Goal: Transaction & Acquisition: Purchase product/service

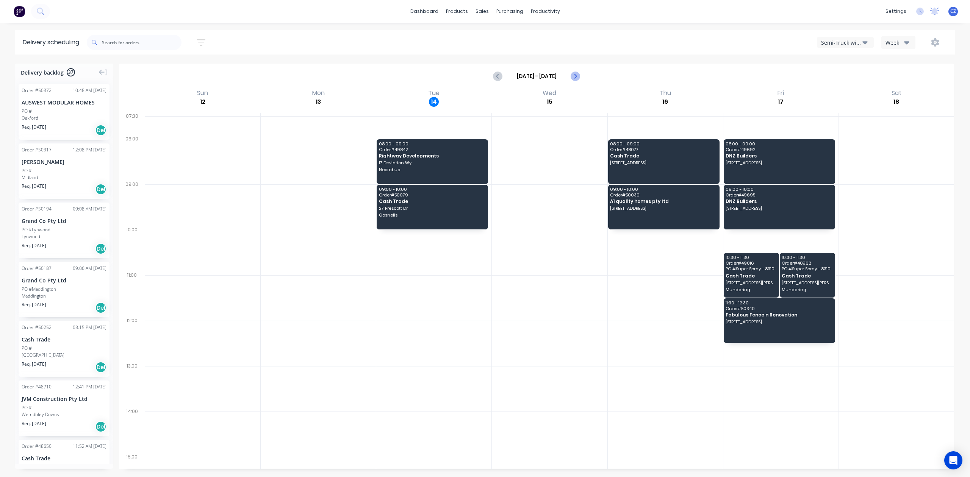
click at [572, 77] on icon "Next page" at bounding box center [575, 76] width 9 height 9
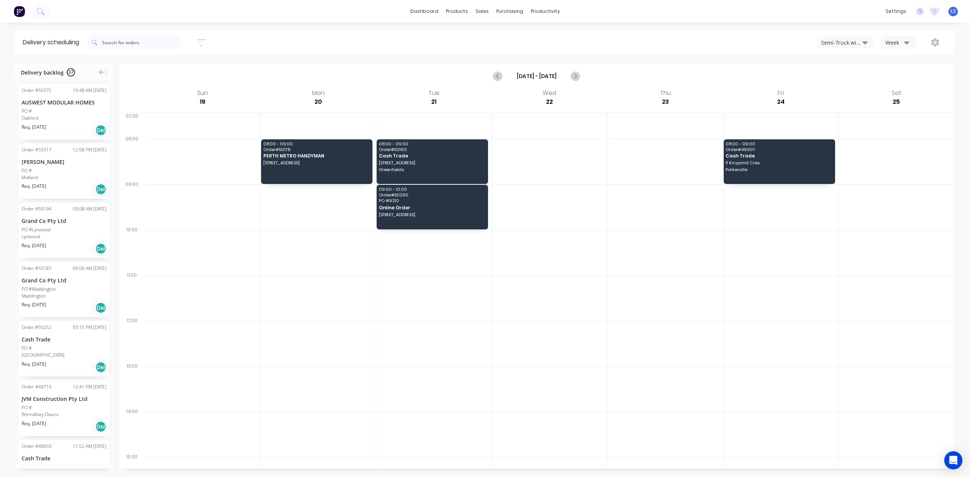
click at [841, 41] on div "Semi-Truck with Hiab" at bounding box center [841, 43] width 41 height 8
click at [498, 74] on icon "Previous page" at bounding box center [498, 76] width 9 height 9
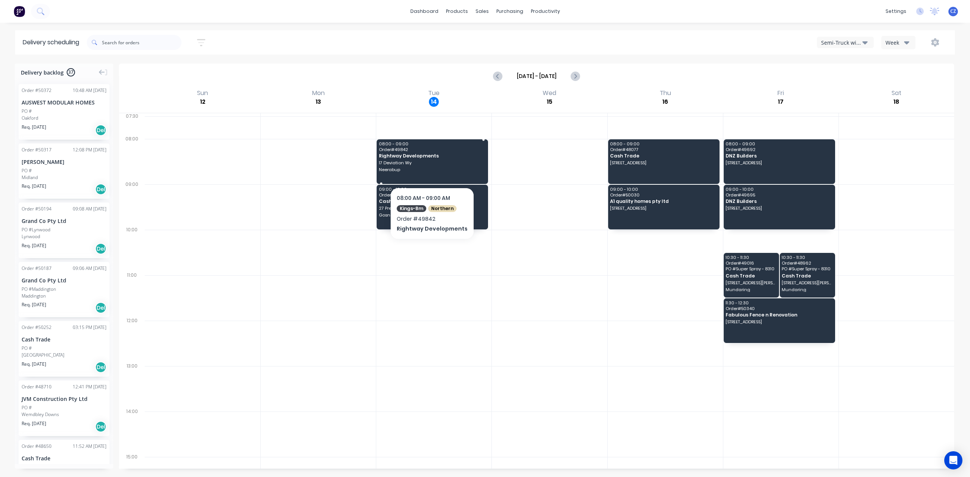
click at [452, 164] on span "17 Deviation Wy" at bounding box center [432, 163] width 106 height 5
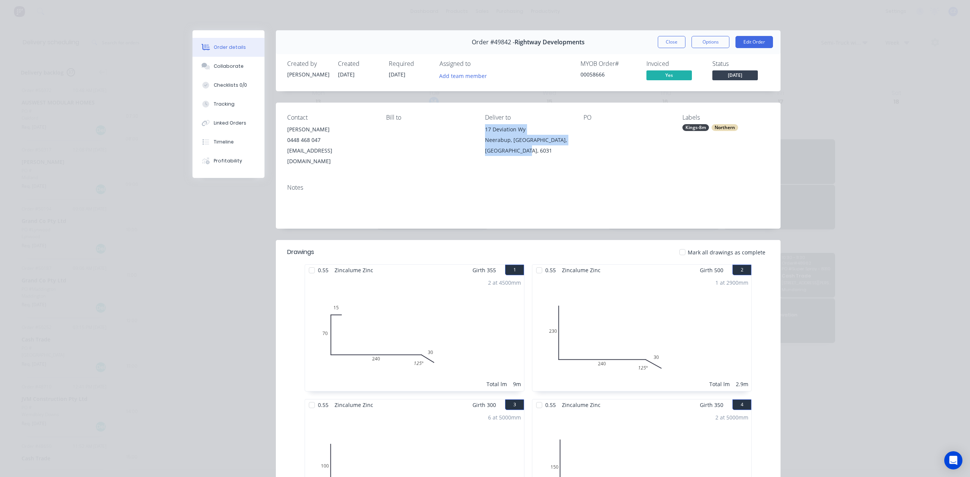
drag, startPoint x: 530, startPoint y: 147, endPoint x: 478, endPoint y: 129, distance: 54.6
click at [478, 129] on div "Contact Paul Groom 0448 468 047 paulgroomblue@gmail.com Bill to Deliver to 17 D…" at bounding box center [528, 140] width 505 height 75
copy div "17 Deviation Wy Neerabup, Western Australia, Australia, 6031"
click at [616, 276] on div "1 at 2900mm Total lm 2.9m" at bounding box center [641, 334] width 219 height 116
click at [669, 38] on button "Close" at bounding box center [672, 42] width 28 height 12
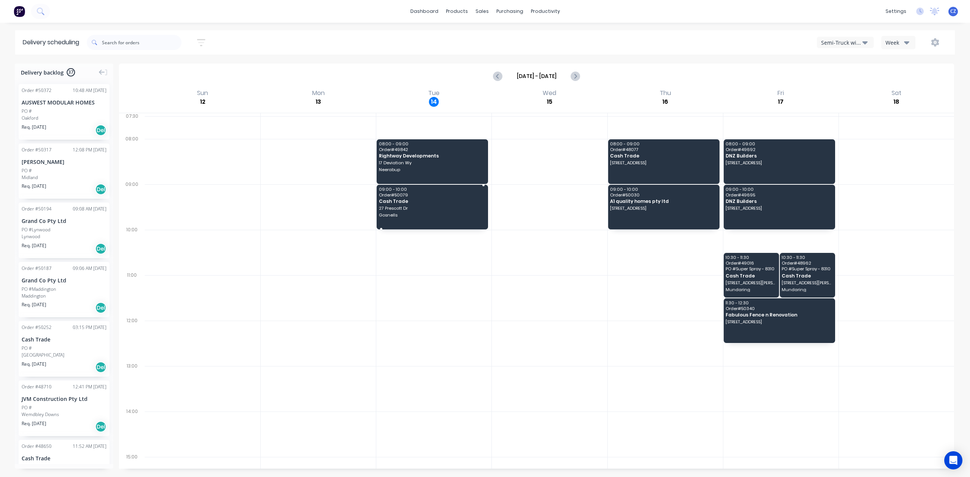
click at [394, 220] on div "09:00 - 10:00 Order # 50079 Cash Trade 27 Prescott Dr Gosnells" at bounding box center [432, 207] width 111 height 45
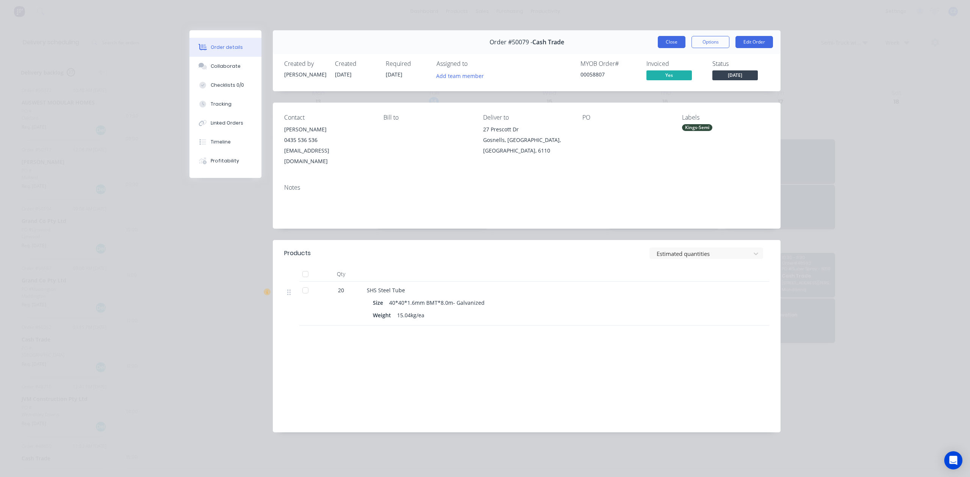
click at [668, 41] on button "Close" at bounding box center [672, 42] width 28 height 12
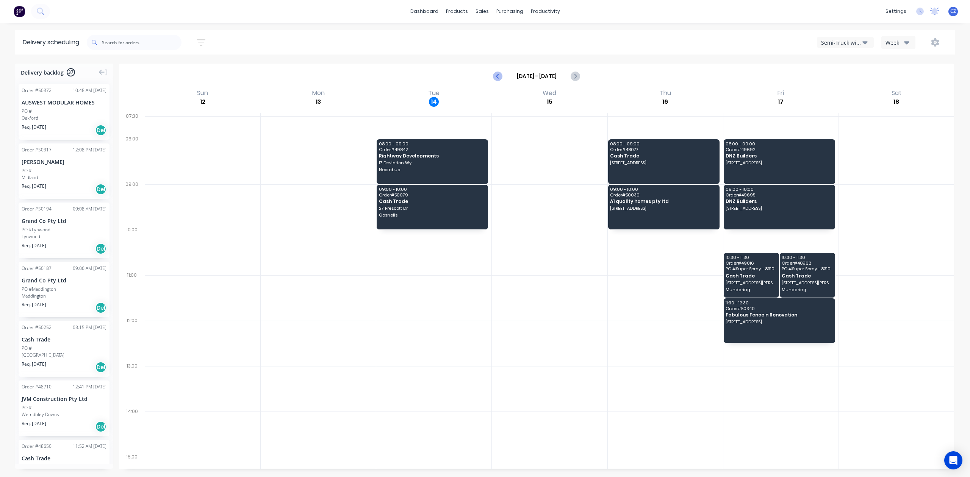
click at [494, 79] on icon "Previous page" at bounding box center [498, 76] width 9 height 9
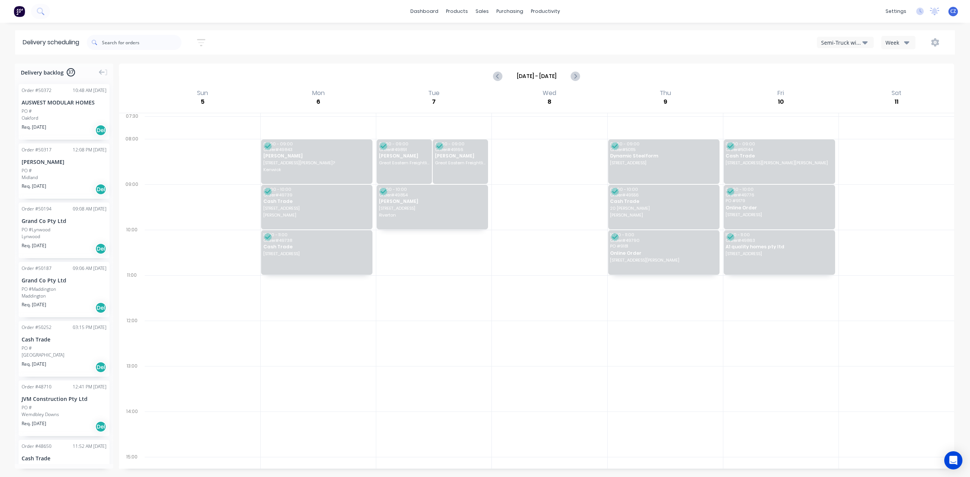
click at [840, 39] on div "Semi-Truck with Hiab" at bounding box center [841, 43] width 41 height 8
click at [832, 98] on div "Utes Delivery" at bounding box center [854, 91] width 75 height 15
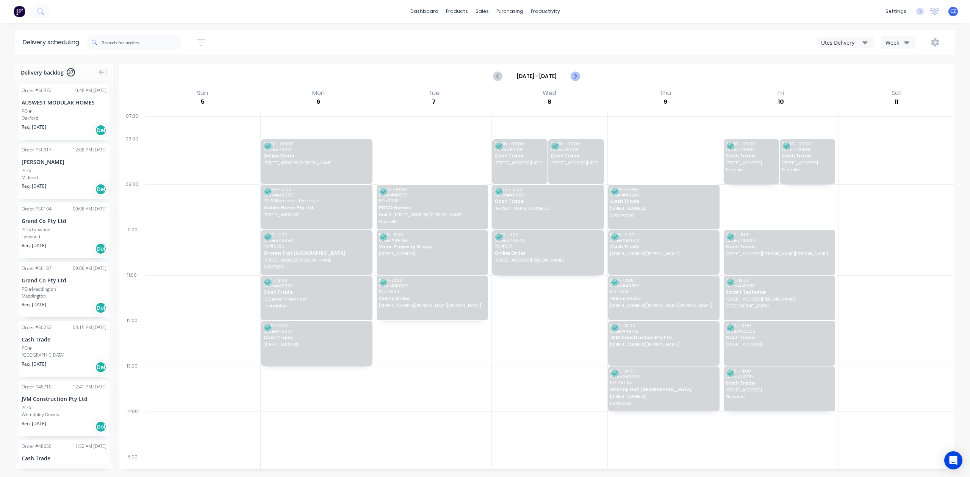
click at [573, 73] on icon "Next page" at bounding box center [575, 76] width 9 height 9
type input "Oct 12 - Oct 18"
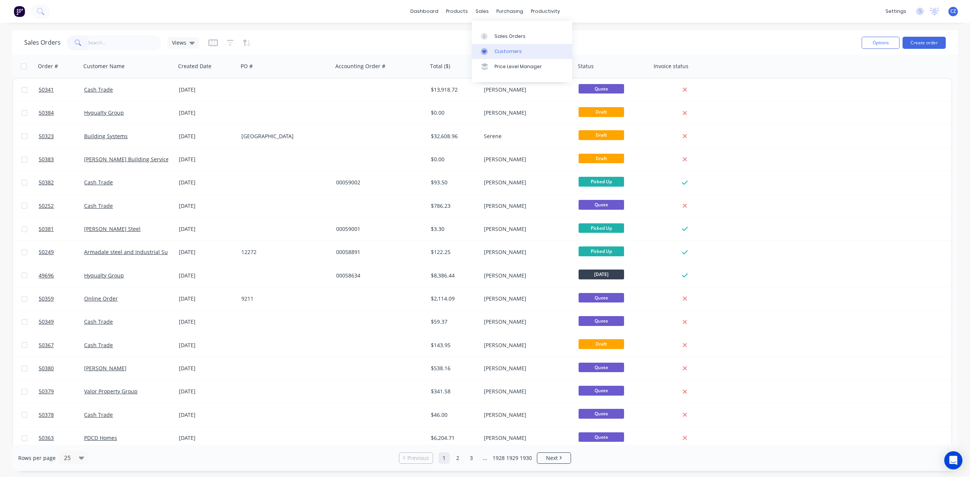
click at [493, 48] on link "Customers" at bounding box center [522, 51] width 100 height 15
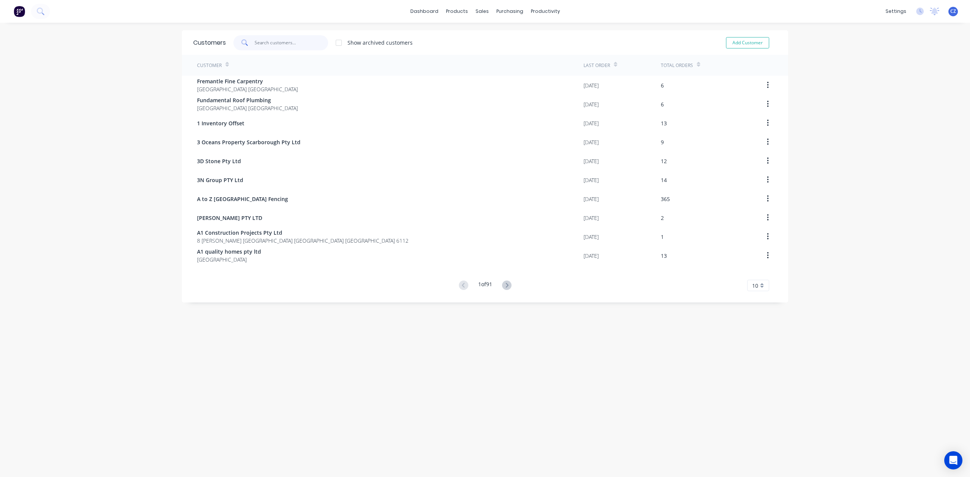
click at [271, 47] on input "text" at bounding box center [292, 42] width 74 height 15
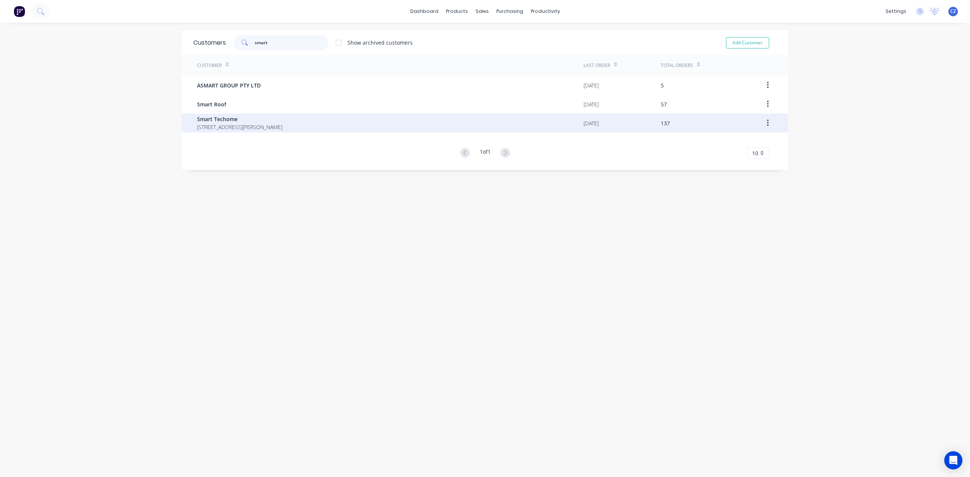
type input "smart"
click at [260, 122] on span "Smart Techome" at bounding box center [239, 119] width 85 height 8
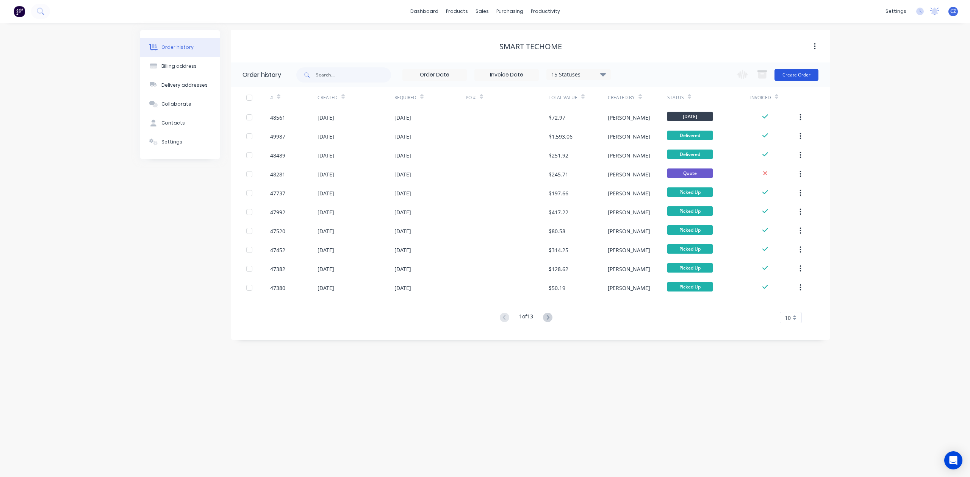
click at [810, 69] on button "Create Order" at bounding box center [797, 75] width 44 height 12
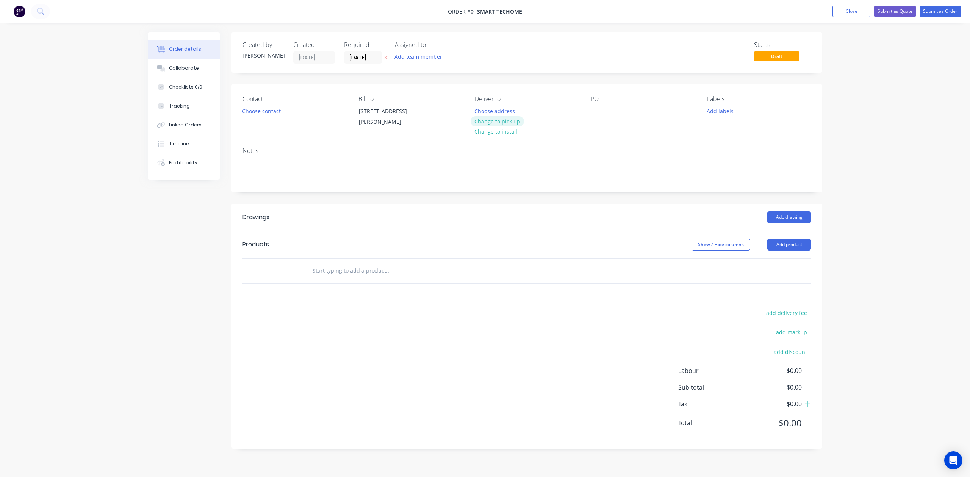
click at [499, 120] on button "Change to pick up" at bounding box center [498, 121] width 54 height 10
drag, startPoint x: 430, startPoint y: 217, endPoint x: 559, endPoint y: 260, distance: 135.6
click at [432, 217] on div "Creating draft order... Loading..." at bounding box center [633, 270] width 970 height 477
click at [791, 253] on div "Creating draft order... Loading..." at bounding box center [633, 270] width 970 height 477
click at [792, 248] on button "Add product" at bounding box center [789, 245] width 44 height 12
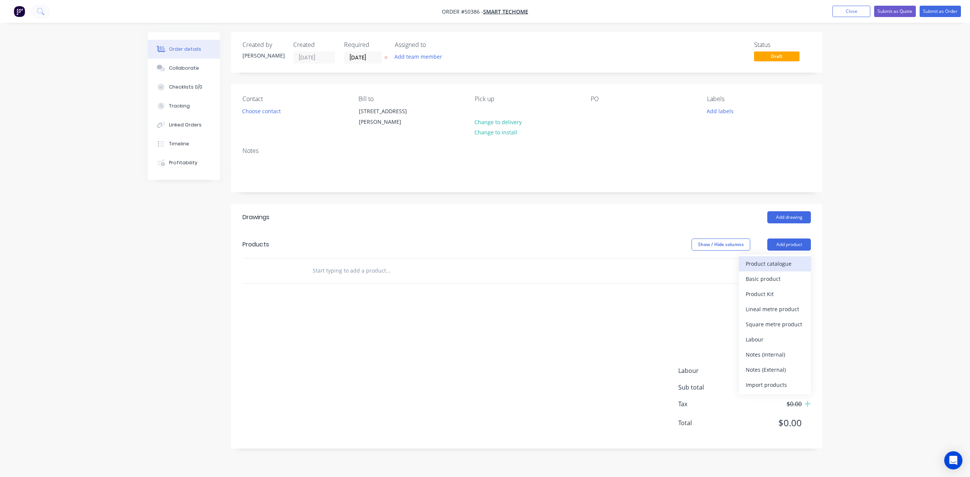
drag, startPoint x: 775, startPoint y: 264, endPoint x: 769, endPoint y: 264, distance: 5.7
click at [769, 264] on div "Product catalogue" at bounding box center [775, 263] width 58 height 11
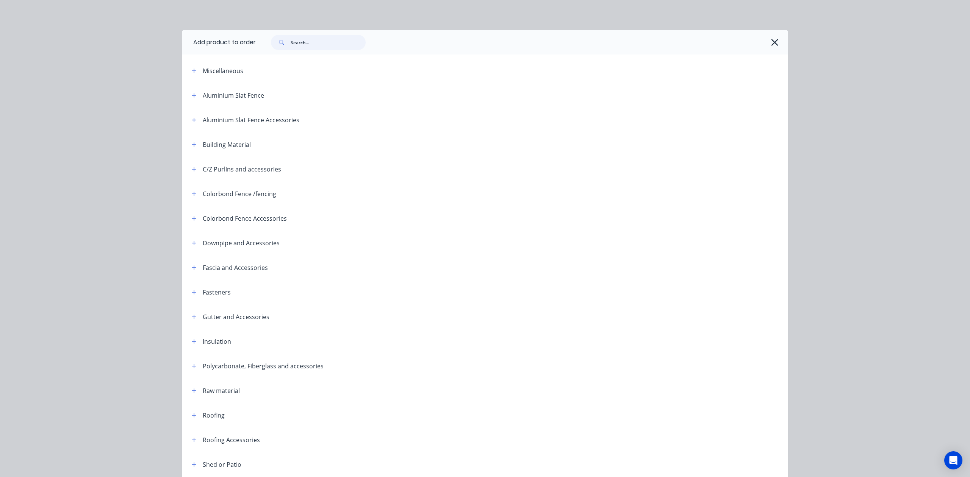
click at [317, 46] on input "text" at bounding box center [328, 42] width 75 height 15
type input "sheet"
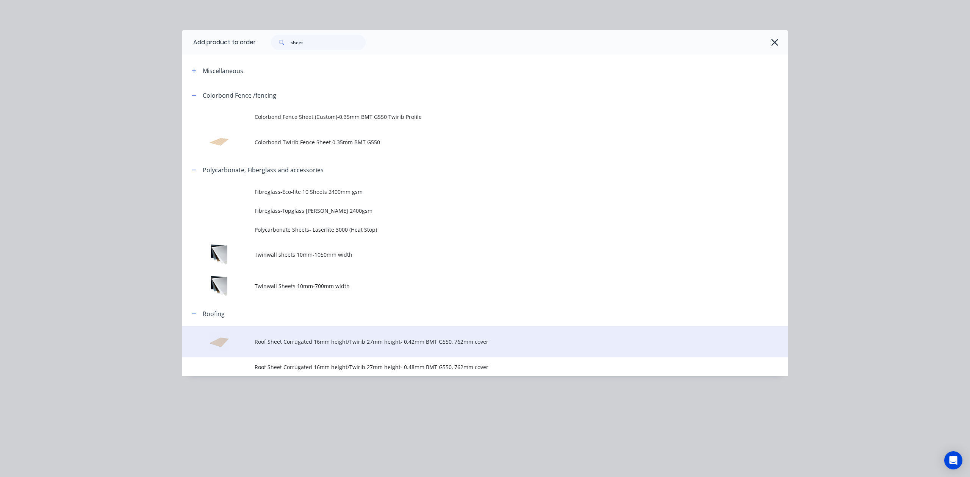
click at [422, 350] on td "Roof Sheet Corrugated 16mm height/Twirib 27mm height- 0.42mm BMT G550, 762mm co…" at bounding box center [522, 341] width 534 height 31
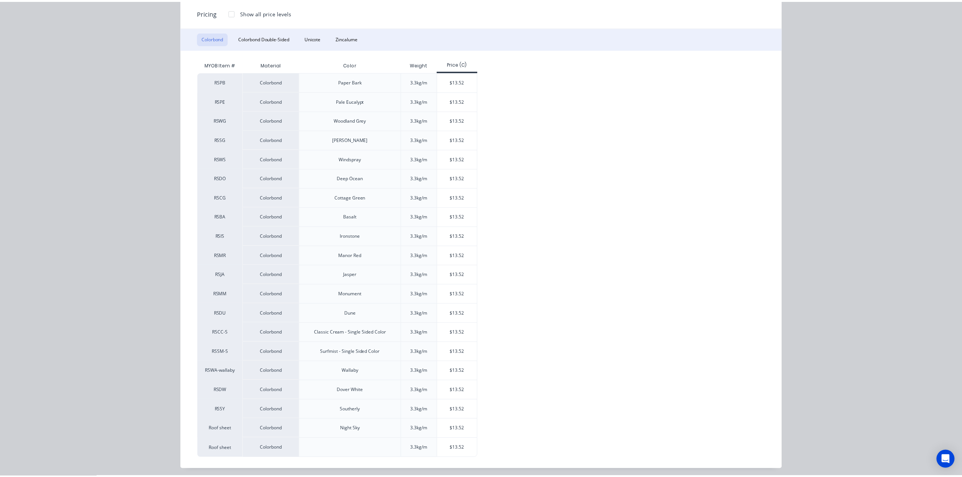
scroll to position [101, 0]
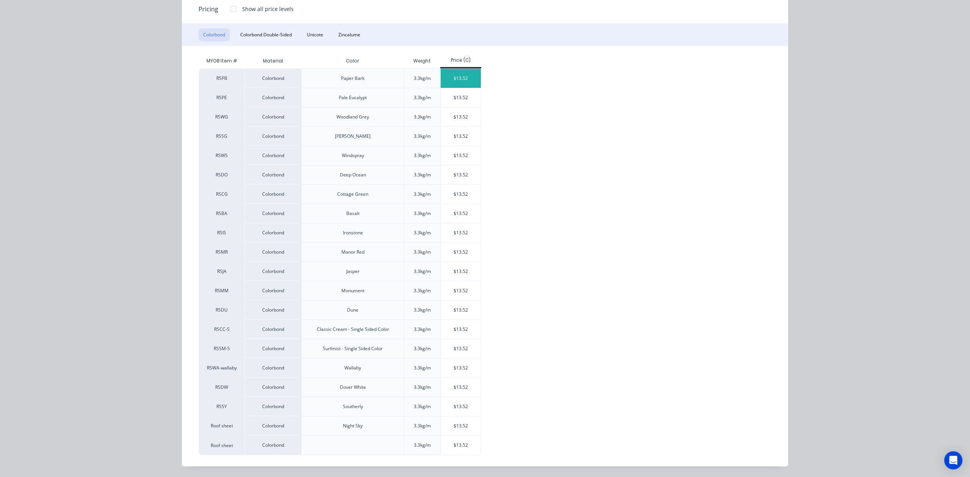
click at [455, 79] on div "$13.52" at bounding box center [461, 78] width 41 height 19
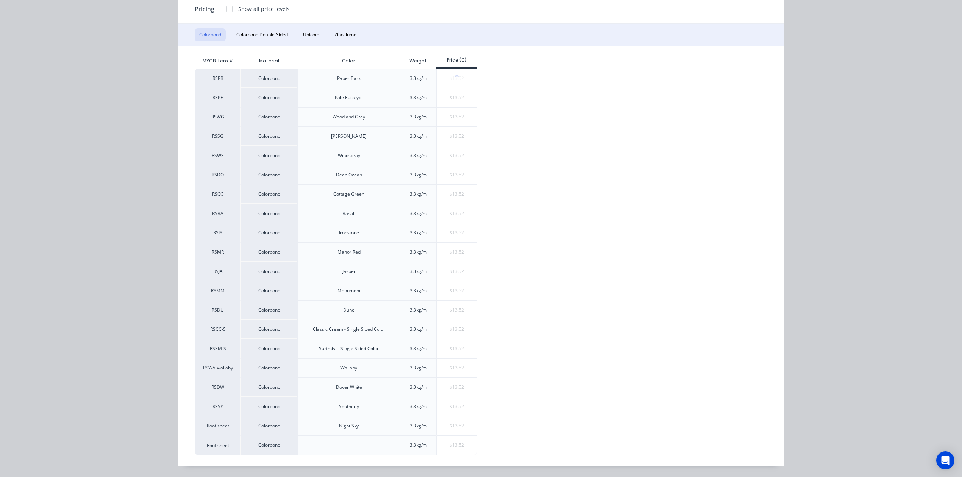
scroll to position [0, 0]
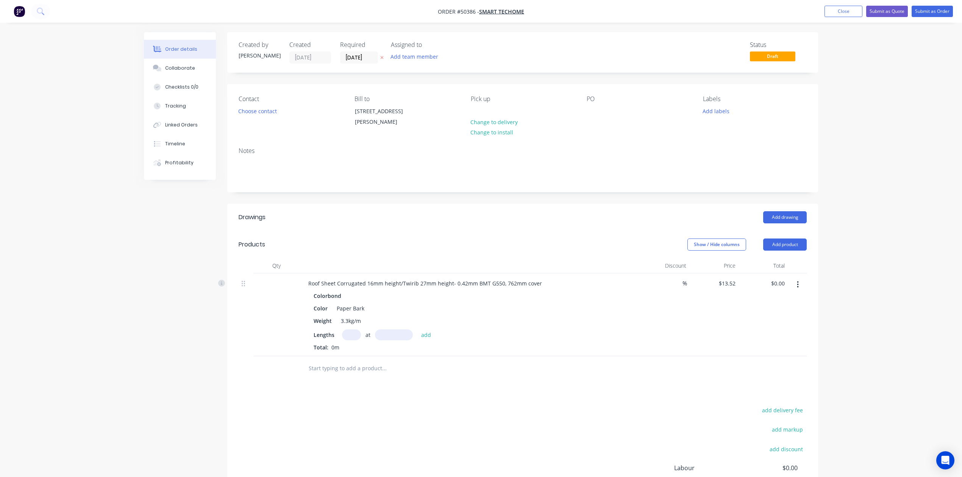
drag, startPoint x: 350, startPoint y: 332, endPoint x: 351, endPoint y: 328, distance: 4.2
click at [352, 330] on input "text" at bounding box center [351, 335] width 19 height 11
type input "3"
click at [402, 337] on input "text" at bounding box center [394, 335] width 38 height 11
type input "2700"
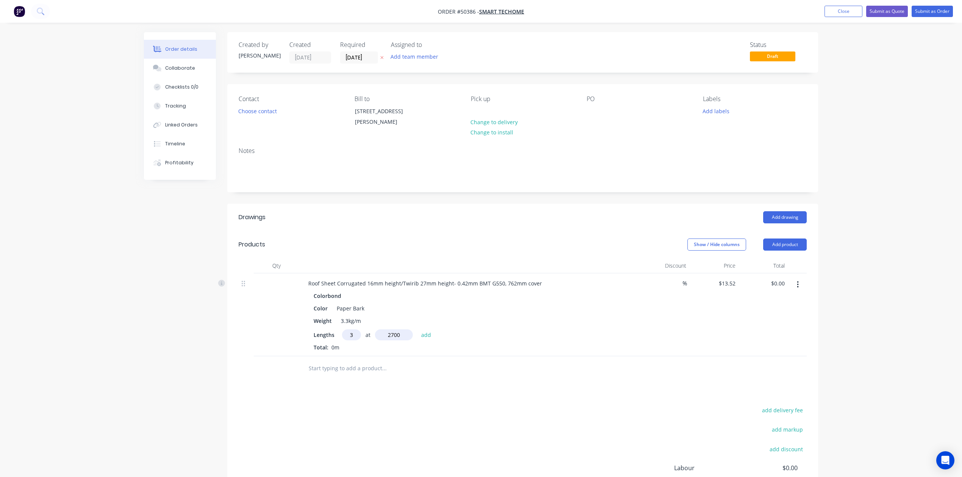
click at [418, 330] on button "add" at bounding box center [427, 335] width 18 height 10
type input "$109.51"
click at [405, 312] on div "Color Paper Bark" at bounding box center [468, 308] width 315 height 11
drag, startPoint x: 400, startPoint y: 281, endPoint x: 337, endPoint y: 293, distance: 64.4
click at [337, 294] on div "Roof Sheet Corrugated 16mm height/Twirib 27mm height- 0.42mm BMT G550, 762mm co…" at bounding box center [469, 321] width 341 height 95
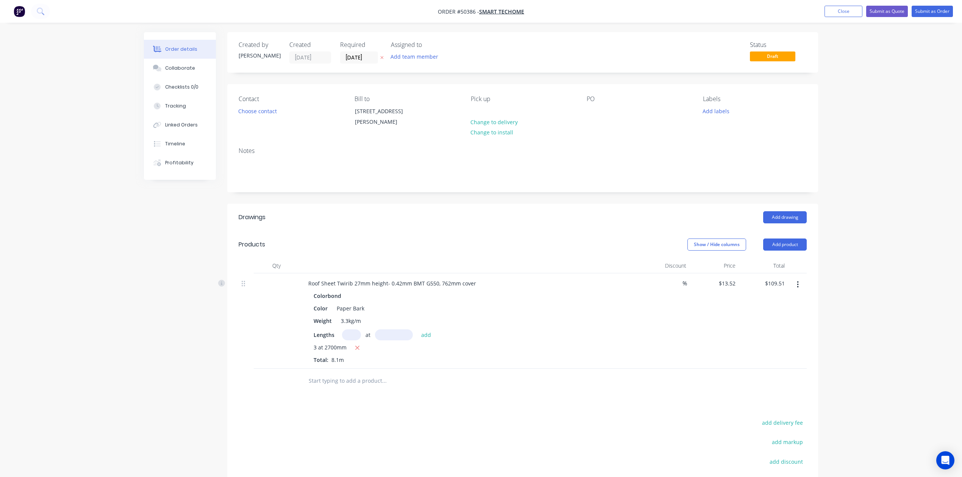
click at [405, 244] on div "Show / Hide columns Add product" at bounding box center [583, 245] width 447 height 12
click at [784, 247] on button "Add product" at bounding box center [786, 245] width 44 height 12
click at [772, 261] on div "Product catalogue" at bounding box center [771, 263] width 58 height 11
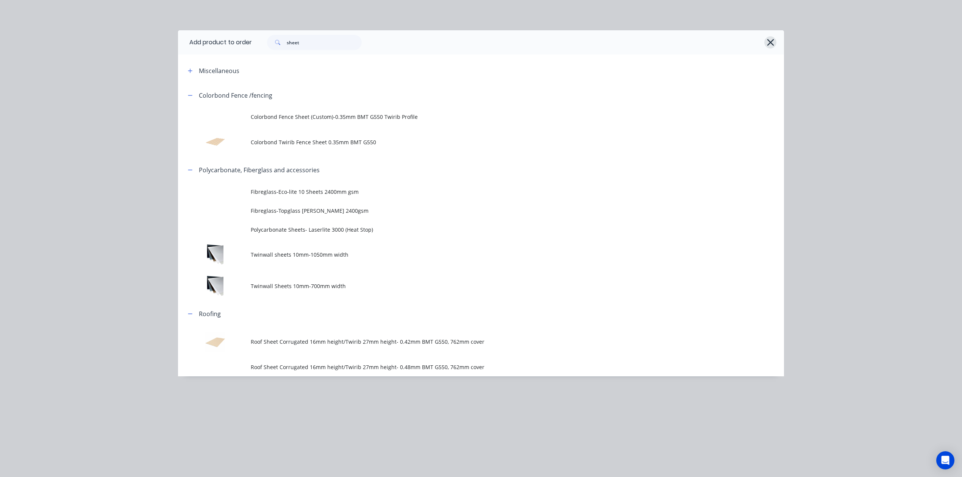
click at [771, 41] on icon "button" at bounding box center [771, 42] width 8 height 11
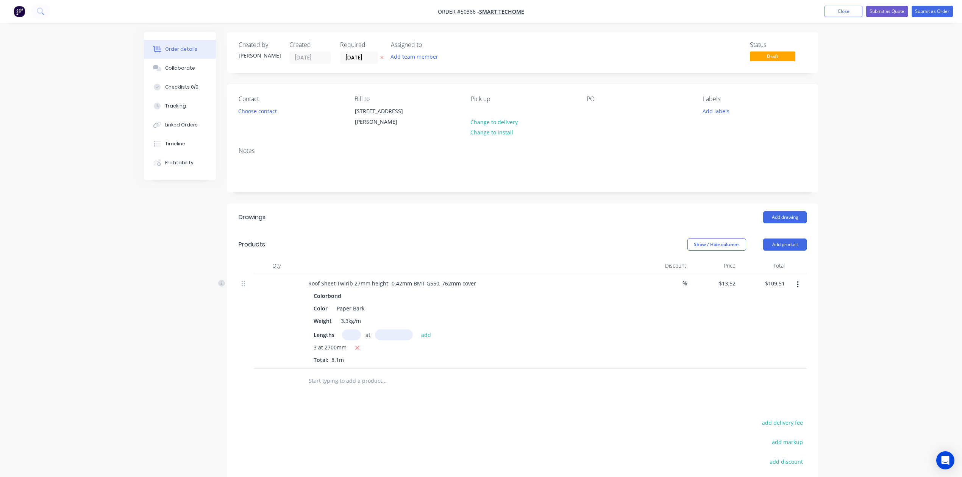
click at [670, 181] on div "Notes" at bounding box center [522, 166] width 591 height 51
click at [552, 231] on header "Products Show / Hide columns Add product" at bounding box center [522, 244] width 591 height 27
click at [793, 246] on button "Add product" at bounding box center [786, 245] width 44 height 12
click at [761, 264] on div "Product catalogue" at bounding box center [771, 263] width 58 height 11
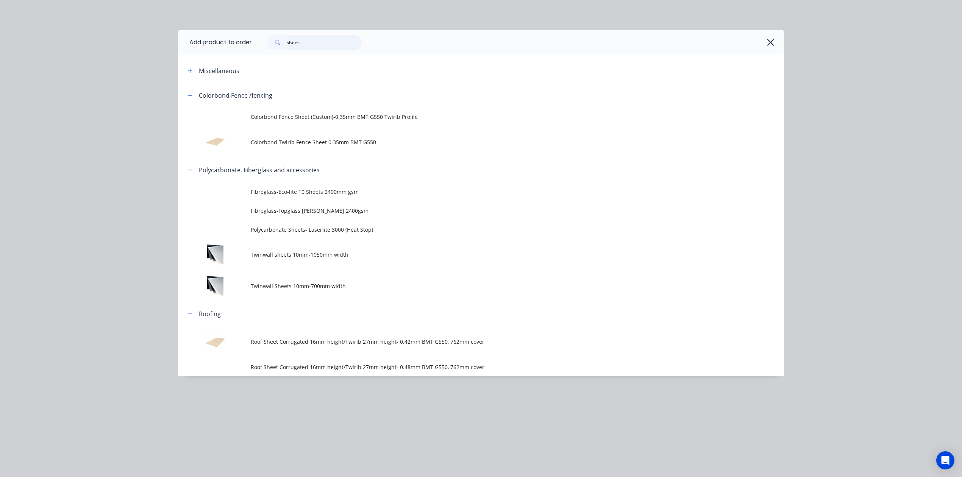
drag, startPoint x: 319, startPoint y: 45, endPoint x: 147, endPoint y: 46, distance: 171.7
click at [148, 46] on div "Add product to order sheet Miscellaneous Colorbond Fence /fencing Colorbond Fen…" at bounding box center [481, 238] width 962 height 477
click at [768, 40] on icon "button" at bounding box center [770, 42] width 7 height 7
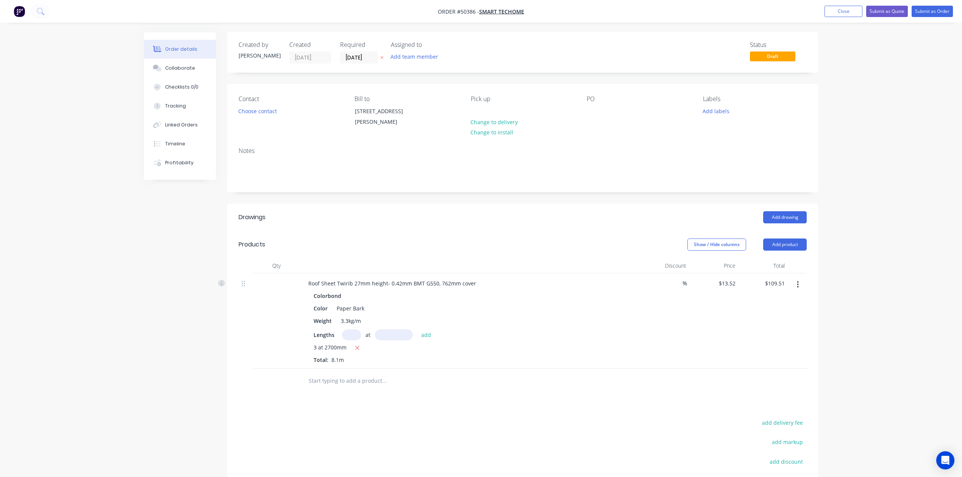
drag, startPoint x: 640, startPoint y: 398, endPoint x: 685, endPoint y: 376, distance: 50.2
click at [643, 396] on div "Drawings Add drawing Products Show / Hide columns Add product Qty Discount Pric…" at bounding box center [522, 381] width 591 height 355
click at [659, 370] on div at bounding box center [523, 381] width 568 height 25
click at [634, 377] on div at bounding box center [523, 381] width 568 height 25
click at [505, 338] on div "Lengths at add" at bounding box center [470, 335] width 312 height 11
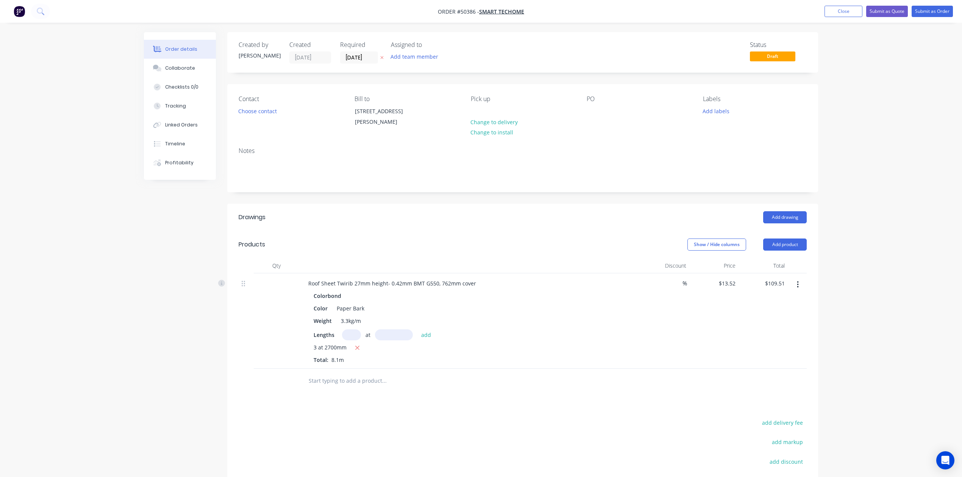
click at [567, 388] on div at bounding box center [435, 381] width 267 height 15
click at [675, 412] on div "Drawings Add drawing Products Show / Hide columns Add product Qty Discount Pric…" at bounding box center [522, 381] width 591 height 355
click at [774, 246] on button "Add product" at bounding box center [786, 245] width 44 height 12
click at [772, 264] on div "Product catalogue" at bounding box center [771, 263] width 58 height 11
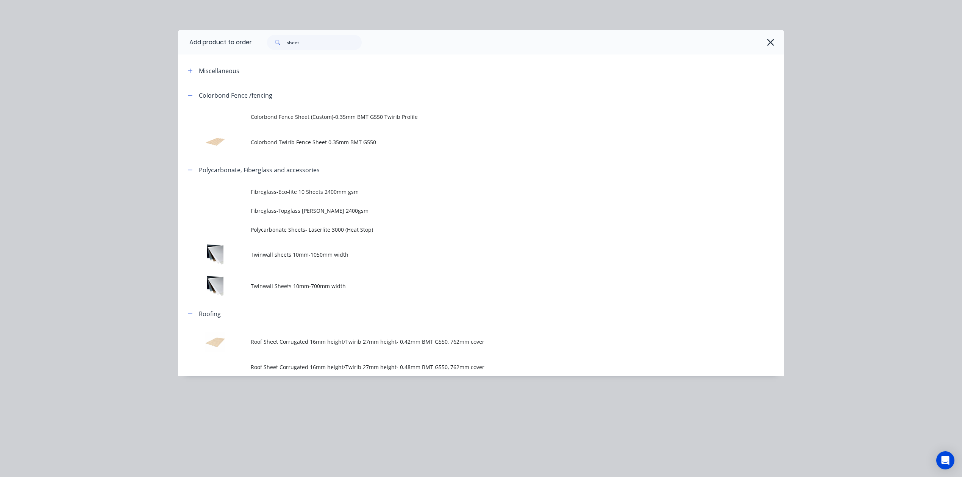
click at [772, 40] on icon "button" at bounding box center [771, 42] width 8 height 11
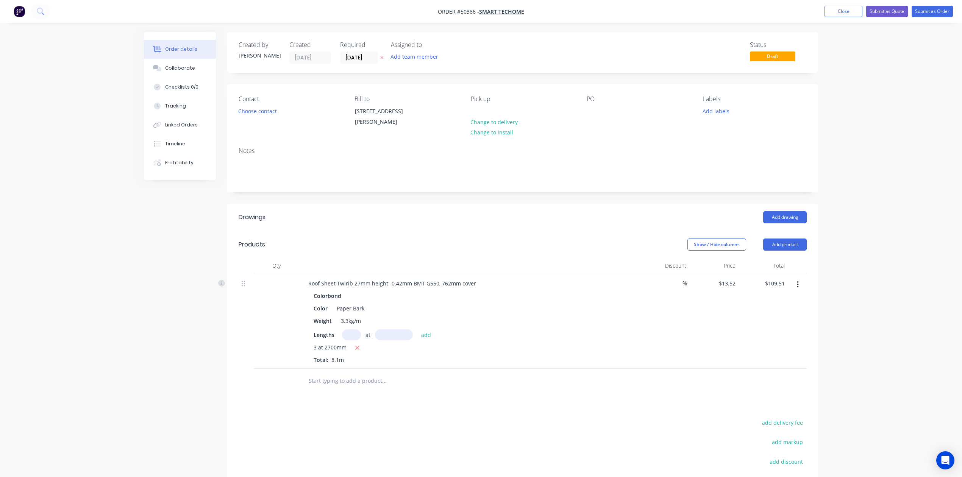
click at [568, 365] on div "Roof Sheet Twirib 27mm height- 0.42mm BMT G550, 762mm cover Colorbond Color Pap…" at bounding box center [469, 321] width 341 height 95
click at [579, 350] on div "3 at 2700mm" at bounding box center [470, 348] width 312 height 9
click at [352, 55] on input "[DATE]" at bounding box center [359, 57] width 37 height 11
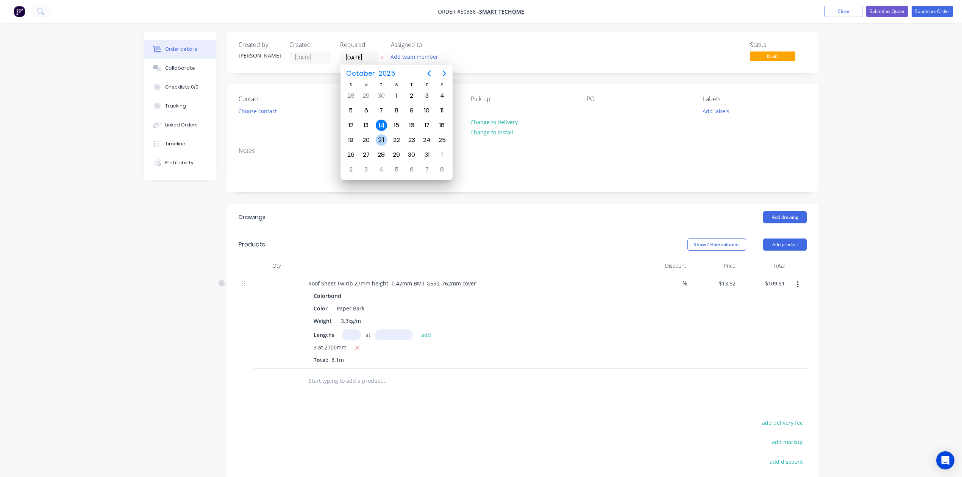
click at [370, 139] on div "20" at bounding box center [366, 140] width 11 height 11
type input "20/10/25"
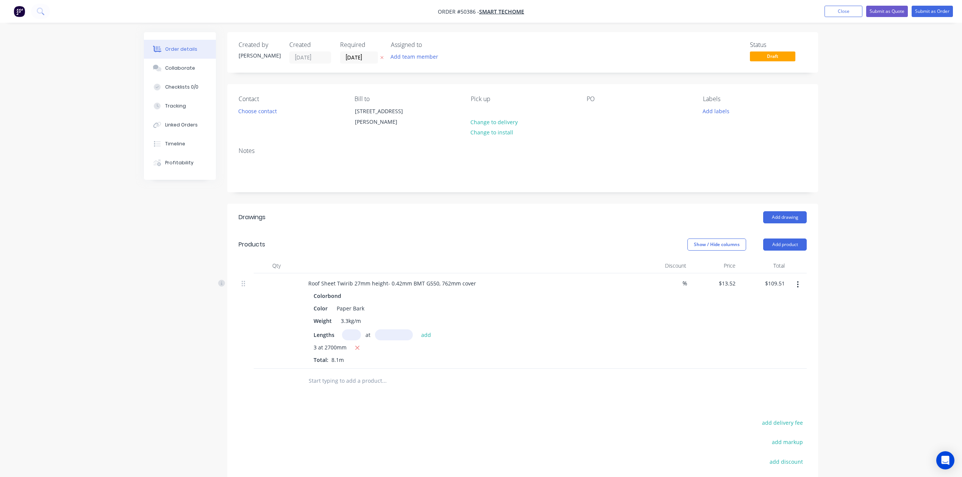
click at [412, 221] on div "Add drawing" at bounding box center [583, 217] width 447 height 12
click at [261, 110] on button "Choose contact" at bounding box center [258, 111] width 47 height 10
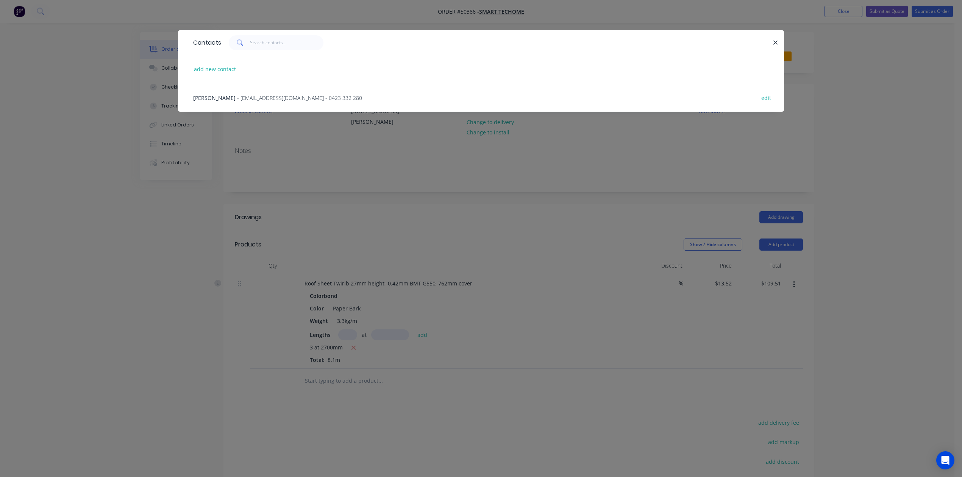
click at [396, 99] on div "Yong Wang - wangyong922@gmail.com - 0423 332 280 edit" at bounding box center [481, 97] width 584 height 28
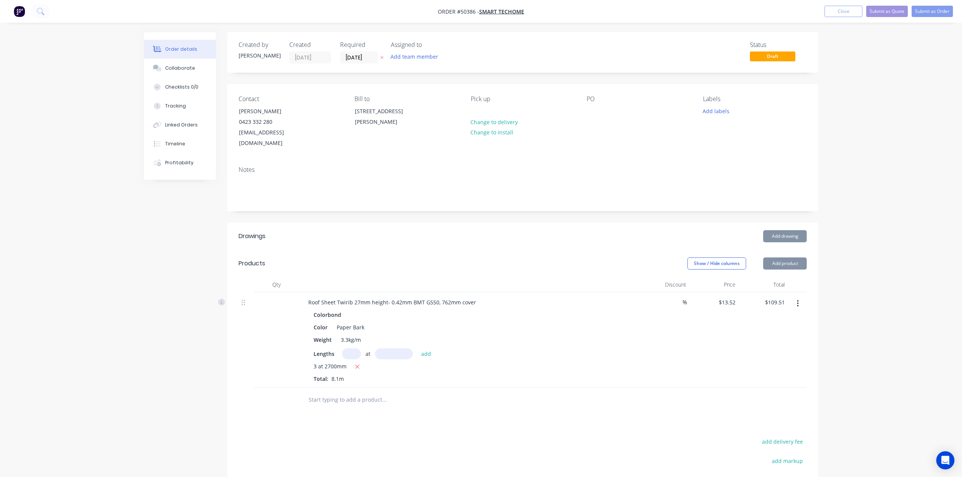
drag, startPoint x: 552, startPoint y: 250, endPoint x: 638, endPoint y: 222, distance: 91.2
click at [555, 258] on div "Show / Hide columns Add product" at bounding box center [583, 264] width 447 height 12
click at [778, 258] on button "Add product" at bounding box center [786, 264] width 44 height 12
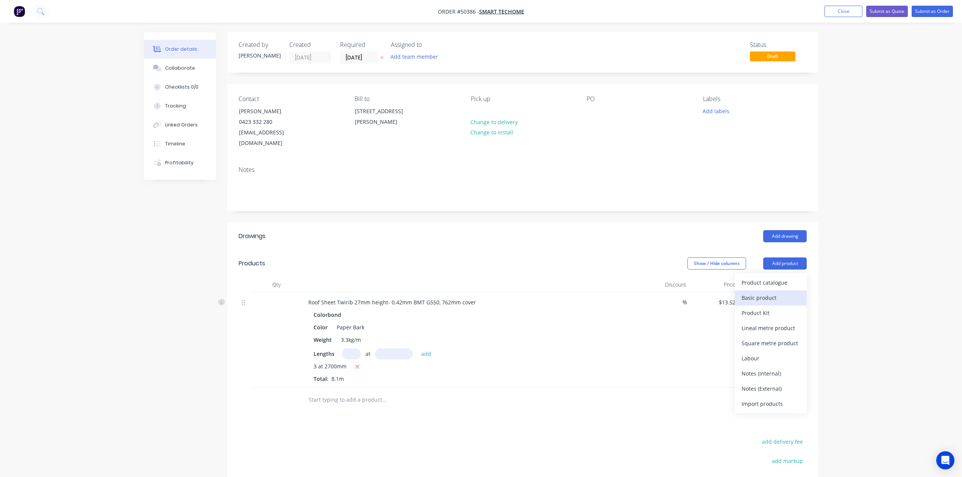
drag, startPoint x: 772, startPoint y: 285, endPoint x: 568, endPoint y: 323, distance: 207.3
click at [770, 293] on div "Basic product" at bounding box center [771, 298] width 58 height 11
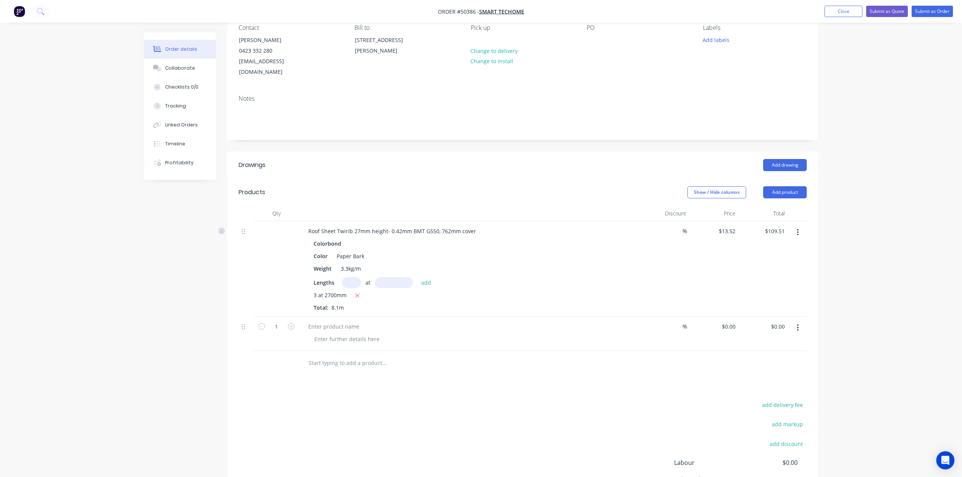
scroll to position [137, 0]
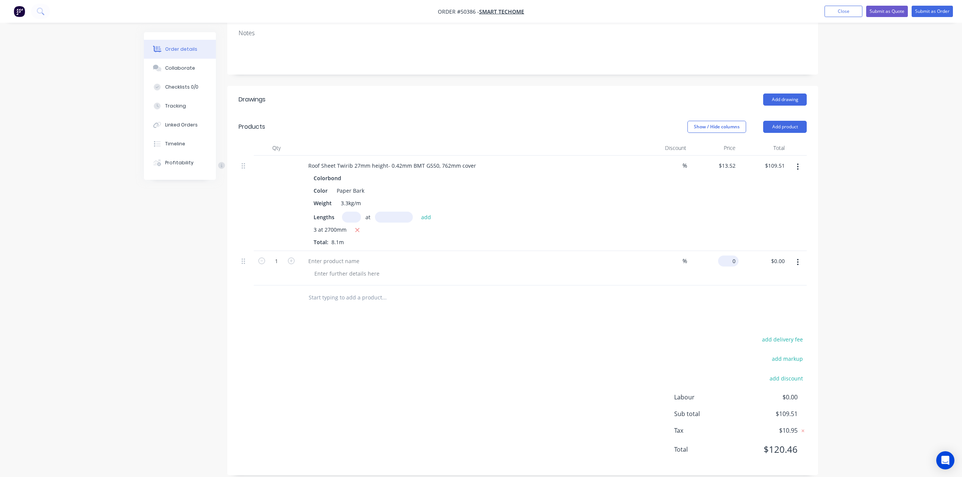
click at [725, 251] on div "0 $0.00" at bounding box center [714, 268] width 49 height 34
type input "$6.76"
click at [593, 299] on div at bounding box center [523, 298] width 568 height 25
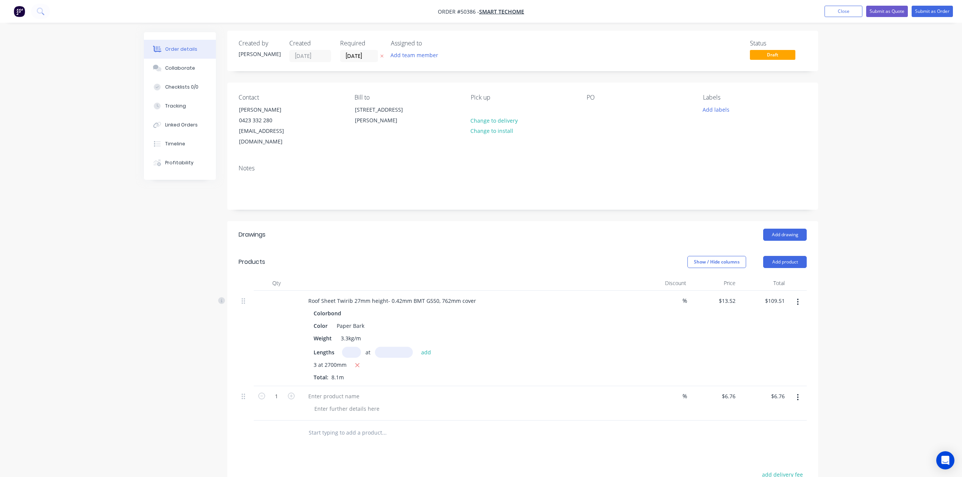
scroll to position [0, 0]
click at [361, 393] on div at bounding box center [333, 398] width 63 height 11
drag, startPoint x: 485, startPoint y: 402, endPoint x: 532, endPoint y: 402, distance: 47.0
click at [486, 405] on div at bounding box center [472, 410] width 329 height 11
click at [374, 393] on div "Material Waste Surcharge" at bounding box center [341, 398] width 78 height 11
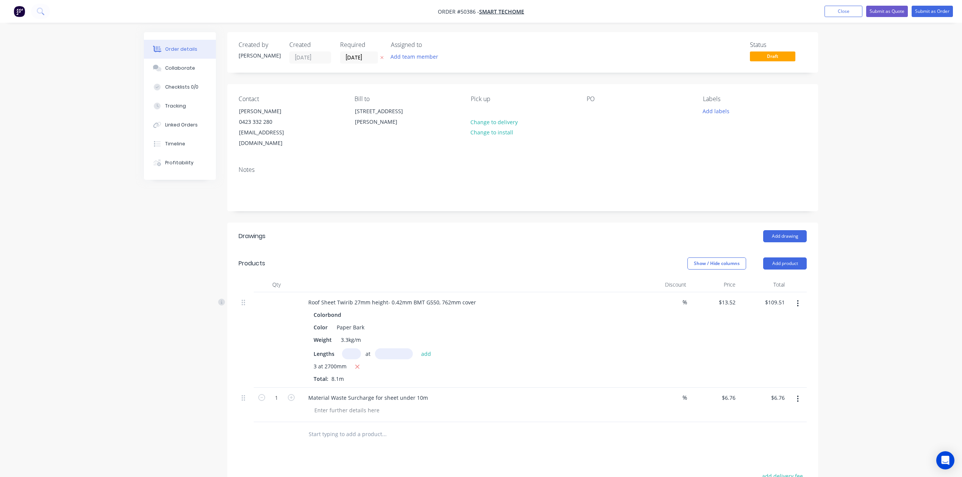
click at [538, 364] on div "3 at 2700mm Total: 8.1m" at bounding box center [470, 373] width 312 height 20
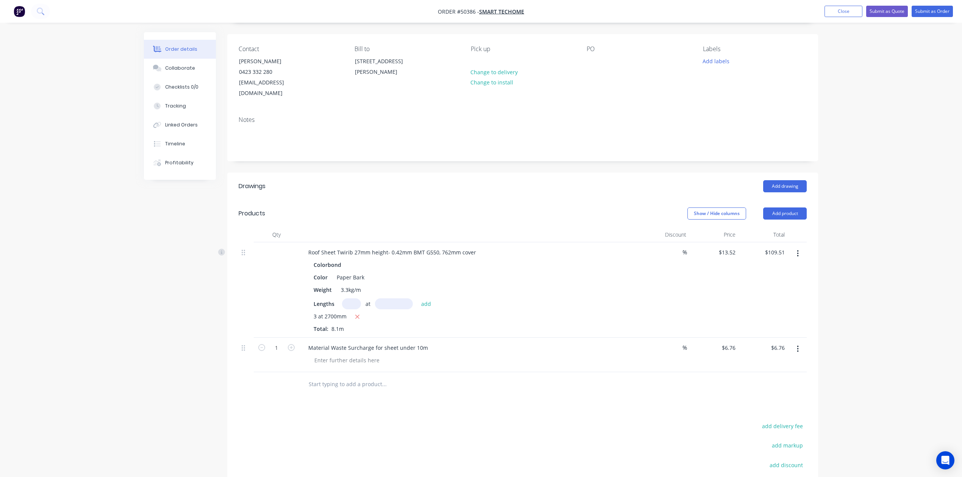
scroll to position [50, 0]
click at [923, 11] on button "Submit as Order" at bounding box center [932, 11] width 41 height 11
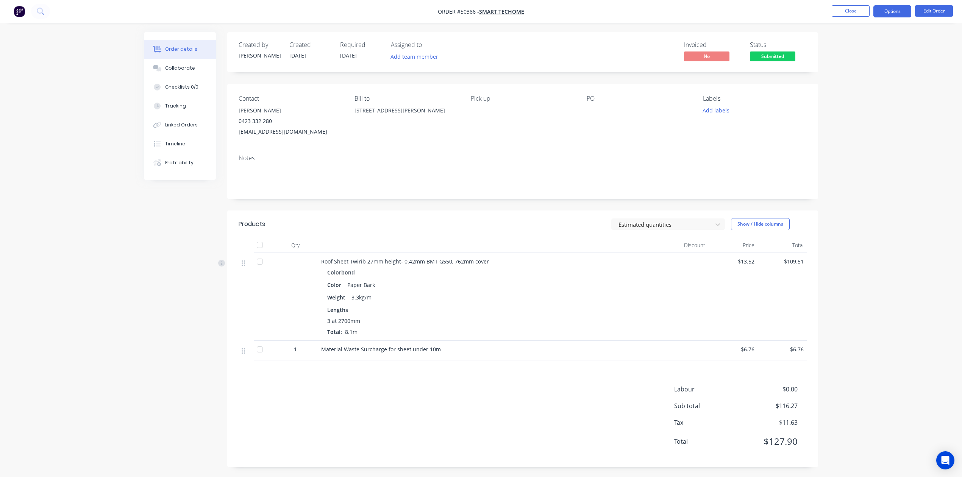
click at [901, 13] on button "Options" at bounding box center [893, 11] width 38 height 12
click at [868, 39] on button "Invoice" at bounding box center [869, 45] width 83 height 15
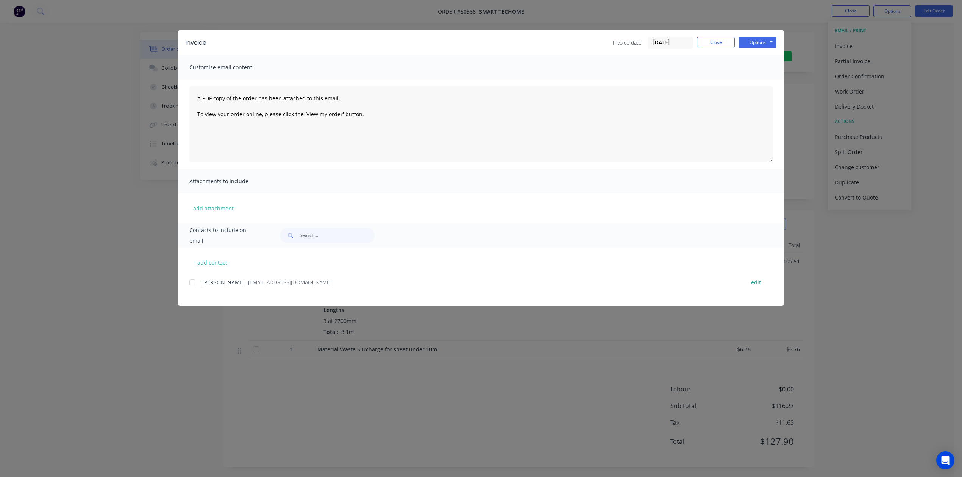
click at [199, 283] on div at bounding box center [192, 282] width 15 height 15
click at [752, 37] on button "Options" at bounding box center [758, 42] width 38 height 11
click at [754, 79] on button "Email" at bounding box center [763, 81] width 49 height 13
click at [707, 42] on button "Close" at bounding box center [716, 42] width 38 height 11
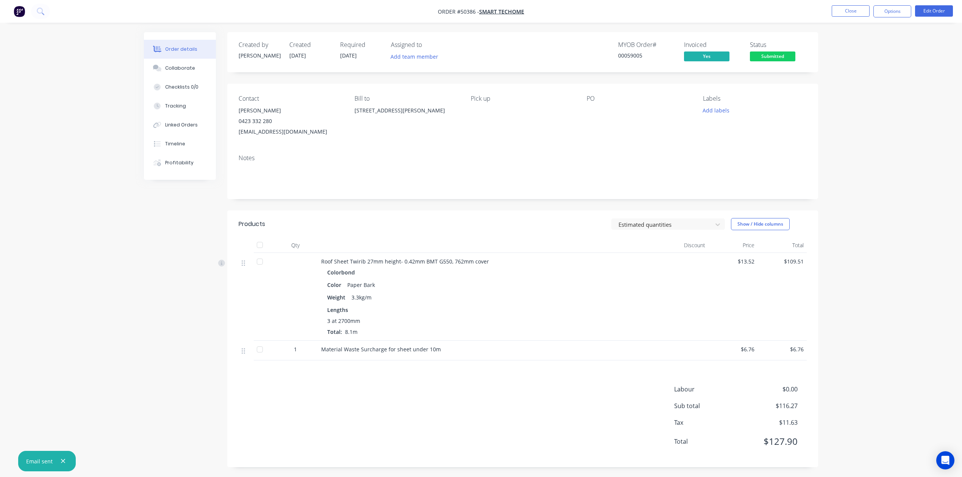
drag, startPoint x: 624, startPoint y: 203, endPoint x: 768, endPoint y: 93, distance: 181.1
click at [628, 197] on div "Created by Cathy Created 14/10/25 Required 20/10/25 Assigned to Add team member…" at bounding box center [522, 249] width 591 height 435
click at [777, 54] on span "Submitted" at bounding box center [772, 56] width 45 height 9
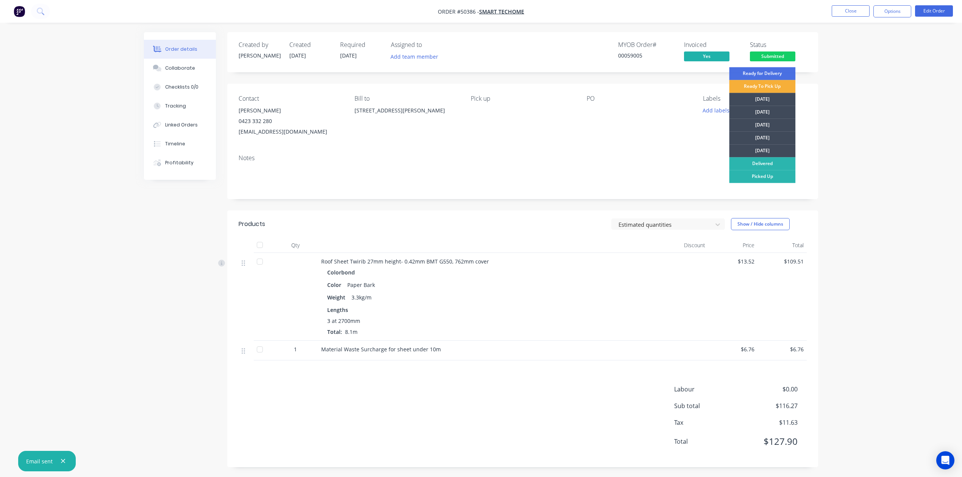
click at [763, 97] on div "[DATE]" at bounding box center [762, 99] width 66 height 13
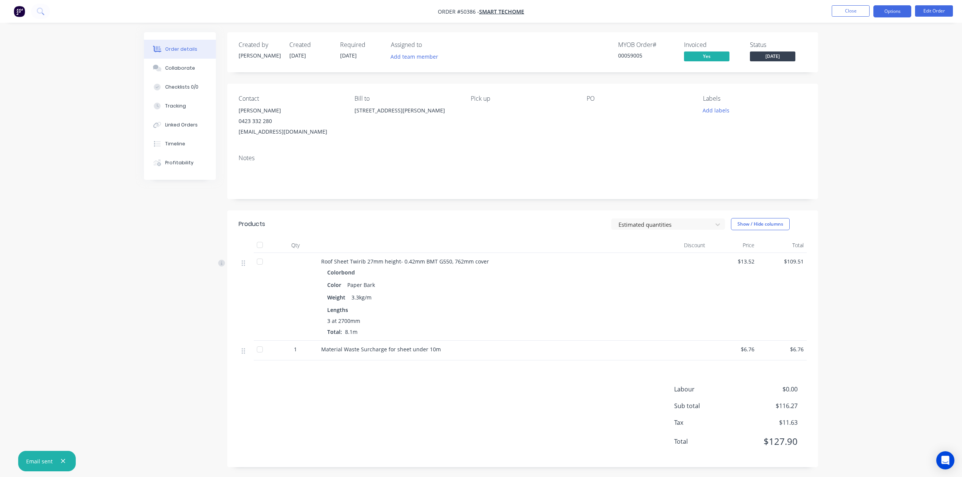
click at [895, 13] on button "Options" at bounding box center [893, 11] width 38 height 12
click at [860, 96] on div "Work Order" at bounding box center [870, 91] width 70 height 11
click at [860, 79] on div "Without pricing" at bounding box center [870, 76] width 70 height 11
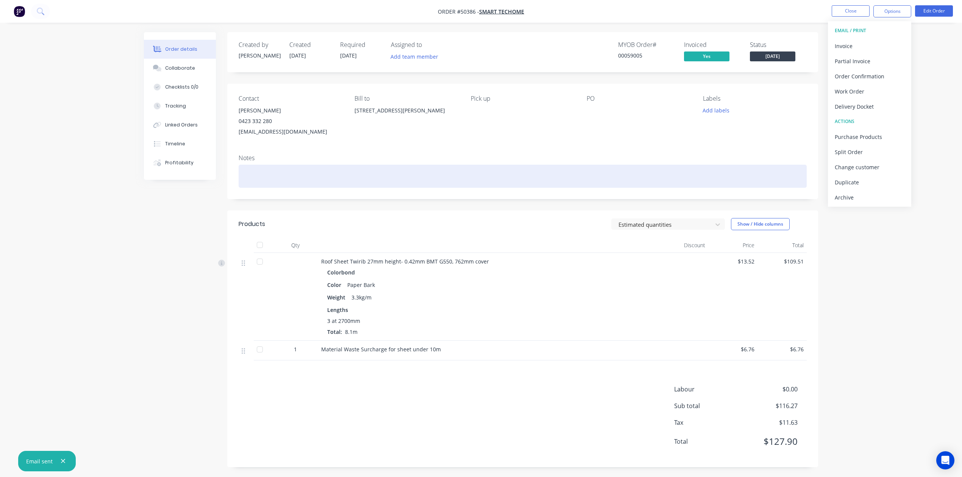
click at [494, 185] on div at bounding box center [523, 176] width 568 height 23
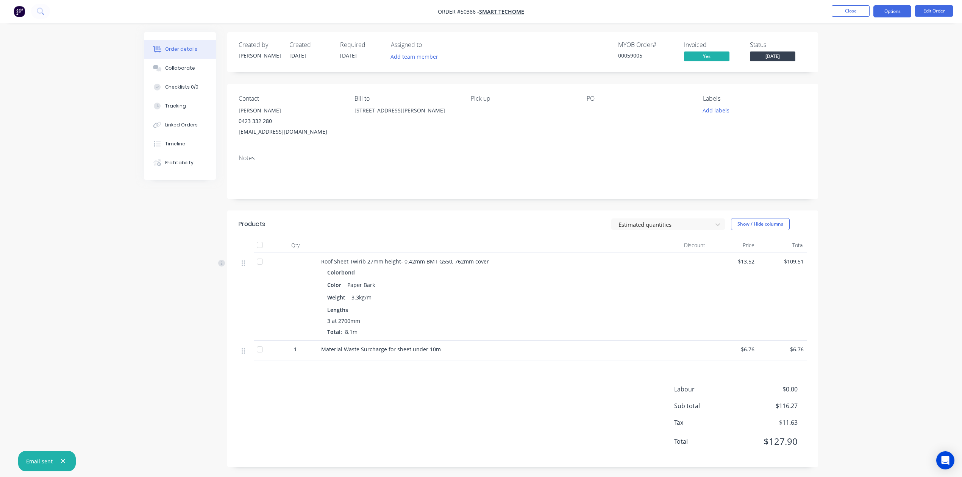
click at [886, 10] on button "Options" at bounding box center [893, 11] width 38 height 12
click at [851, 101] on div "Delivery Docket" at bounding box center [870, 106] width 70 height 11
click at [856, 81] on div "Without pricing" at bounding box center [870, 76] width 70 height 11
click at [569, 308] on div "Lengths" at bounding box center [488, 310] width 323 height 8
click at [537, 305] on div "Colorbond Color Paper Bark Weight 3.3kg/m Lengths 3 at 2700mm Total: 8.1m" at bounding box center [488, 301] width 335 height 69
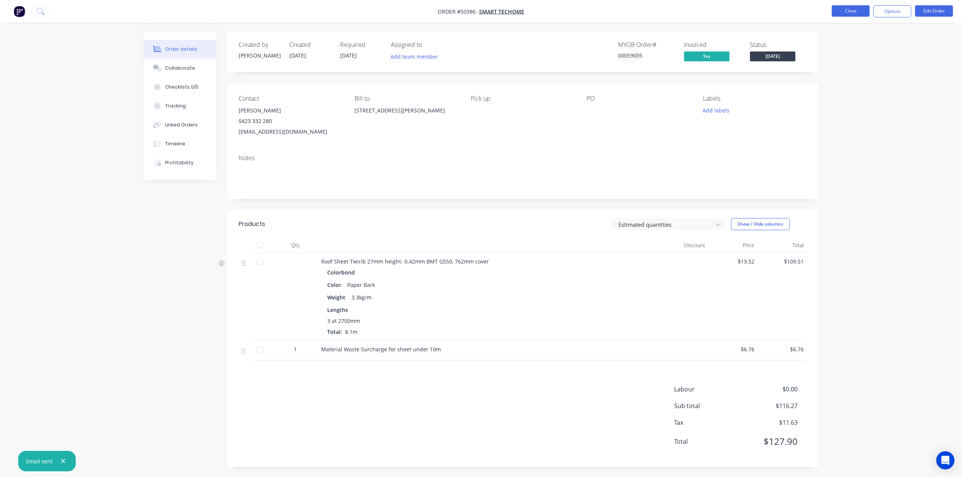
click at [846, 9] on button "Close" at bounding box center [851, 10] width 38 height 11
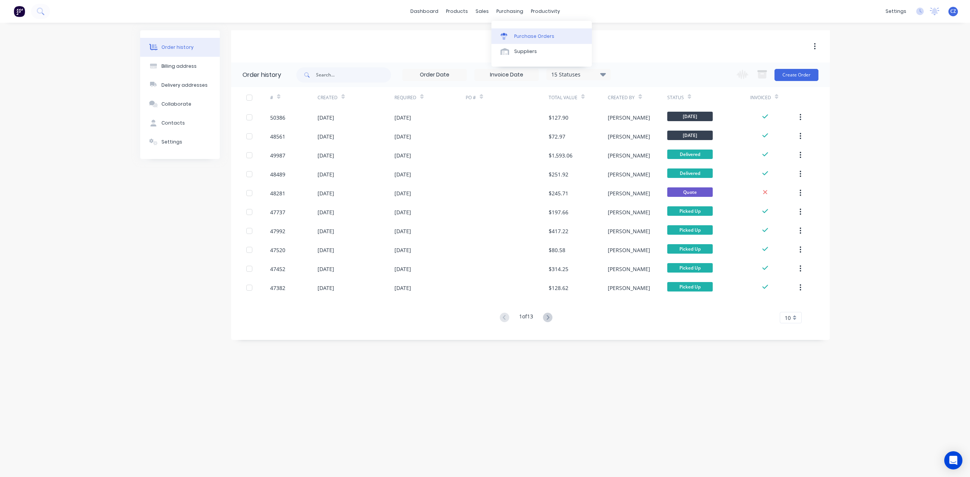
click at [512, 31] on link "Purchase Orders" at bounding box center [541, 35] width 100 height 15
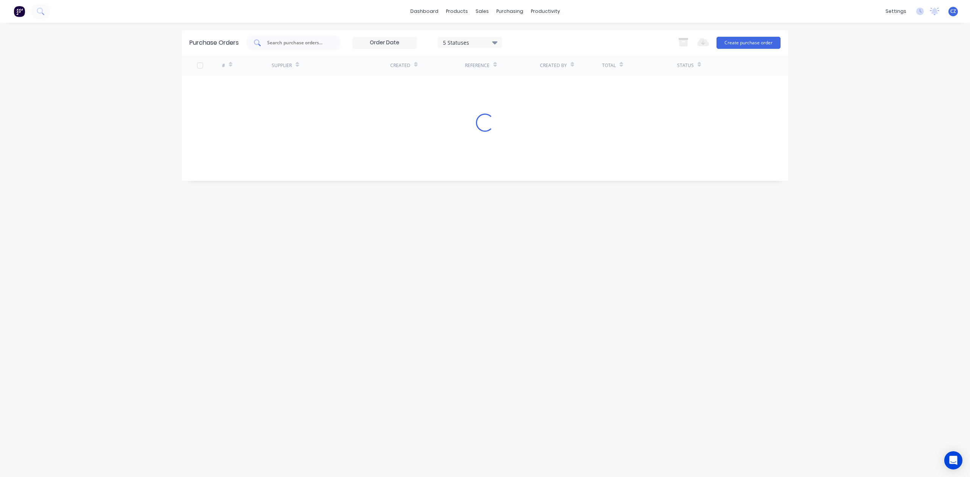
click at [299, 39] on input "text" at bounding box center [297, 43] width 63 height 8
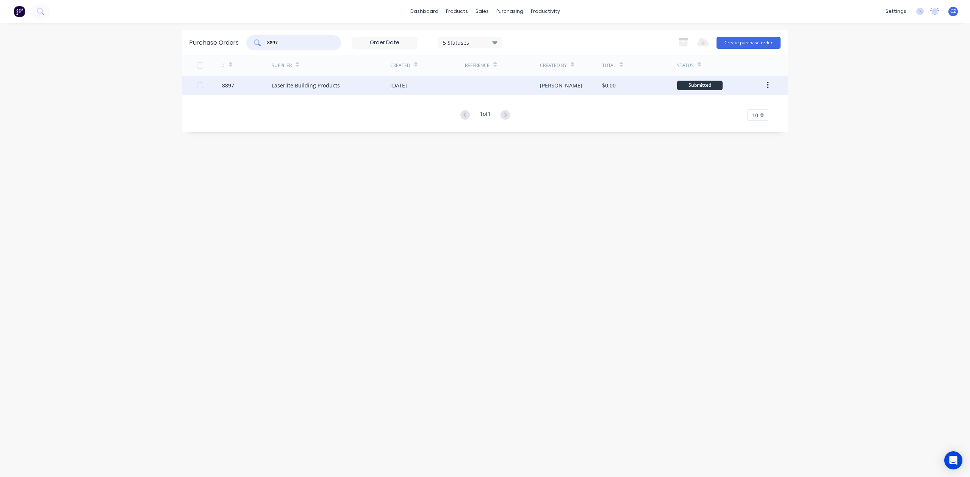
type input "8897"
click at [487, 79] on div at bounding box center [502, 85] width 75 height 19
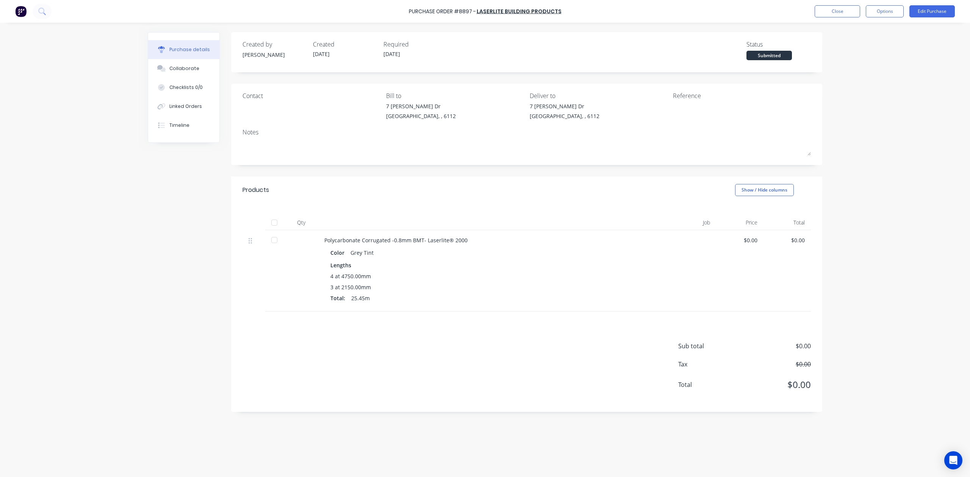
click at [277, 241] on div at bounding box center [274, 240] width 15 height 15
click at [204, 103] on button "Linked Orders" at bounding box center [183, 106] width 71 height 19
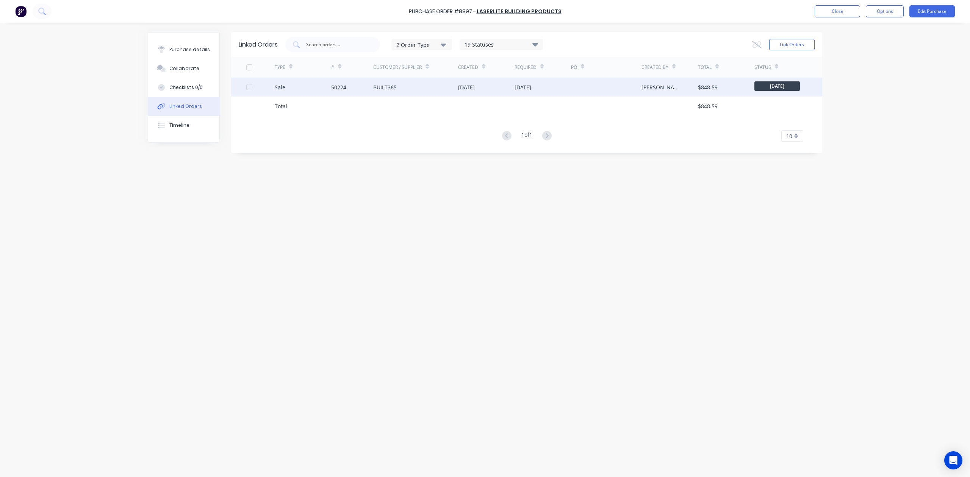
click at [516, 88] on div "17 Oct 2025" at bounding box center [523, 87] width 17 height 8
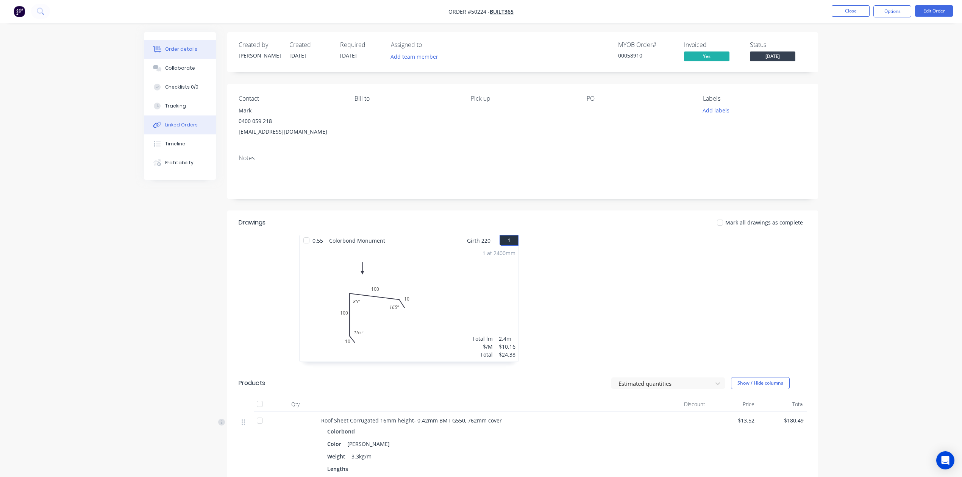
click at [182, 117] on button "Linked Orders" at bounding box center [180, 125] width 72 height 19
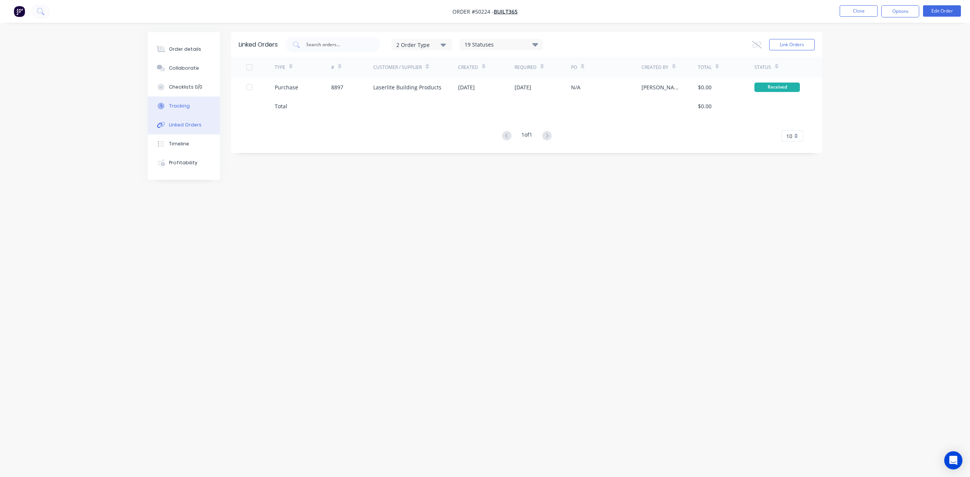
click at [186, 108] on div "Tracking" at bounding box center [179, 106] width 21 height 7
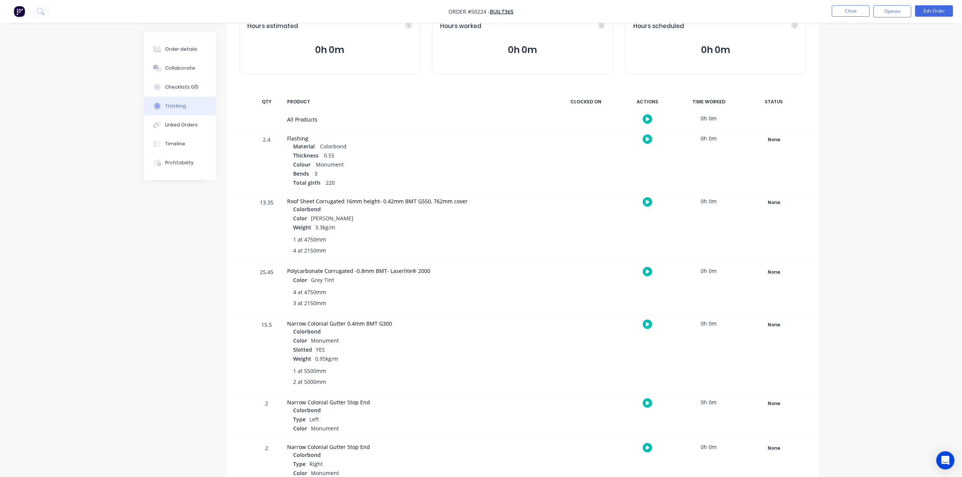
scroll to position [181, 0]
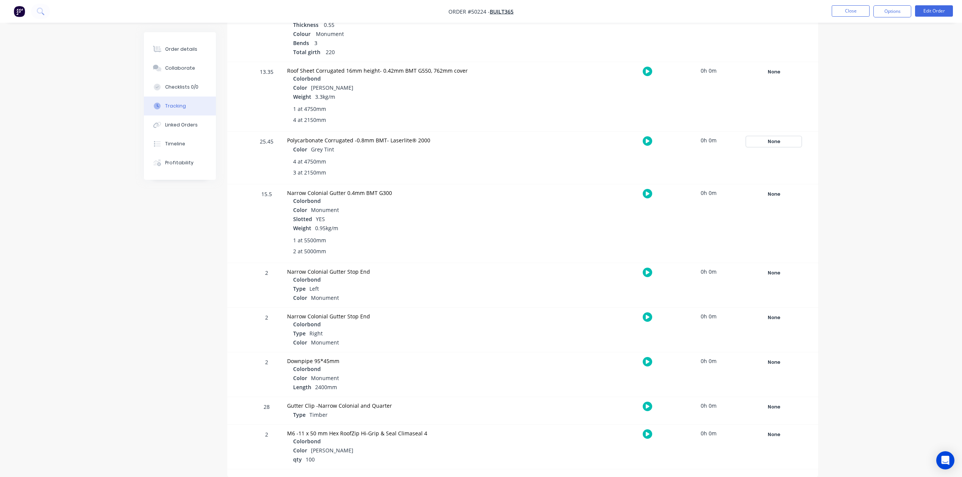
click at [781, 144] on div "None" at bounding box center [774, 142] width 55 height 10
drag, startPoint x: 835, startPoint y: 200, endPoint x: 825, endPoint y: 202, distance: 10.3
click at [834, 200] on button "Complete" at bounding box center [829, 202] width 33 height 10
click at [561, 229] on div at bounding box center [586, 224] width 57 height 78
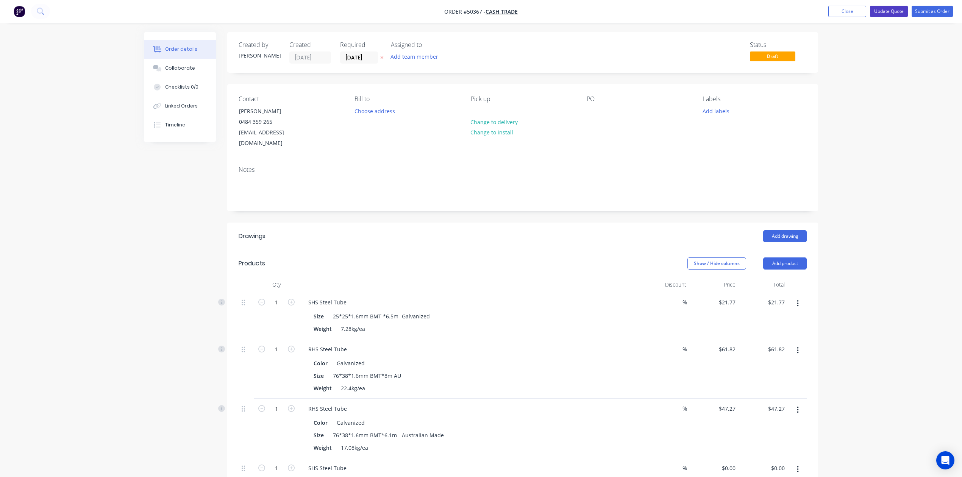
click at [890, 16] on button "Update Quote" at bounding box center [889, 11] width 38 height 11
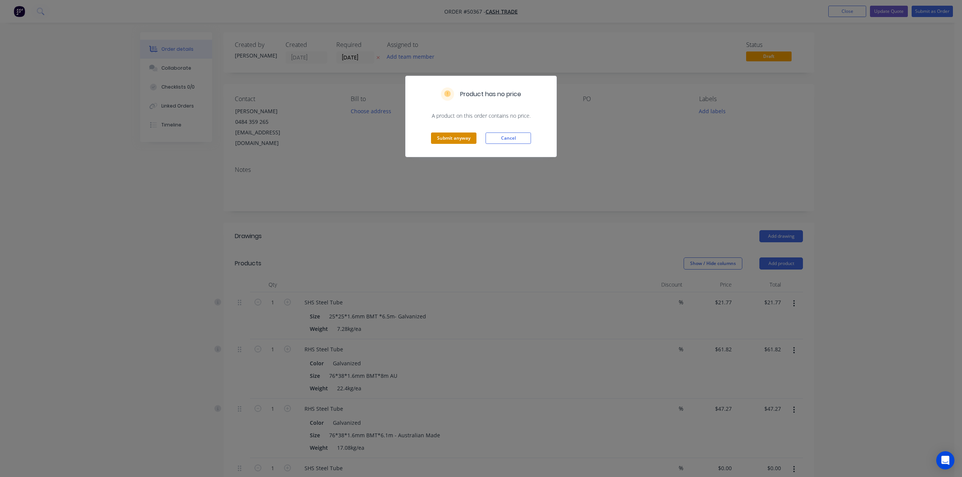
click at [470, 135] on button "Submit anyway" at bounding box center [453, 138] width 45 height 11
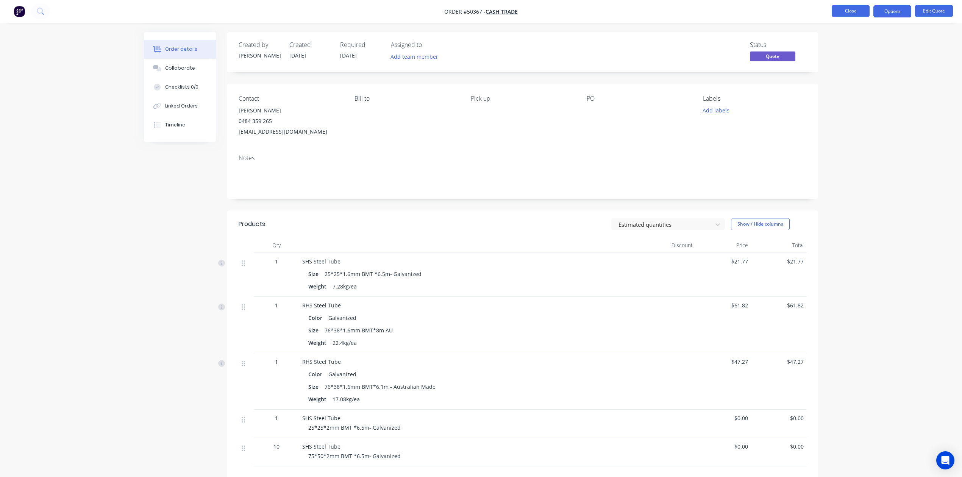
click at [846, 14] on button "Close" at bounding box center [851, 10] width 38 height 11
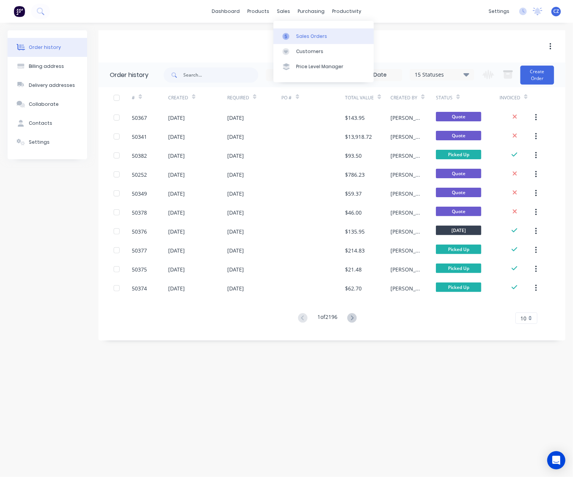
click at [289, 40] on link "Sales Orders" at bounding box center [324, 35] width 100 height 15
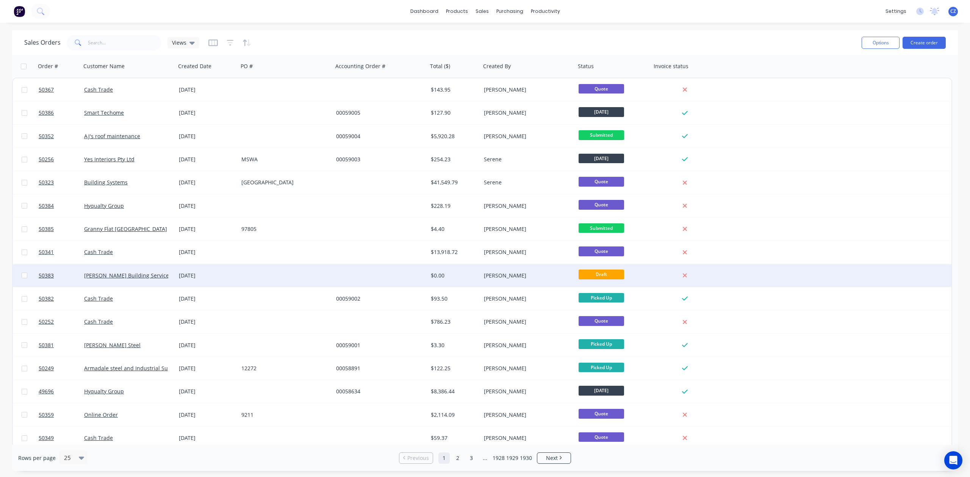
click at [359, 272] on div at bounding box center [380, 275] width 95 height 23
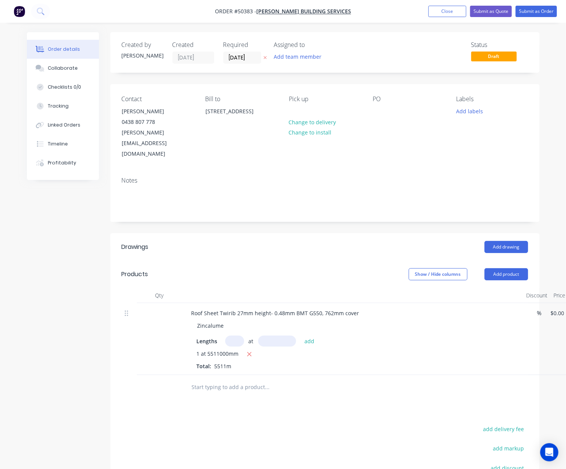
click at [300, 241] on div "Add drawing" at bounding box center [368, 247] width 320 height 12
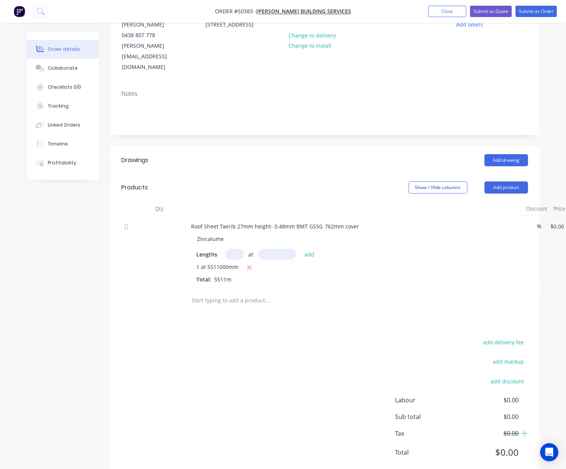
scroll to position [87, 43]
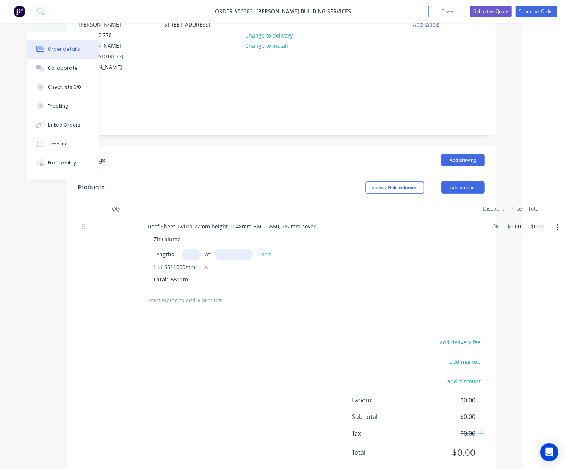
drag, startPoint x: 556, startPoint y: 206, endPoint x: 552, endPoint y: 216, distance: 10.9
click at [557, 224] on icon "button" at bounding box center [557, 228] width 2 height 8
click at [526, 288] on div "Delete" at bounding box center [530, 293] width 58 height 11
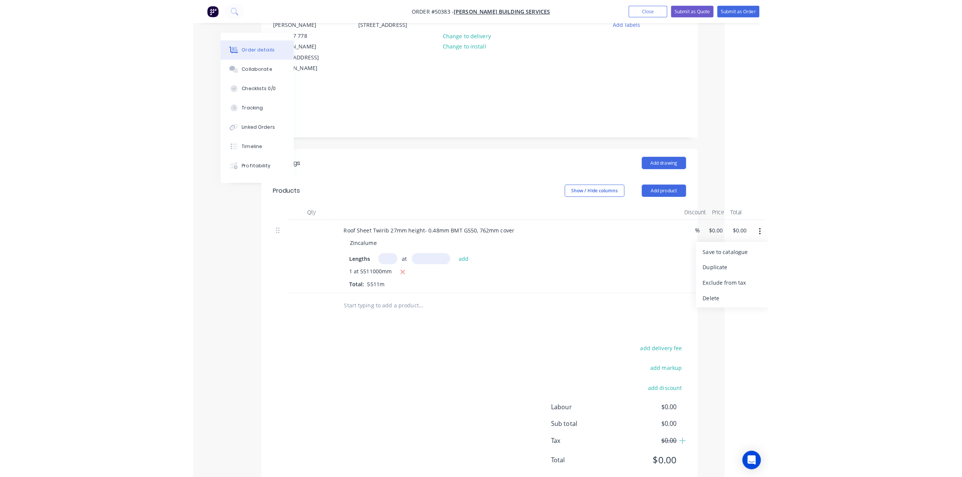
scroll to position [0, 0]
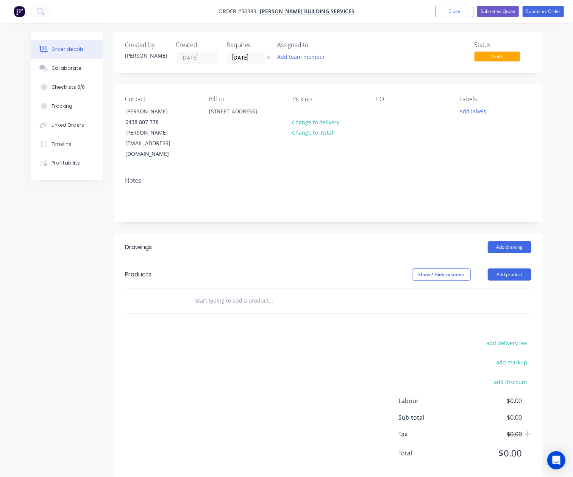
drag, startPoint x: 351, startPoint y: 293, endPoint x: 282, endPoint y: 298, distance: 68.8
click at [350, 293] on div "Drawings Add drawing Products Show / Hide columns Add product add delivery fee …" at bounding box center [328, 355] width 429 height 245
click at [499, 268] on button "Add product" at bounding box center [510, 274] width 44 height 12
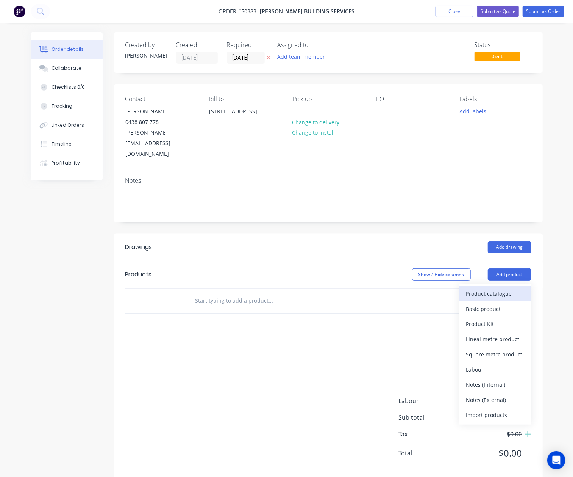
click at [497, 286] on button "Product catalogue" at bounding box center [496, 293] width 72 height 15
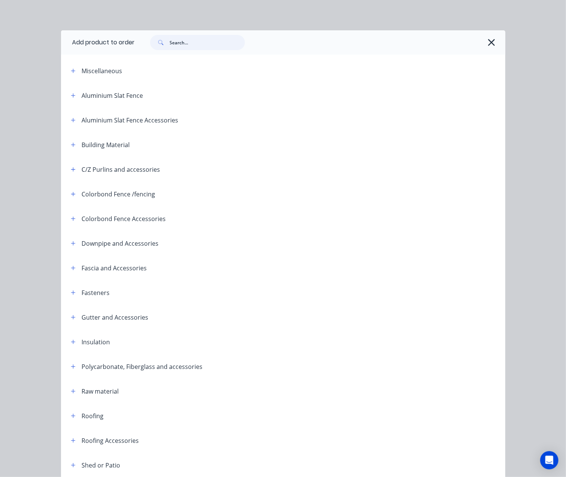
click at [204, 45] on input "text" at bounding box center [207, 42] width 75 height 15
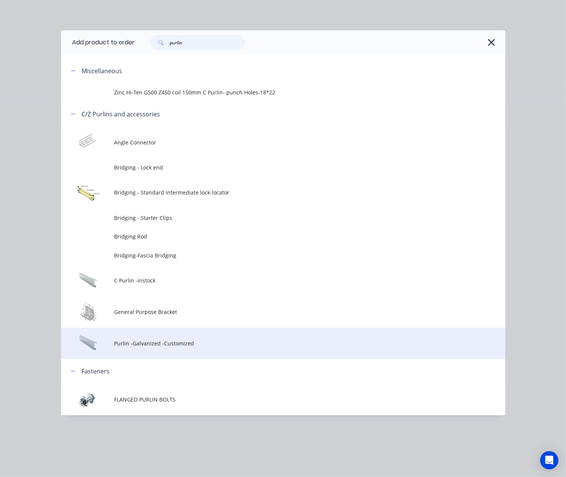
type input "purlin"
click at [153, 349] on td "Purlin -Galvanized -Customized" at bounding box center [309, 342] width 391 height 31
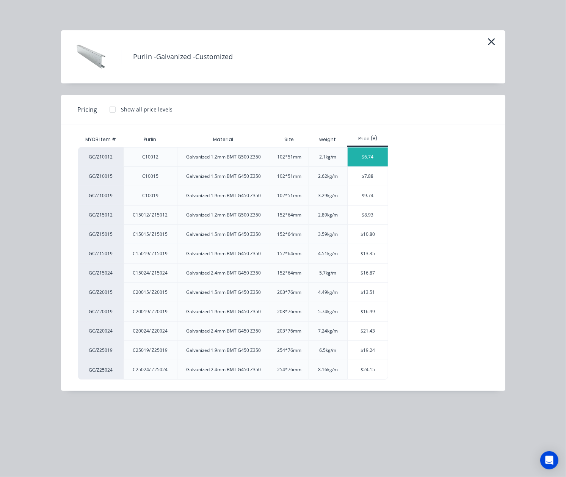
click at [361, 163] on div "$6.74" at bounding box center [367, 156] width 41 height 19
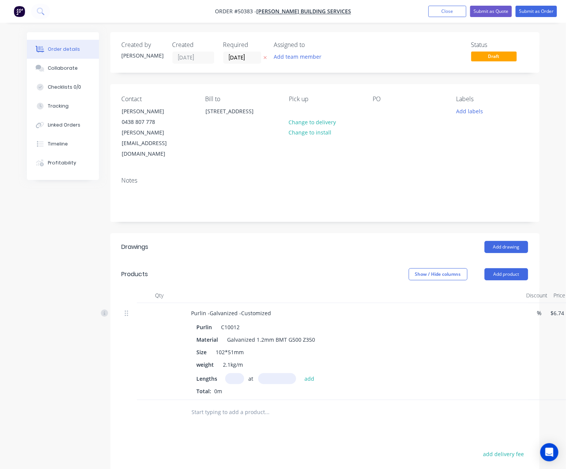
click at [477, 400] on div at bounding box center [325, 412] width 406 height 25
click at [462, 373] on div "Lengths at add" at bounding box center [353, 378] width 312 height 11
click at [232, 373] on input "text" at bounding box center [234, 378] width 19 height 11
type input "1"
type input "4402"
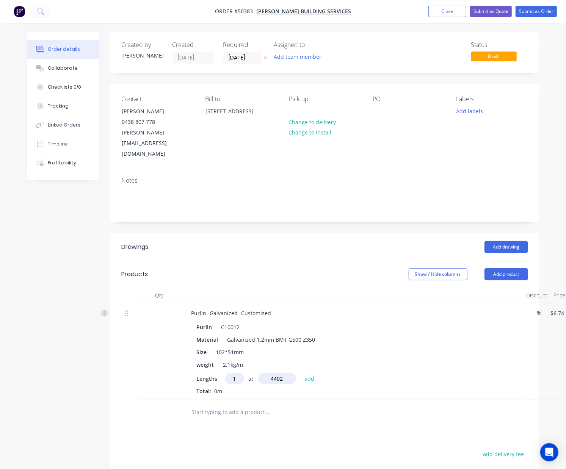
click at [300, 373] on button "add" at bounding box center [309, 378] width 18 height 10
type input "$29.67"
click at [462, 387] on div "1 at 4402mm Total: 4.402m" at bounding box center [353, 397] width 312 height 20
click at [236, 373] on input "text" at bounding box center [234, 378] width 19 height 11
type input "1"
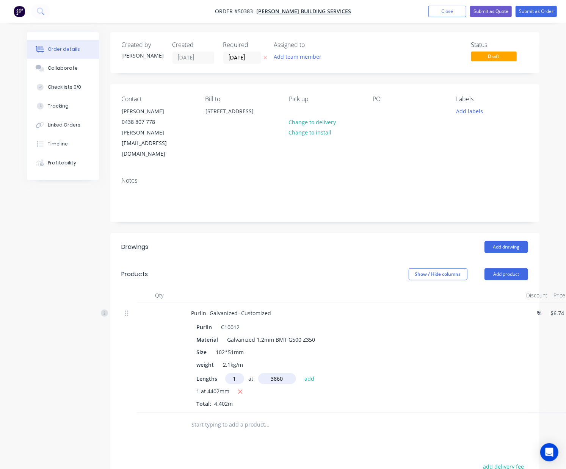
type input "3860"
click at [300, 373] on button "add" at bounding box center [309, 378] width 18 height 10
type input "$55.69"
click at [468, 391] on div "1 at 4402mm 1 at 3860mm Total: 8.262m" at bounding box center [353, 403] width 312 height 33
click at [239, 373] on input "text" at bounding box center [234, 378] width 19 height 11
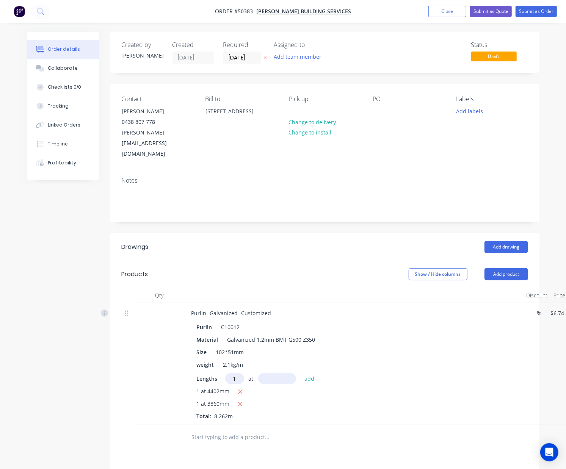
type input "1"
type input "4300"
click at [300, 373] on button "add" at bounding box center [309, 378] width 18 height 10
type input "$84.67"
click at [491, 412] on div "1 at 3860mm" at bounding box center [353, 416] width 312 height 9
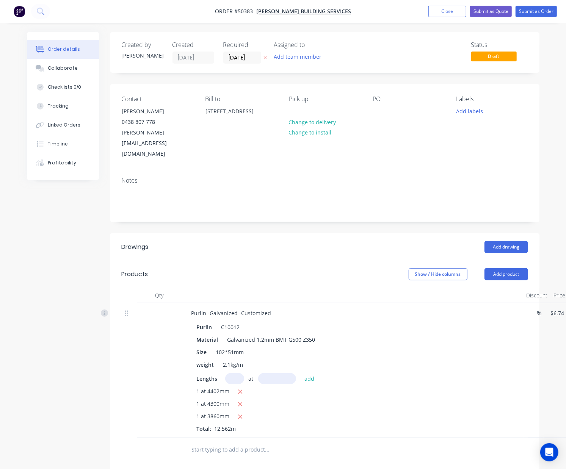
click at [438, 412] on div "1 at 3860mm" at bounding box center [353, 416] width 312 height 9
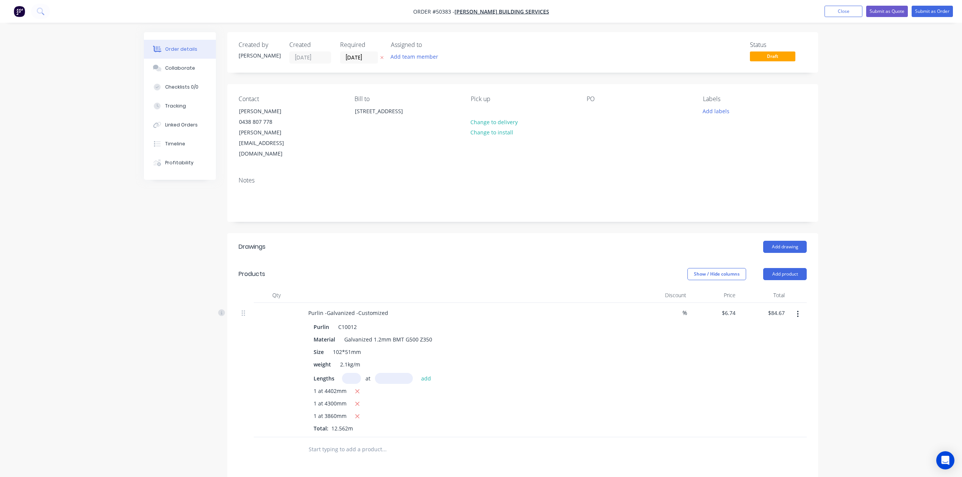
click at [537, 261] on header "Products Show / Hide columns Add product" at bounding box center [522, 274] width 591 height 27
click at [890, 9] on button "Submit as Quote" at bounding box center [888, 11] width 42 height 11
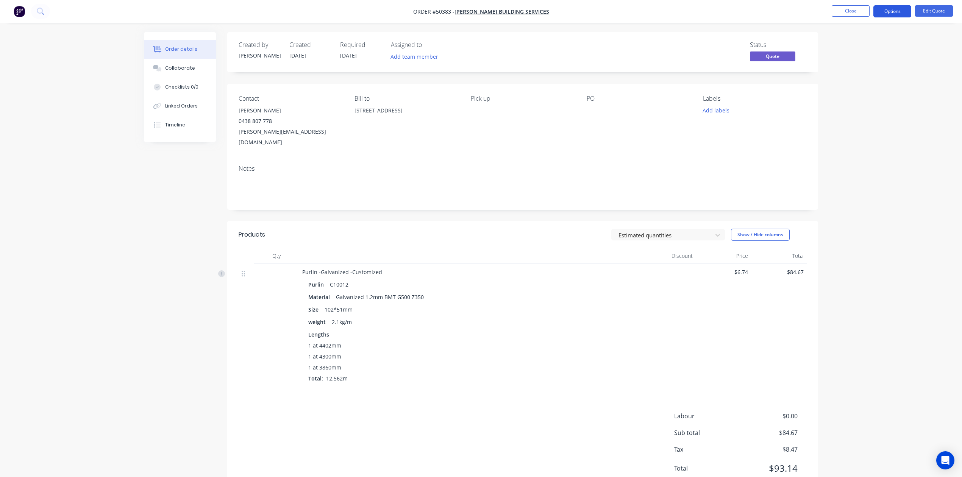
click at [896, 10] on button "Options" at bounding box center [893, 11] width 38 height 12
click at [865, 43] on div "Quote" at bounding box center [870, 46] width 70 height 11
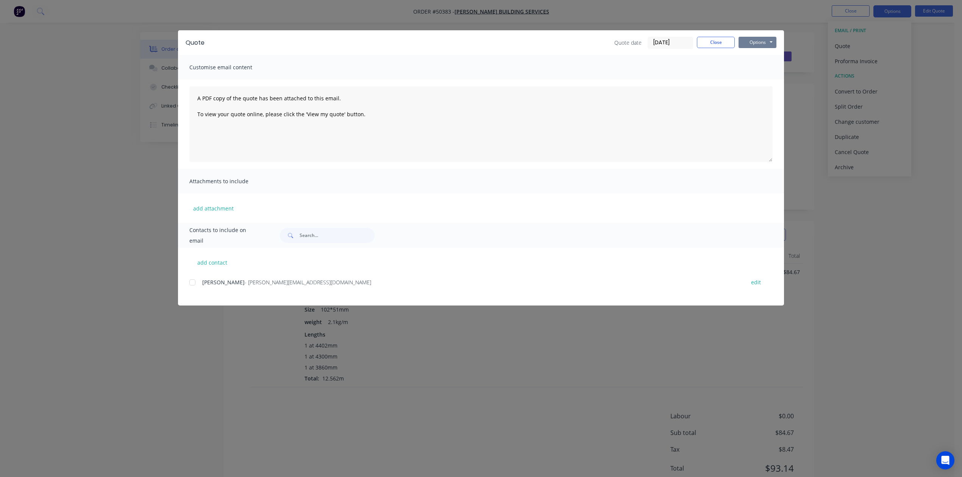
click at [747, 37] on button "Options" at bounding box center [758, 42] width 38 height 11
click at [750, 53] on button "Preview" at bounding box center [763, 56] width 49 height 13
drag, startPoint x: 730, startPoint y: 45, endPoint x: 729, endPoint y: 38, distance: 6.5
click at [730, 40] on button "Close" at bounding box center [716, 42] width 38 height 11
click at [729, 38] on div "Created by Cathy Created 14/10/25 Required 14/10/25 Assigned to Add team member…" at bounding box center [519, 52] width 591 height 40
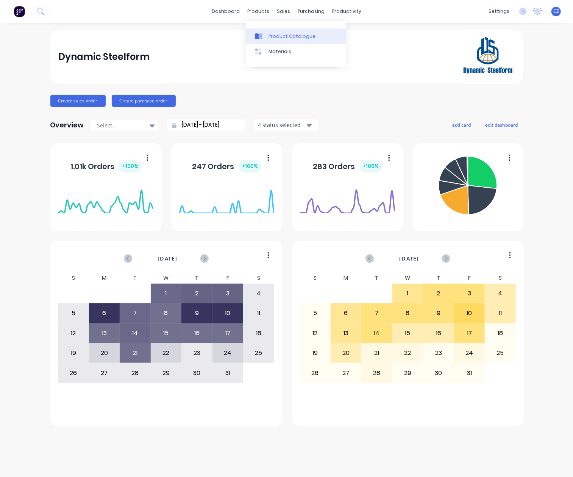
click at [261, 31] on link "Product Catalogue" at bounding box center [296, 35] width 100 height 15
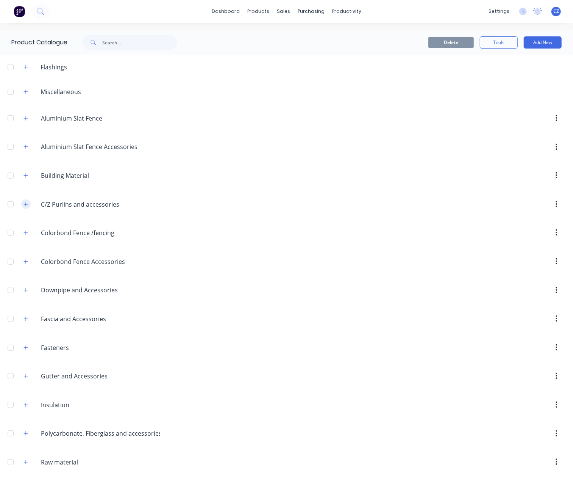
click at [26, 205] on icon "button" at bounding box center [25, 204] width 5 height 5
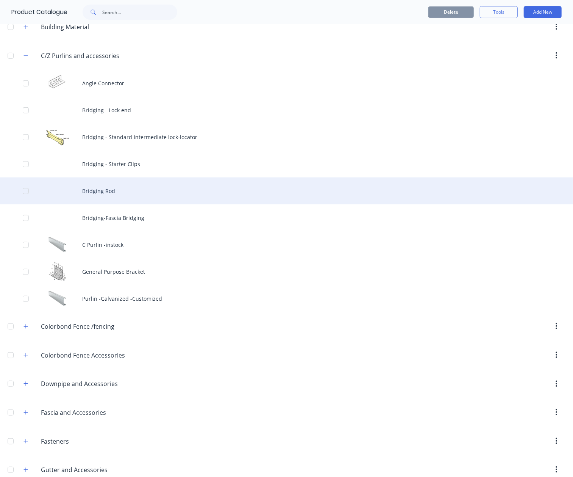
scroll to position [152, 0]
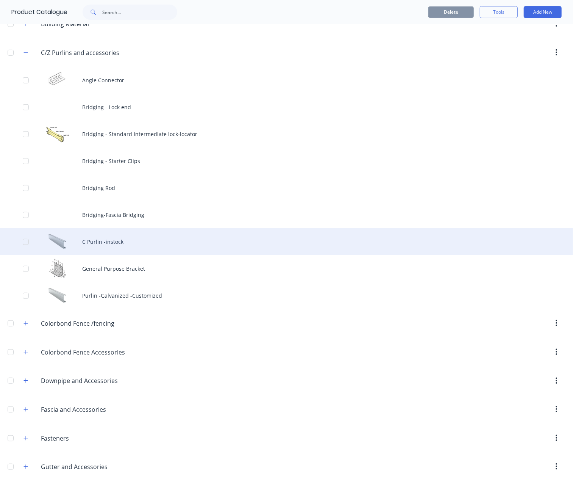
click at [95, 245] on div "C Purlin -instock" at bounding box center [286, 241] width 573 height 27
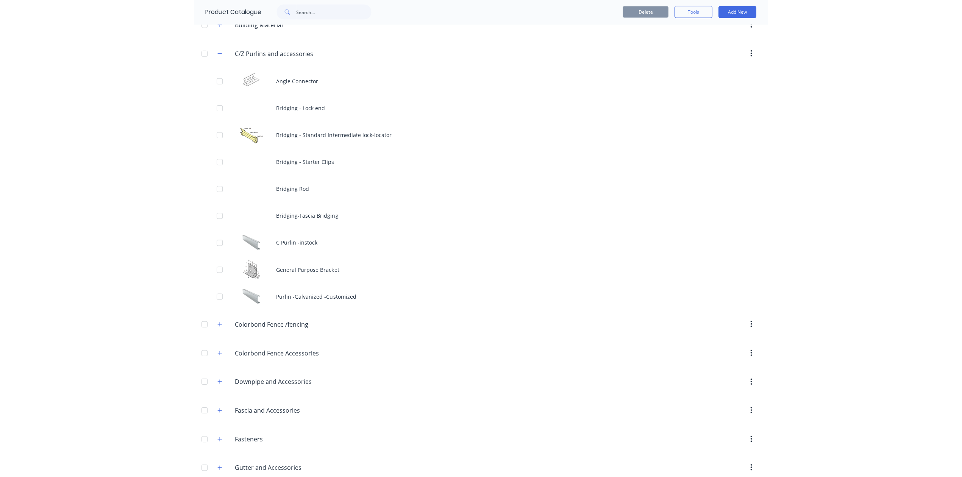
scroll to position [152, 0]
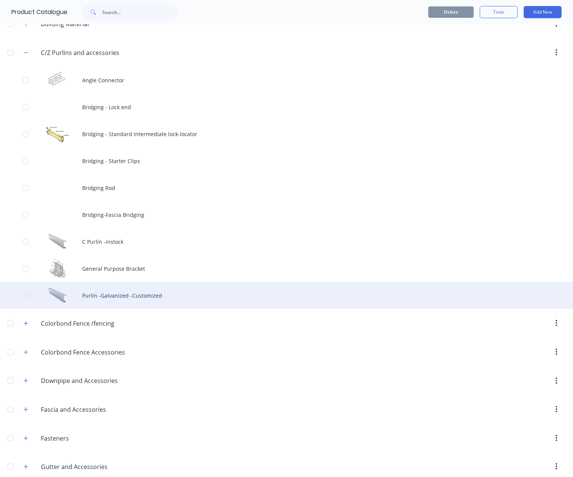
click at [144, 300] on div "Purlin -Galvanized -Customized" at bounding box center [286, 295] width 573 height 27
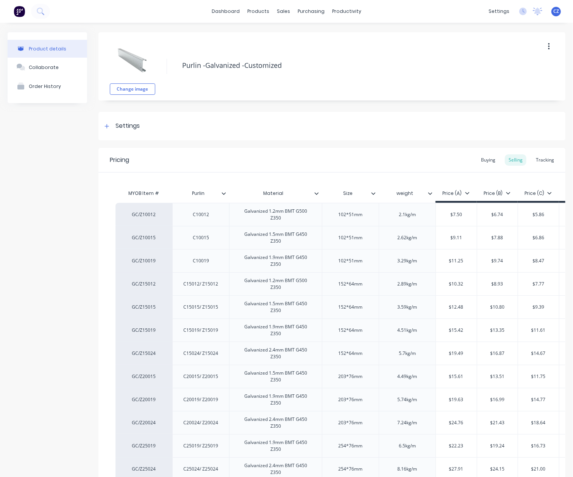
type textarea "x"
click at [532, 159] on div "Tracking" at bounding box center [545, 159] width 26 height 11
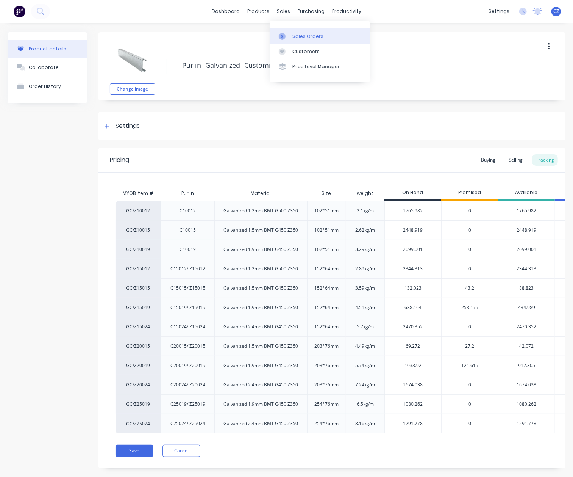
drag, startPoint x: 285, startPoint y: 33, endPoint x: 278, endPoint y: 33, distance: 7.6
click at [285, 33] on icon at bounding box center [282, 36] width 7 height 7
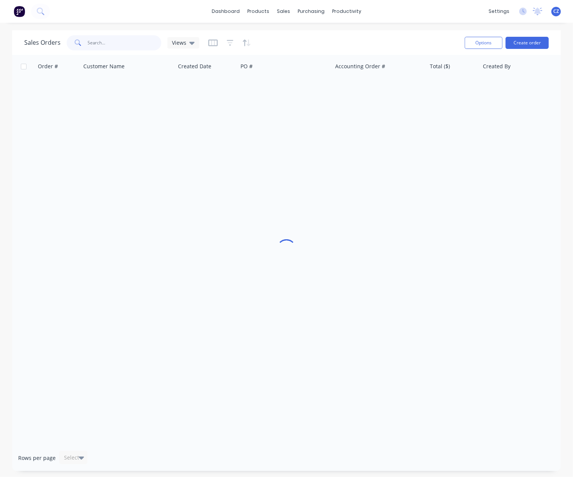
click at [105, 38] on input "text" at bounding box center [125, 42] width 74 height 15
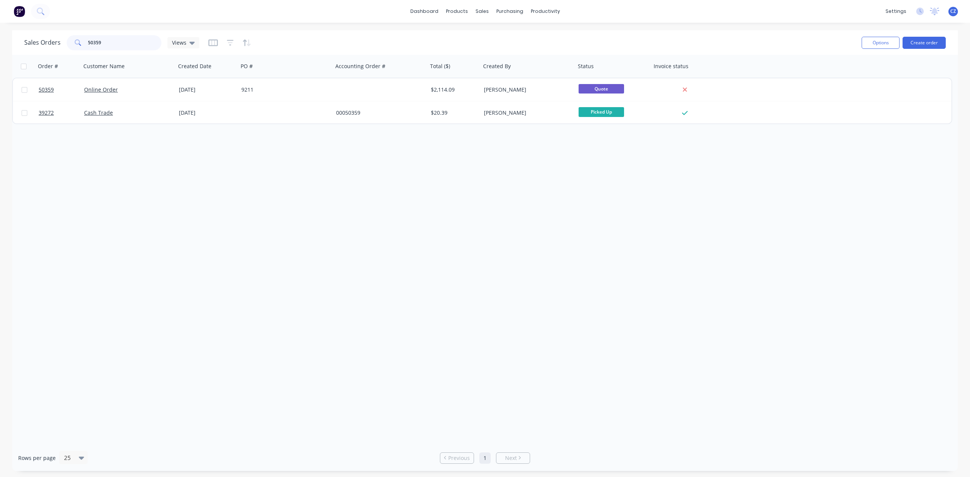
click at [125, 43] on input "50359" at bounding box center [125, 42] width 74 height 15
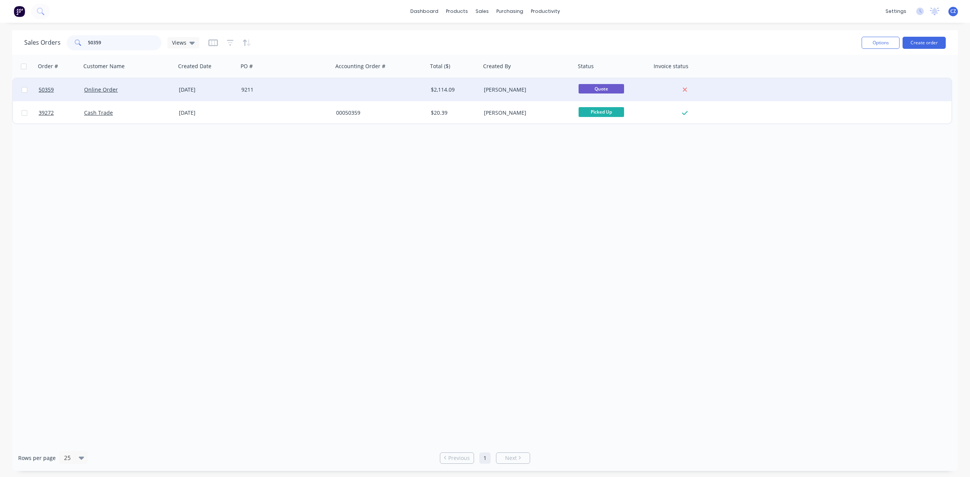
type input "50359"
click at [320, 89] on div "9211" at bounding box center [283, 90] width 84 height 8
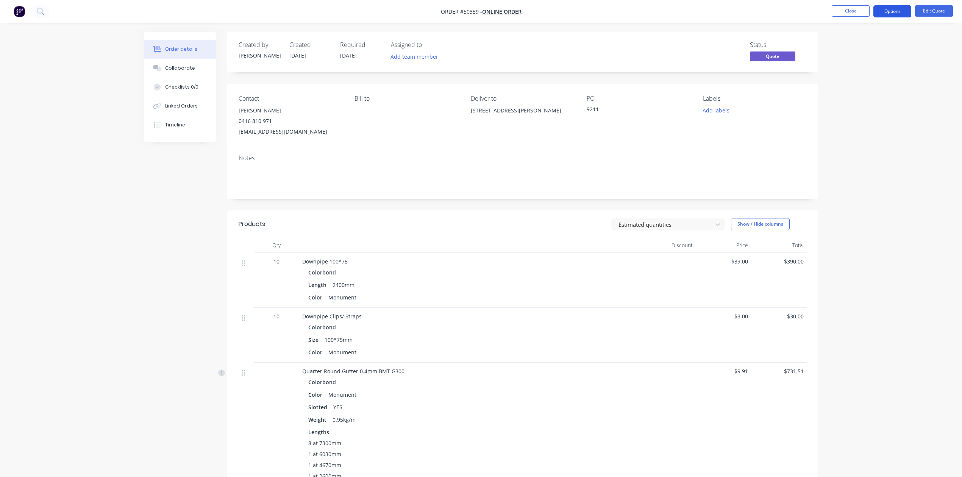
click at [573, 14] on button "Options" at bounding box center [893, 11] width 38 height 12
click at [573, 95] on div "Convert to Order" at bounding box center [870, 91] width 70 height 11
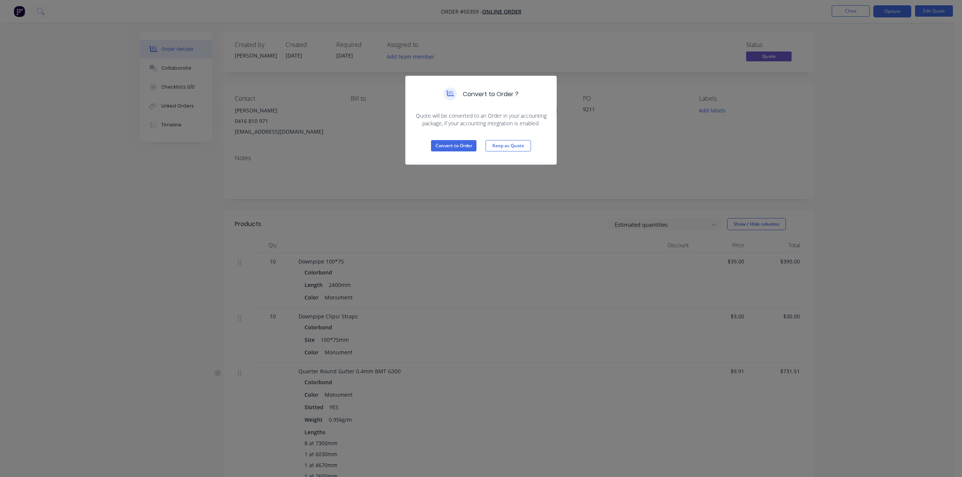
click at [458, 152] on div "Convert to Order Keep as Quote" at bounding box center [481, 145] width 151 height 37
click at [458, 149] on button "Convert to Order" at bounding box center [453, 145] width 45 height 11
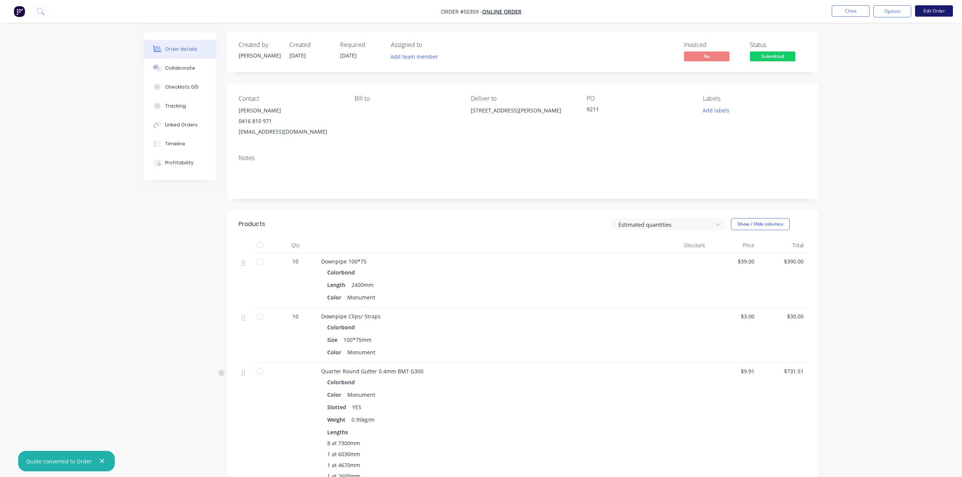
click at [573, 9] on button "Edit Order" at bounding box center [934, 10] width 38 height 11
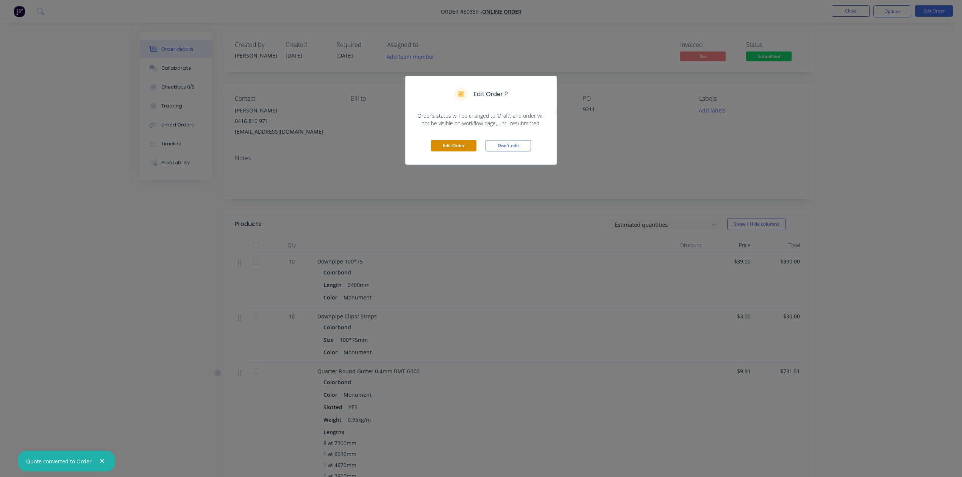
click at [461, 146] on button "Edit Order" at bounding box center [453, 145] width 45 height 11
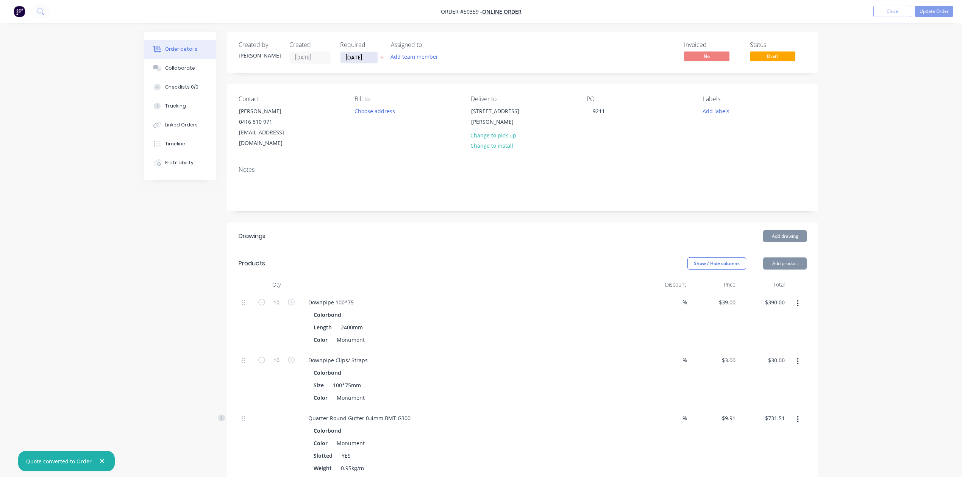
click at [355, 55] on input "[DATE]" at bounding box center [359, 57] width 37 height 11
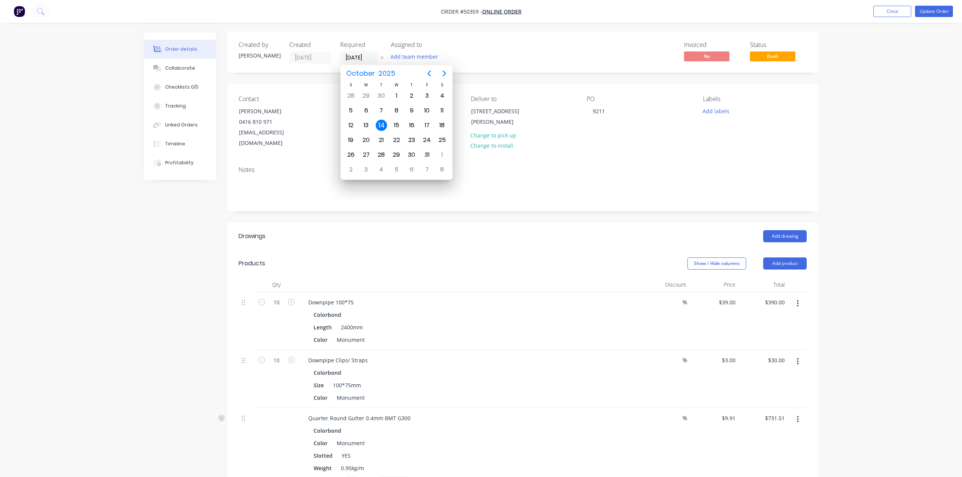
click at [573, 310] on div "Colorbond" at bounding box center [470, 315] width 312 height 11
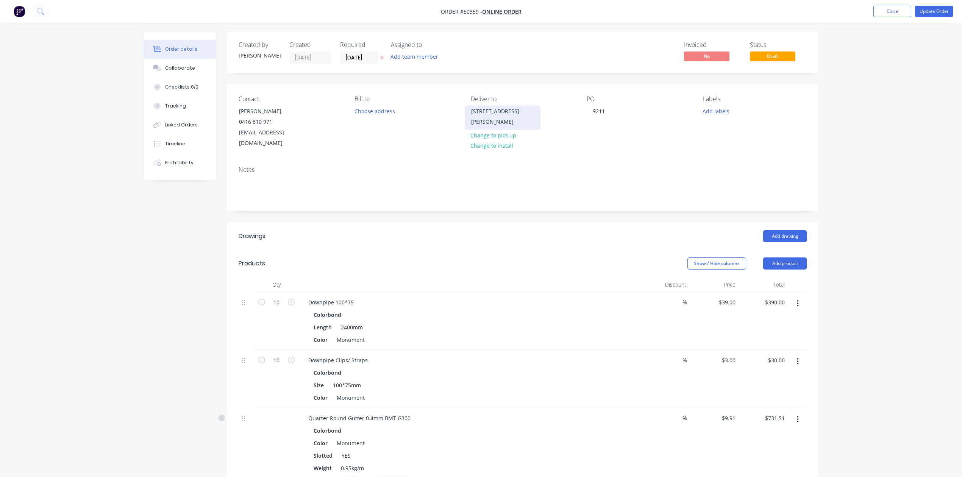
copy div "64 Ferguson St, Midland WA 6056"
drag, startPoint x: 493, startPoint y: 120, endPoint x: 504, endPoint y: 64, distance: 57.5
click at [504, 64] on div "Created by Cathy Created 14/10/25 Required 14/10/25 Assigned to Add team member…" at bounding box center [522, 52] width 591 height 41
click at [357, 59] on input "[DATE]" at bounding box center [359, 57] width 37 height 11
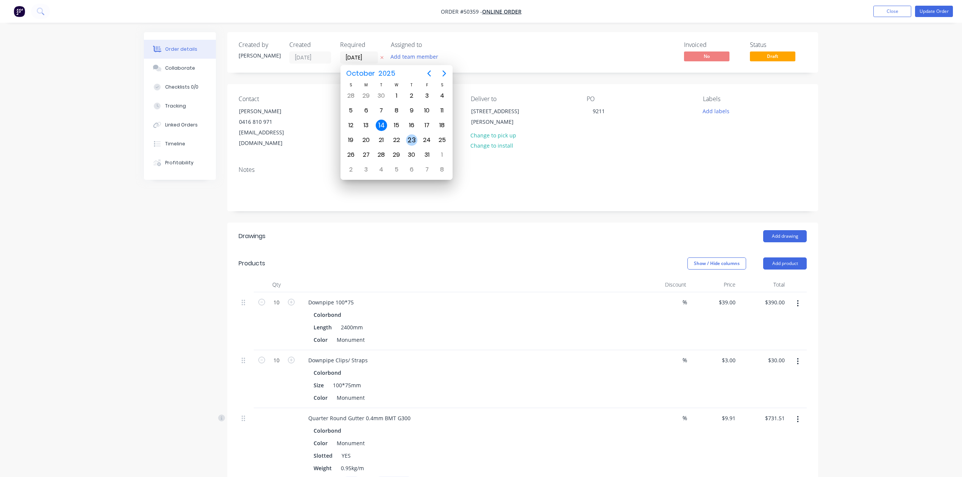
click at [411, 139] on div "23" at bounding box center [411, 140] width 11 height 11
type input "23/10/25"
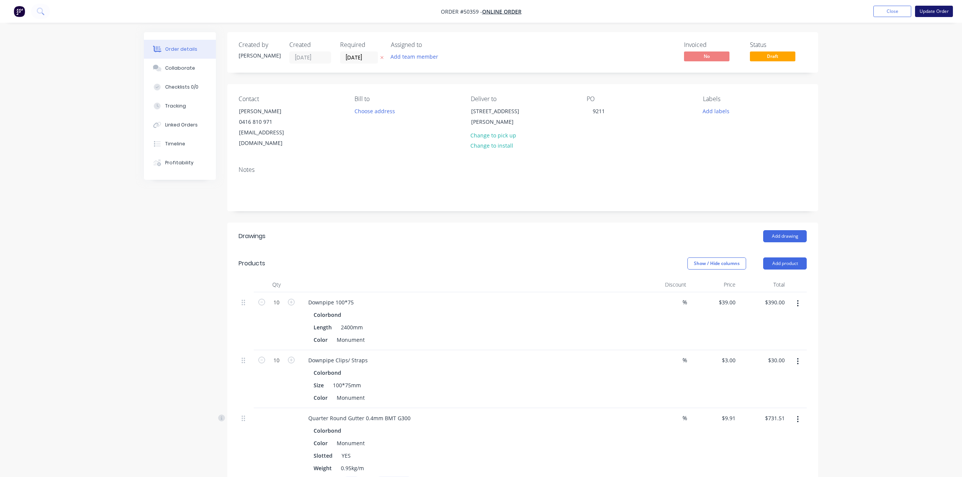
click at [573, 13] on button "Update Order" at bounding box center [934, 11] width 38 height 11
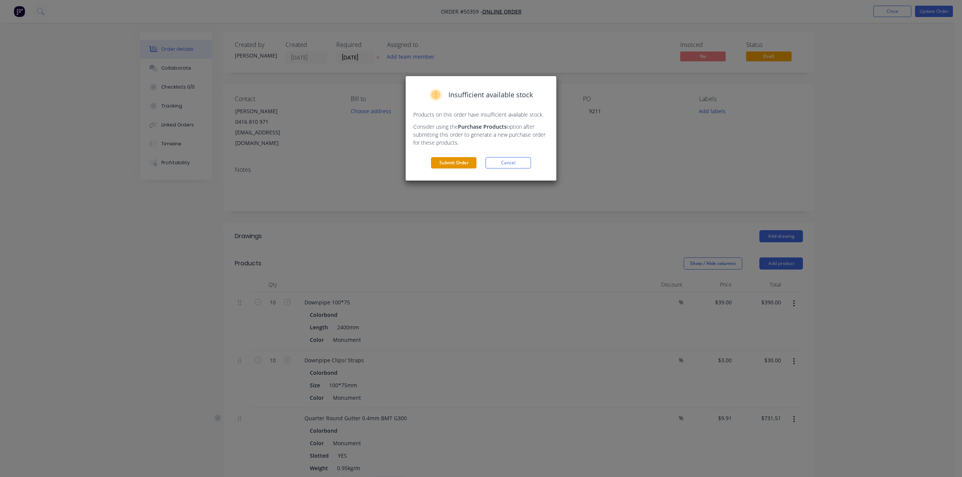
click at [446, 158] on button "Submit Order" at bounding box center [453, 162] width 45 height 11
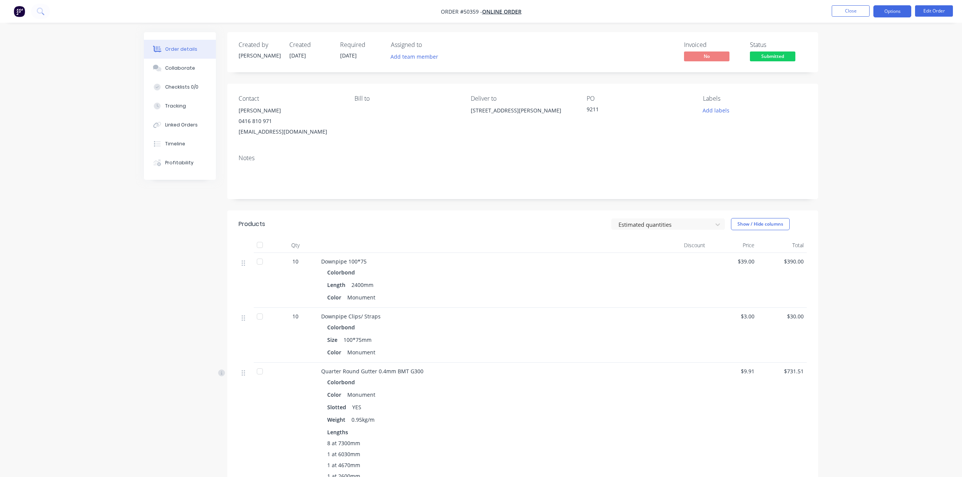
click at [573, 13] on button "Options" at bounding box center [893, 11] width 38 height 12
click at [573, 38] on button "Invoice" at bounding box center [869, 45] width 83 height 15
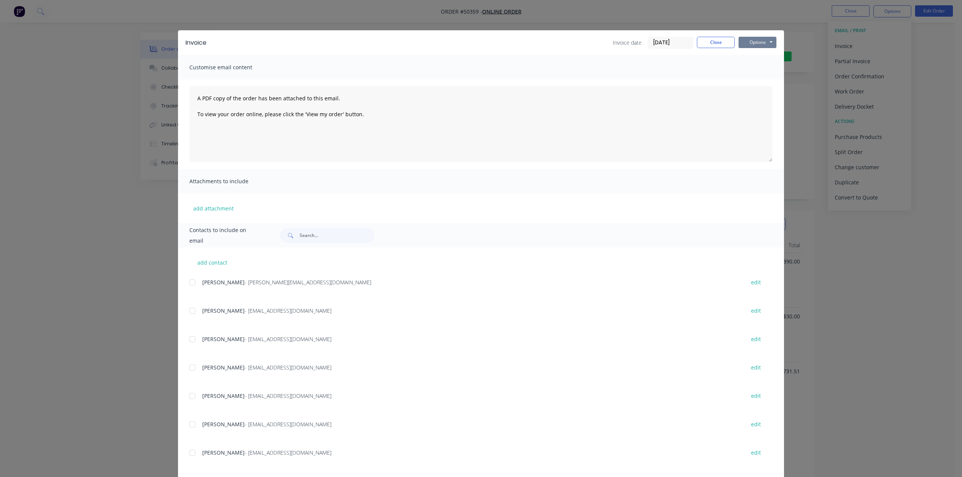
click at [573, 39] on button "Options" at bounding box center [758, 42] width 38 height 11
click at [573, 64] on button "Print" at bounding box center [763, 68] width 49 height 13
click at [573, 42] on button "Close" at bounding box center [716, 42] width 38 height 11
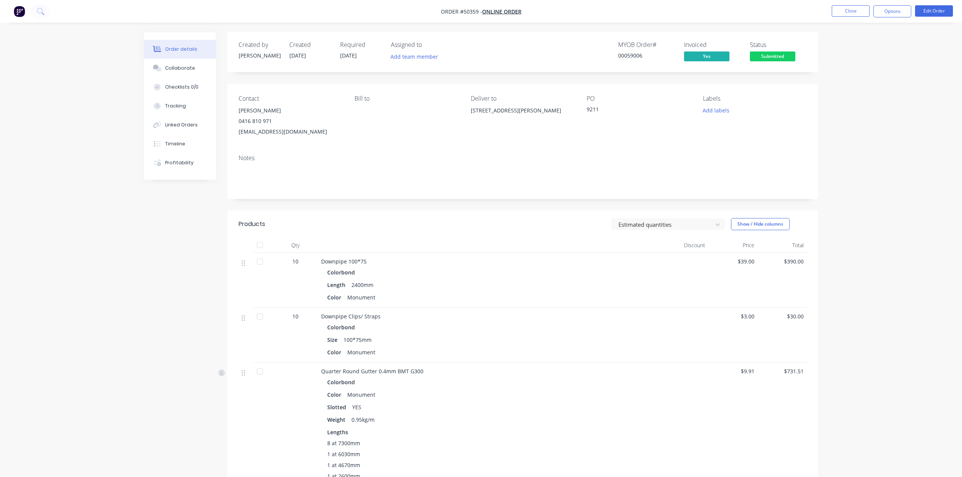
click at [573, 297] on div "Color Monument" at bounding box center [488, 297] width 323 height 11
click at [573, 290] on div "Length 2400mm" at bounding box center [488, 285] width 323 height 11
click at [573, 55] on span "Submitted" at bounding box center [772, 56] width 45 height 9
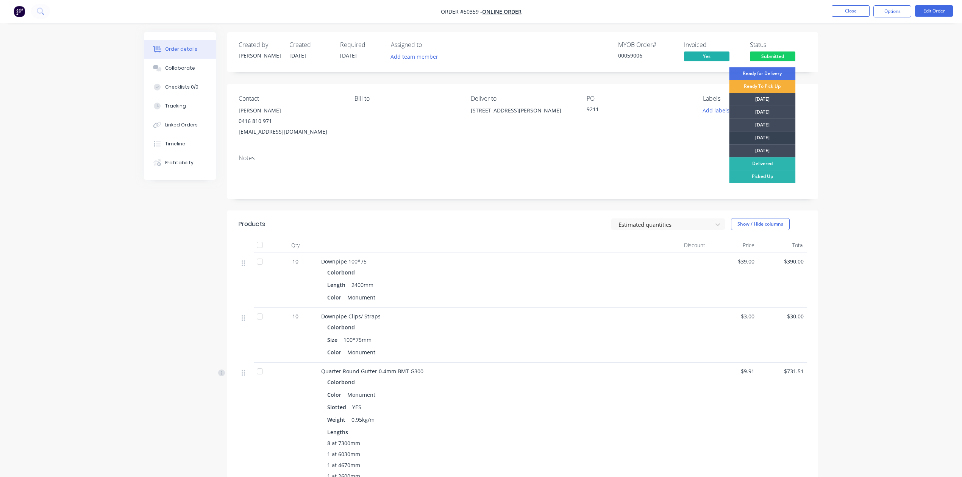
click at [573, 142] on div "[DATE]" at bounding box center [762, 137] width 66 height 13
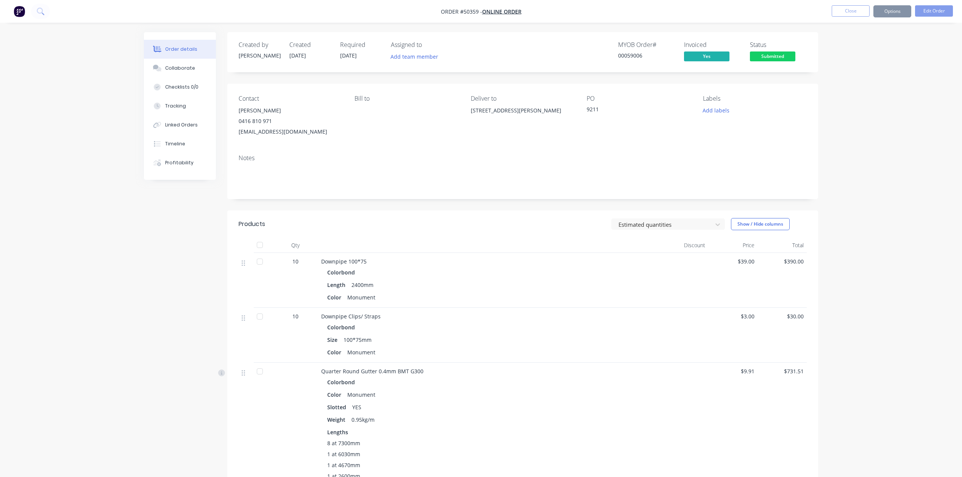
click at [573, 151] on div "Notes" at bounding box center [522, 174] width 591 height 51
click at [573, 5] on nav "Order #50359 - Online Order Close Options Edit Order" at bounding box center [481, 11] width 962 height 23
click at [573, 11] on button "Options" at bounding box center [893, 11] width 38 height 12
click at [573, 105] on div "Delivery Docket" at bounding box center [870, 106] width 70 height 11
click at [573, 82] on button "Without pricing" at bounding box center [869, 76] width 83 height 15
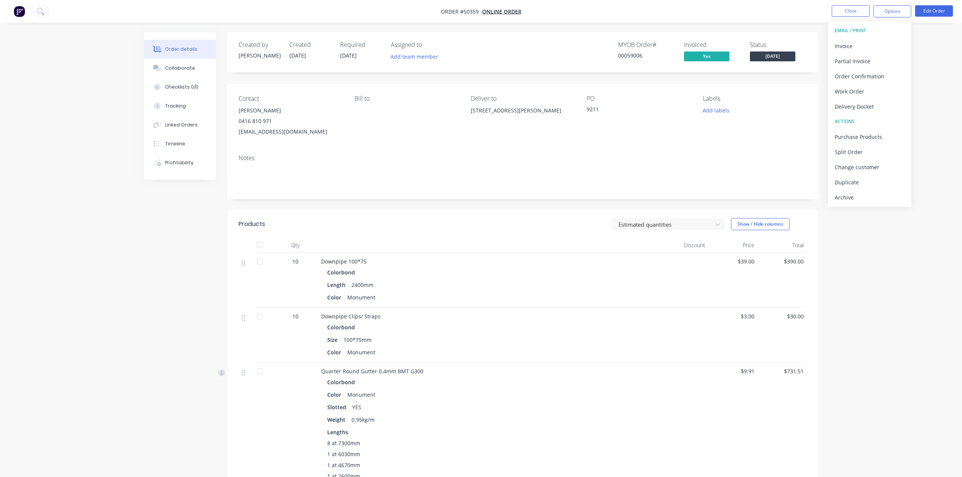
drag, startPoint x: 560, startPoint y: 198, endPoint x: 565, endPoint y: 190, distance: 9.6
click at [561, 197] on div "Notes" at bounding box center [522, 174] width 591 height 51
drag, startPoint x: 911, startPoint y: 17, endPoint x: 904, endPoint y: 11, distance: 9.4
click at [573, 16] on button "Options" at bounding box center [893, 11] width 38 height 12
click at [573, 11] on button "Options" at bounding box center [893, 11] width 38 height 12
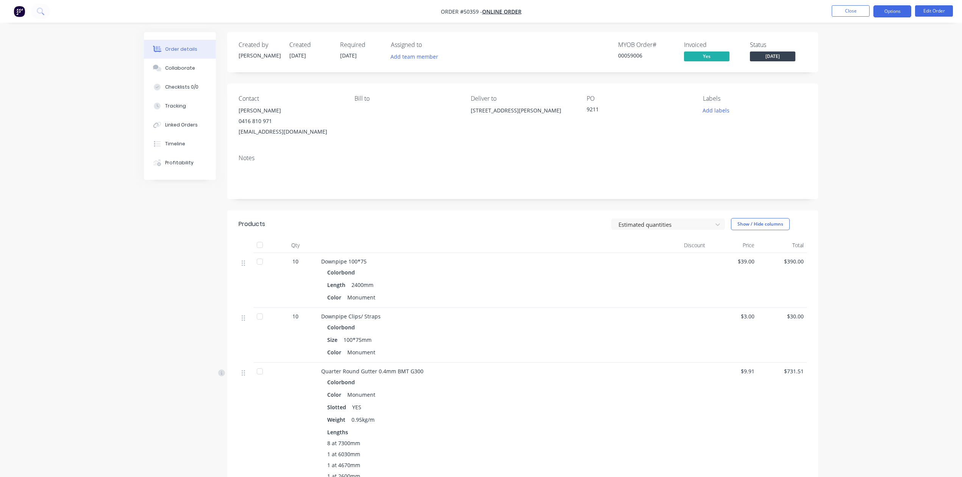
click at [573, 14] on button "Options" at bounding box center [893, 11] width 38 height 12
click at [573, 102] on div "Delivery Docket" at bounding box center [870, 106] width 70 height 11
click at [573, 91] on div "Custom" at bounding box center [870, 91] width 70 height 11
click at [573, 76] on div "Without pricing" at bounding box center [870, 76] width 70 height 11
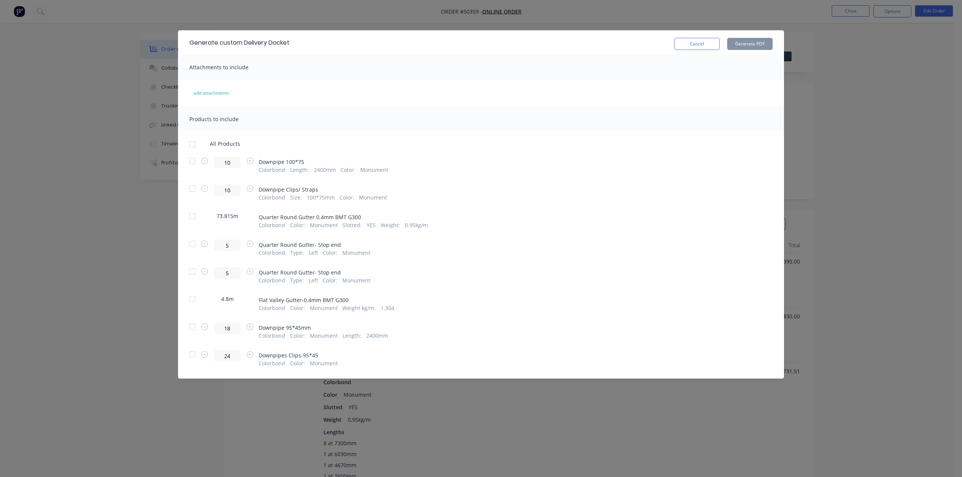
click at [187, 214] on div at bounding box center [192, 216] width 15 height 15
click at [573, 45] on button "Generate PDF" at bounding box center [750, 44] width 45 height 12
click at [191, 218] on div at bounding box center [192, 216] width 15 height 15
click at [192, 302] on div at bounding box center [192, 299] width 15 height 15
click at [573, 47] on button "Generate PDF" at bounding box center [750, 44] width 45 height 12
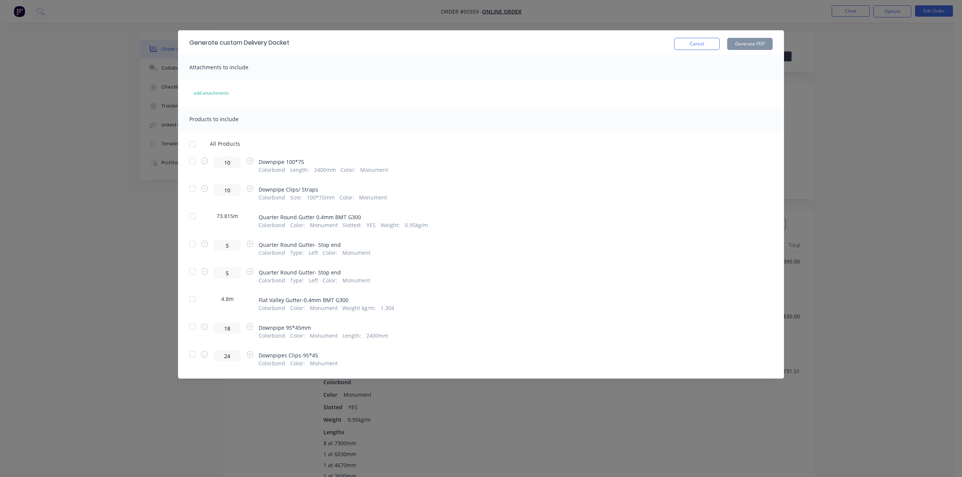
click at [573, 50] on button "Cancel" at bounding box center [696, 44] width 45 height 12
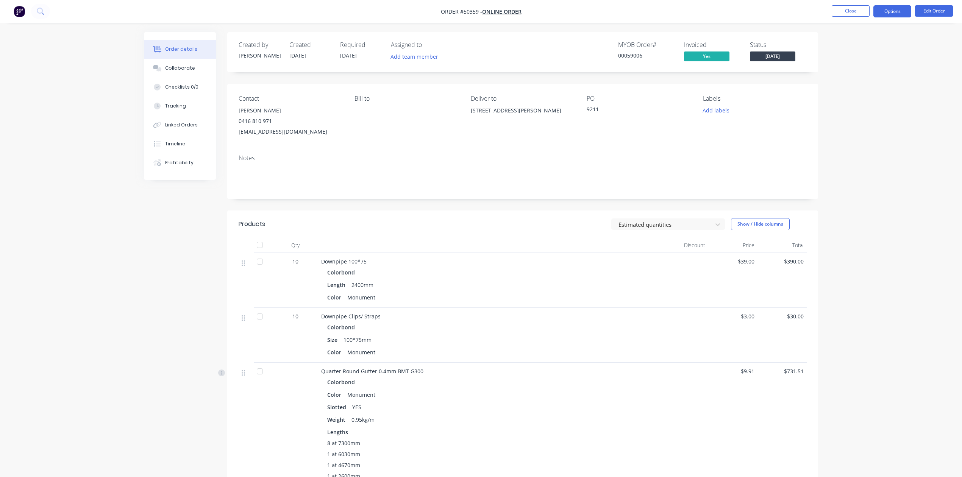
click at [573, 12] on button "Options" at bounding box center [893, 11] width 38 height 12
click at [573, 90] on div "Work Order" at bounding box center [870, 91] width 70 height 11
click at [573, 91] on div "Custom" at bounding box center [870, 91] width 70 height 11
click at [573, 77] on div "Without pricing" at bounding box center [870, 76] width 70 height 11
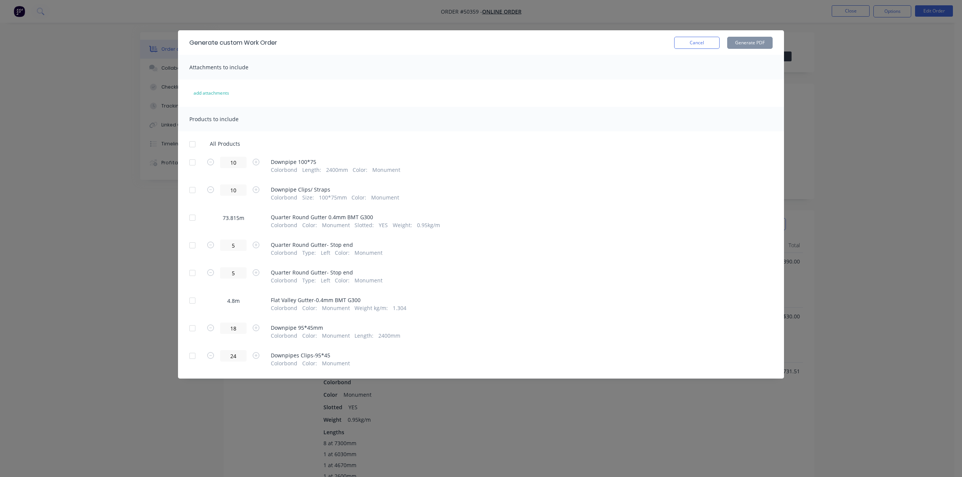
click at [196, 212] on div at bounding box center [192, 217] width 15 height 15
click at [196, 302] on div at bounding box center [192, 300] width 15 height 15
click at [573, 44] on button "Generate PDF" at bounding box center [750, 43] width 45 height 12
click at [573, 42] on button "Cancel" at bounding box center [696, 43] width 45 height 12
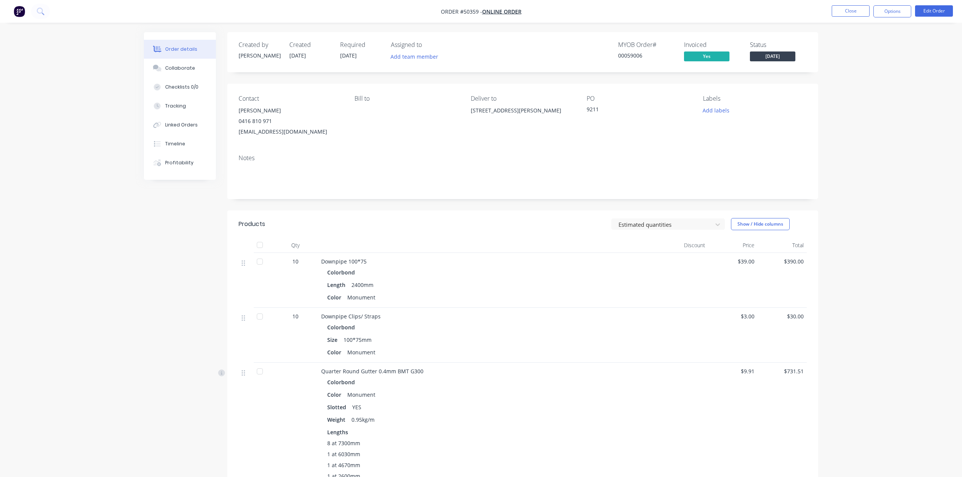
drag, startPoint x: 875, startPoint y: 13, endPoint x: 878, endPoint y: 19, distance: 6.8
click at [573, 13] on button "Options" at bounding box center [893, 11] width 38 height 12
click at [573, 134] on div "Purchase Products" at bounding box center [870, 136] width 70 height 11
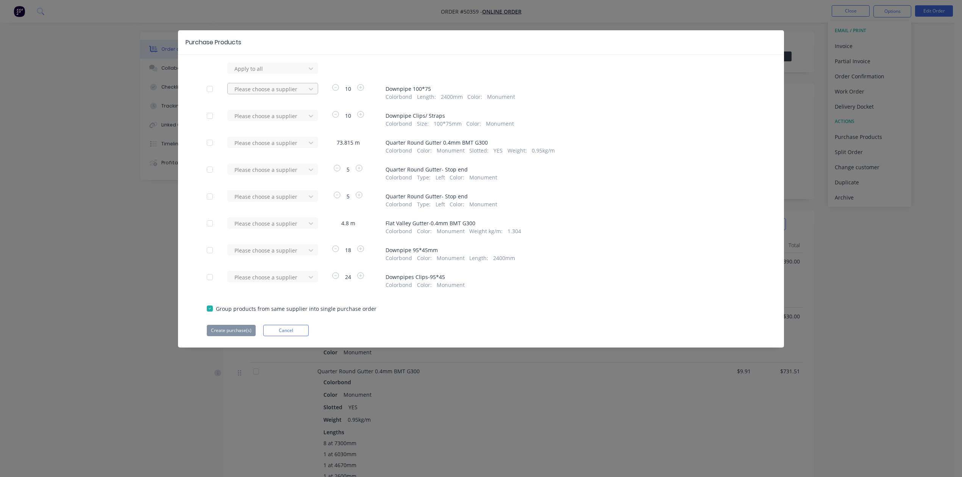
click at [284, 93] on div at bounding box center [268, 88] width 68 height 9
click at [280, 115] on div "Hi Precision Engineering" at bounding box center [272, 117] width 91 height 14
click at [281, 117] on div at bounding box center [268, 115] width 68 height 9
click at [280, 142] on div "Hi Precision Engineering" at bounding box center [272, 144] width 91 height 14
click at [246, 327] on button "Create purchase(s)" at bounding box center [231, 330] width 49 height 11
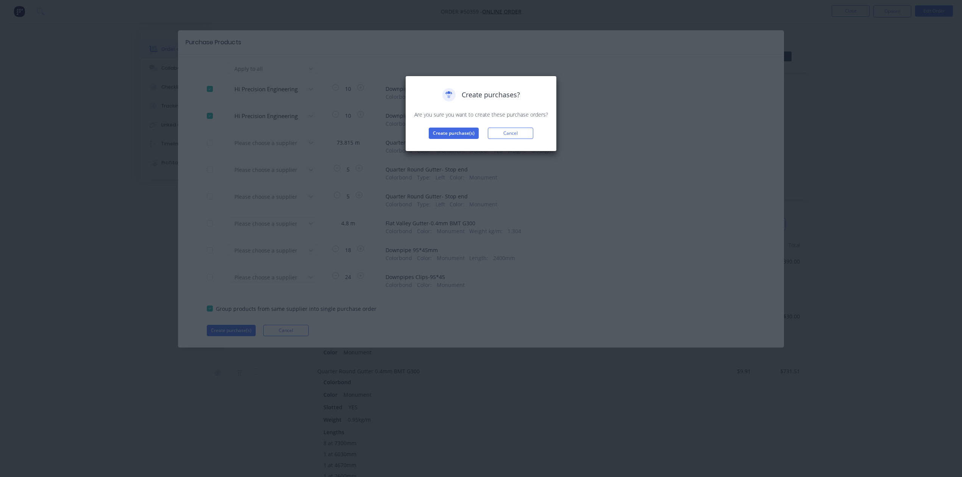
drag, startPoint x: 473, startPoint y: 137, endPoint x: 468, endPoint y: 146, distance: 10.3
click at [468, 146] on div "Create purchases? Are you sure you want to create these purchase orders? Create…" at bounding box center [481, 114] width 152 height 76
click at [469, 131] on button "Create purchase(s)" at bounding box center [454, 133] width 50 height 11
click at [457, 148] on button "View purchase(s)" at bounding box center [453, 145] width 45 height 11
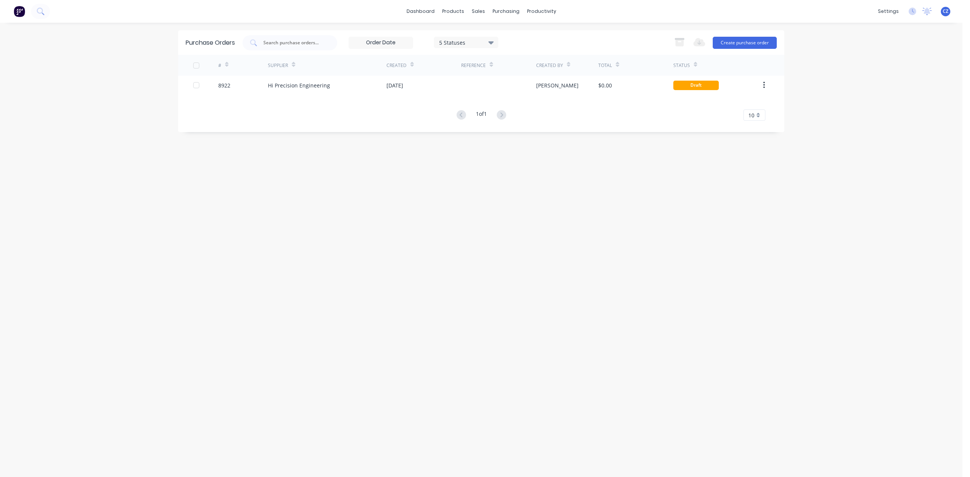
click at [479, 75] on div "Reference" at bounding box center [498, 65] width 75 height 21
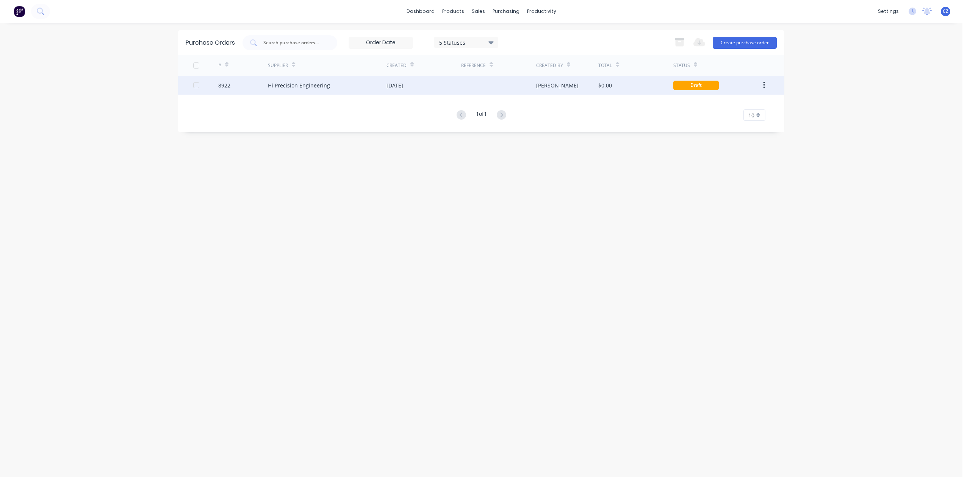
click at [475, 87] on div at bounding box center [498, 85] width 75 height 19
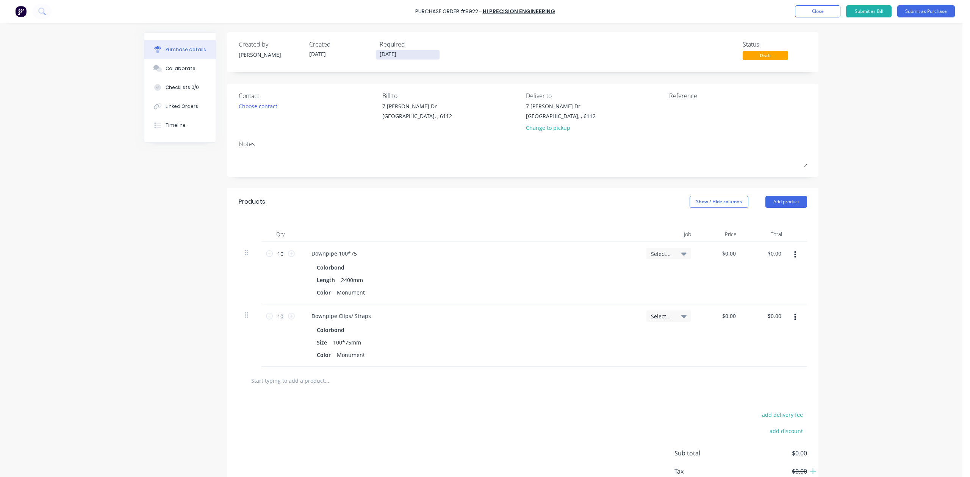
click at [389, 50] on label "[DATE]" at bounding box center [408, 55] width 64 height 10
click at [389, 50] on input "[DATE]" at bounding box center [408, 54] width 64 height 9
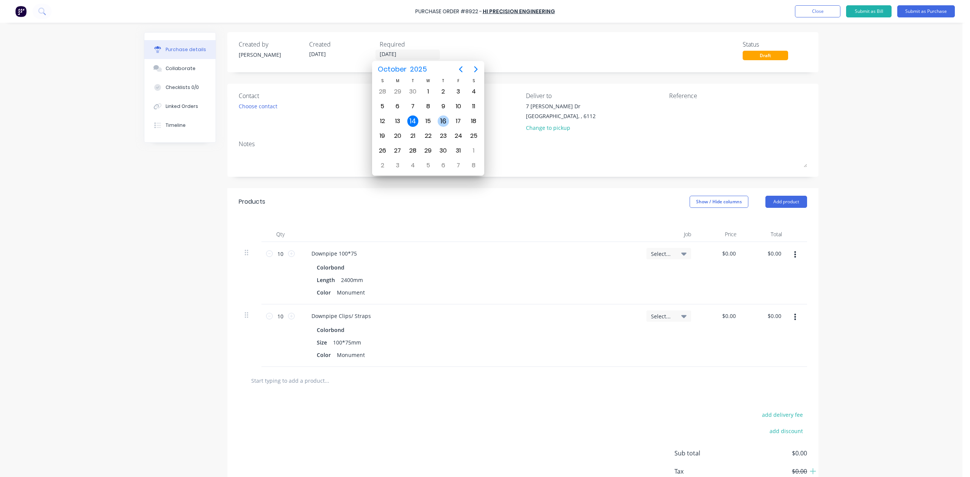
click at [446, 123] on div "16" at bounding box center [443, 121] width 11 height 11
type input "16/10/25"
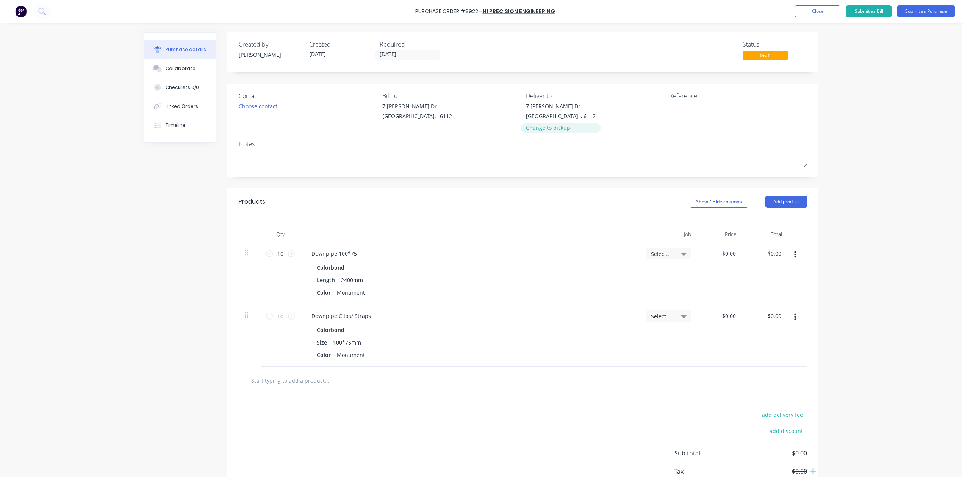
click at [547, 129] on div "Change to pickup" at bounding box center [561, 128] width 70 height 8
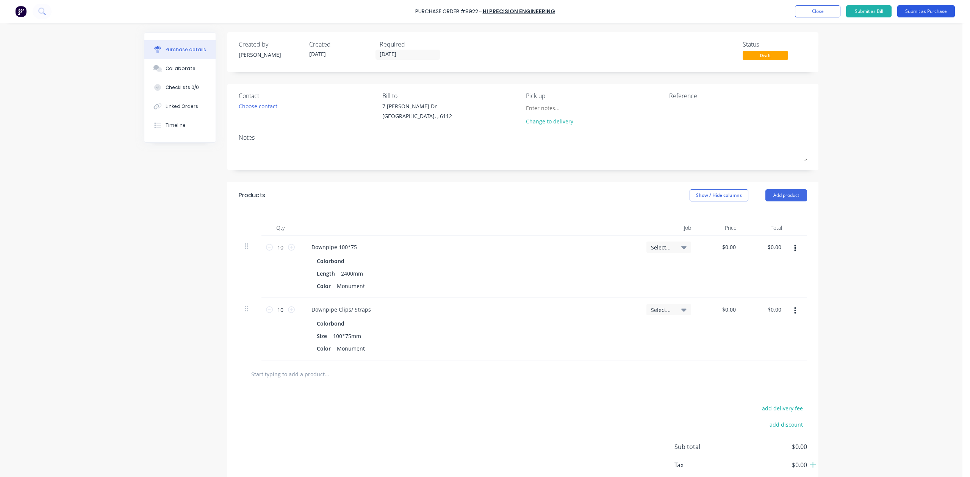
click at [573, 9] on button "Submit as Purchase" at bounding box center [926, 11] width 58 height 12
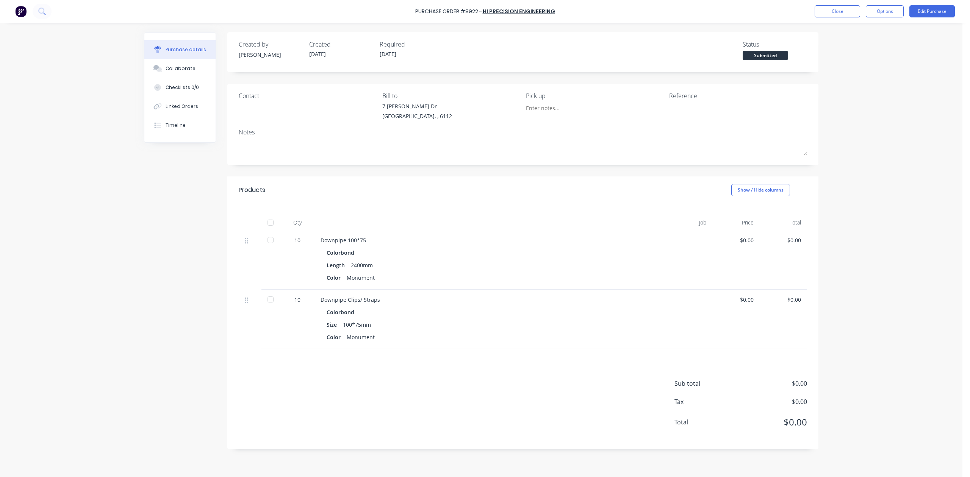
drag, startPoint x: 878, startPoint y: 11, endPoint x: 877, endPoint y: 20, distance: 9.2
click at [573, 11] on button "Options" at bounding box center [885, 11] width 38 height 12
click at [573, 26] on div "Print / Email" at bounding box center [868, 30] width 58 height 11
click at [573, 63] on div "Without pricing" at bounding box center [868, 61] width 58 height 11
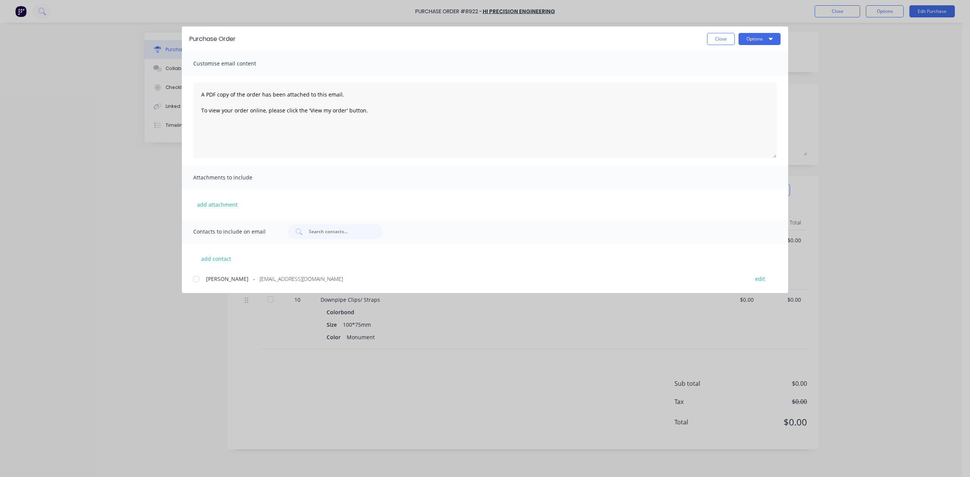
click at [194, 277] on div at bounding box center [196, 279] width 15 height 15
drag, startPoint x: 757, startPoint y: 37, endPoint x: 757, endPoint y: 46, distance: 9.5
click at [573, 41] on button "Options" at bounding box center [760, 39] width 42 height 12
click at [573, 87] on div "Email" at bounding box center [744, 88] width 58 height 11
click at [573, 38] on button "Close" at bounding box center [721, 39] width 28 height 12
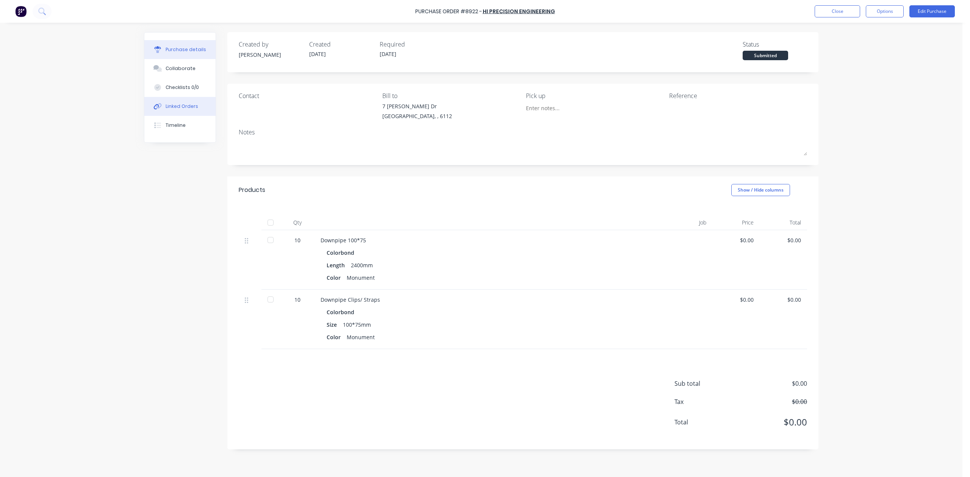
click at [191, 99] on button "Linked Orders" at bounding box center [179, 106] width 71 height 19
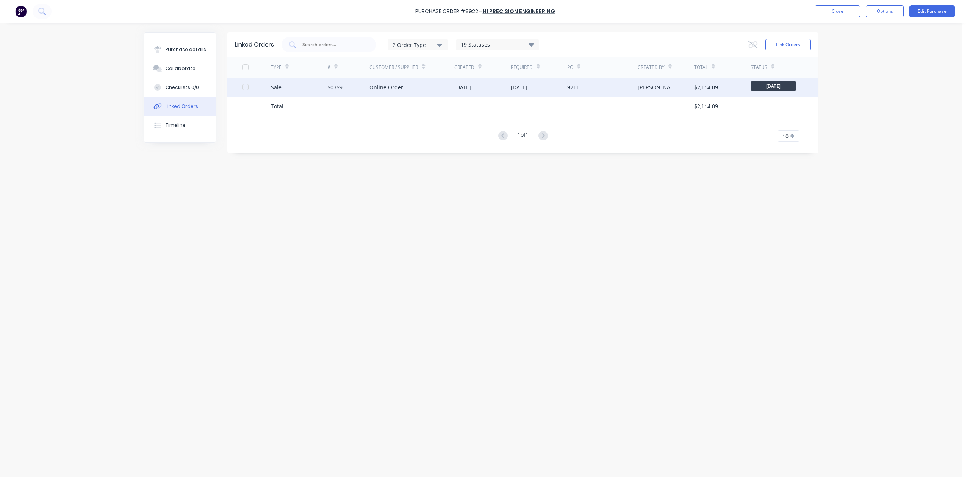
click at [573, 90] on div "9211" at bounding box center [602, 87] width 70 height 19
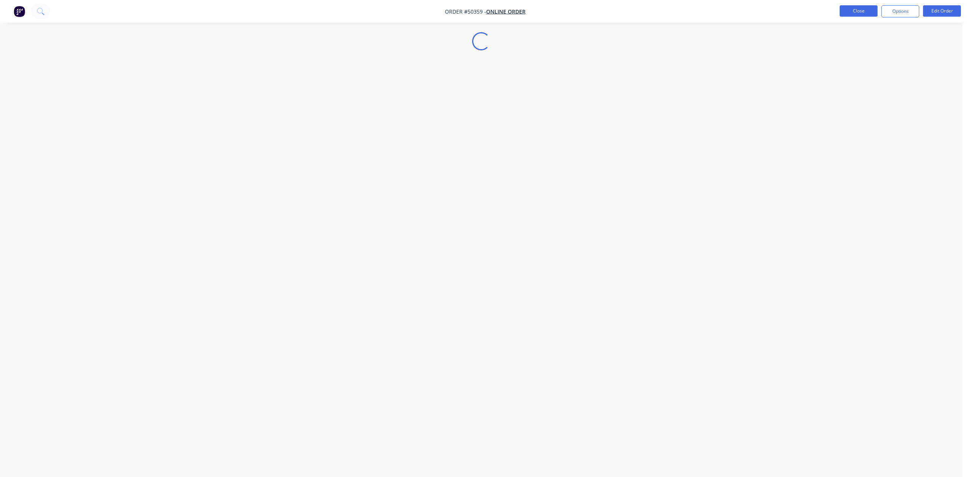
click at [573, 13] on button "Close" at bounding box center [859, 10] width 38 height 11
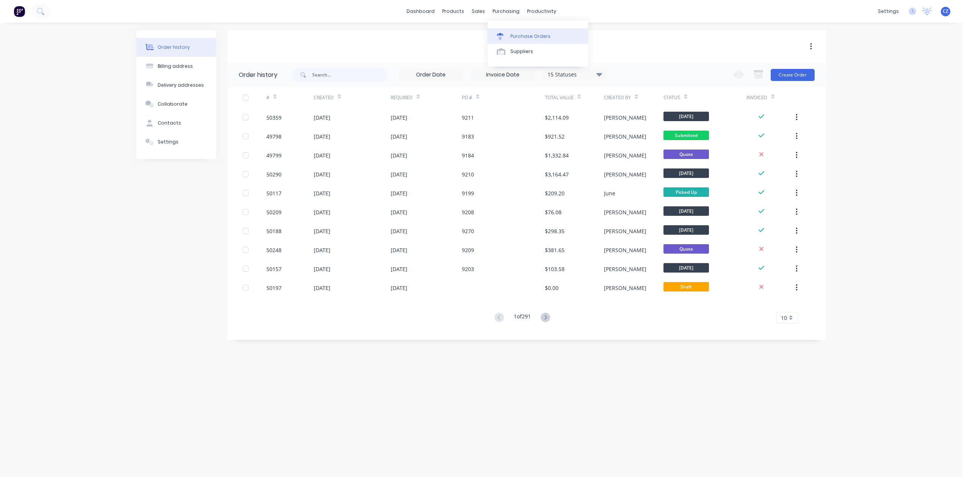
click at [512, 36] on div "Purchase Orders" at bounding box center [530, 36] width 40 height 7
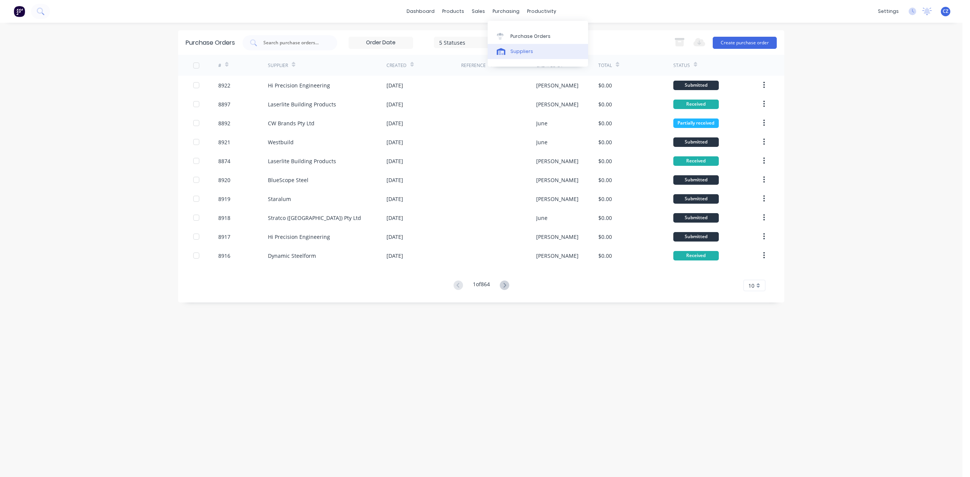
click at [527, 52] on div "Suppliers" at bounding box center [521, 51] width 23 height 7
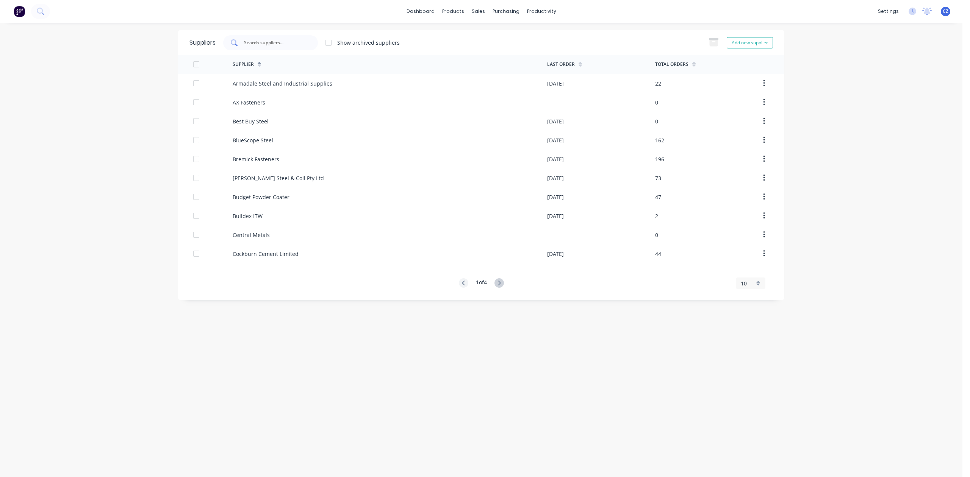
click at [302, 43] on input "text" at bounding box center [274, 43] width 63 height 8
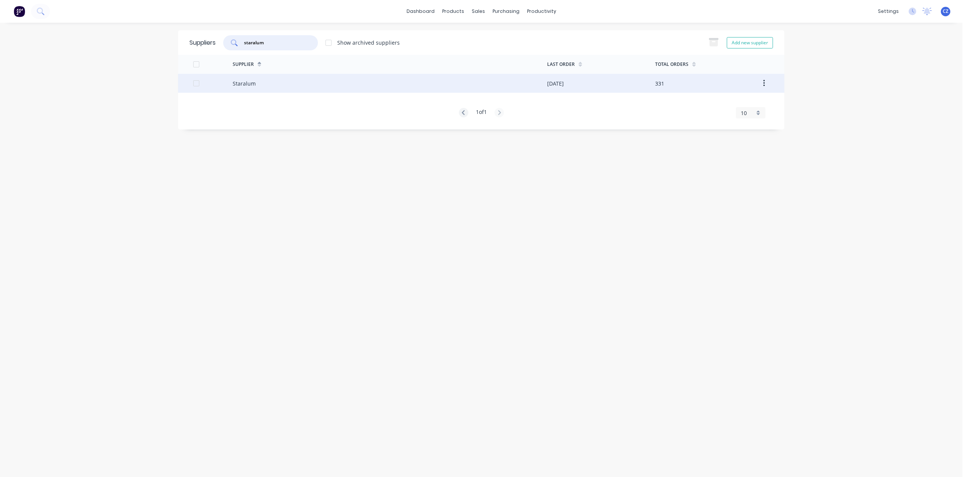
type input "staralum"
click at [364, 90] on div "Staralum" at bounding box center [390, 83] width 314 height 19
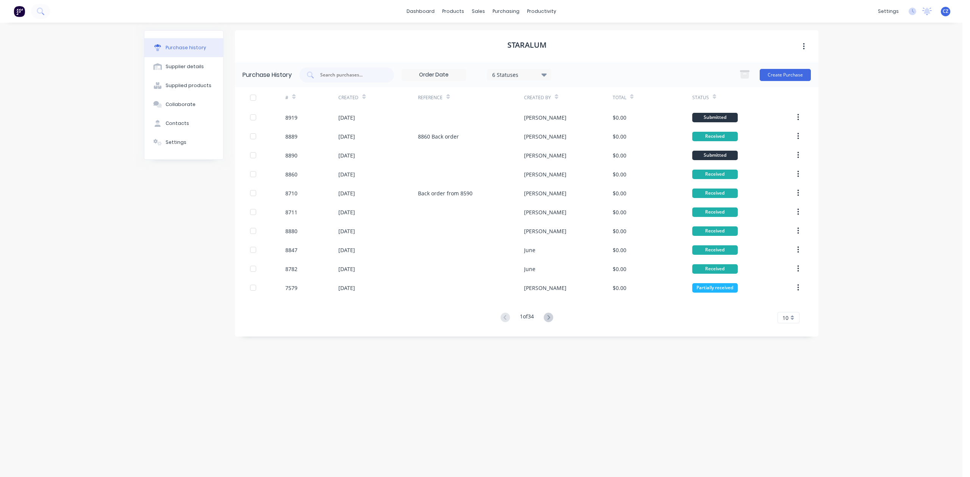
drag, startPoint x: 893, startPoint y: 413, endPoint x: 775, endPoint y: 346, distance: 135.4
click at [573, 413] on div "dashboard products sales purchasing productivity dashboard products Product Cat…" at bounding box center [481, 238] width 962 height 477
click at [486, 37] on div at bounding box center [482, 36] width 11 height 7
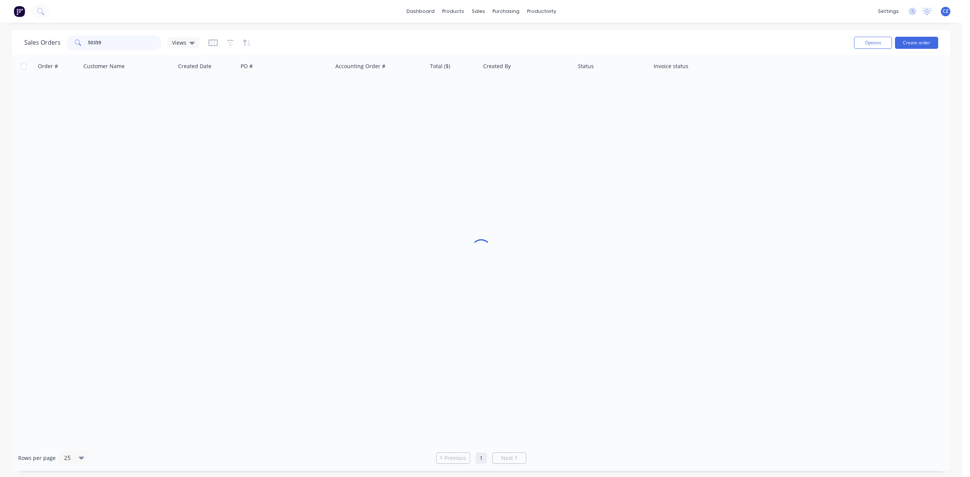
drag, startPoint x: 125, startPoint y: 43, endPoint x: 32, endPoint y: 52, distance: 93.6
click at [30, 52] on div "Sales Orders 50359 Views" at bounding box center [436, 42] width 824 height 19
drag, startPoint x: 138, startPoint y: 45, endPoint x: 63, endPoint y: 37, distance: 75.8
click at [63, 37] on div "Sales Orders 59001 Views" at bounding box center [111, 42] width 175 height 15
drag, startPoint x: 130, startPoint y: 42, endPoint x: 22, endPoint y: 44, distance: 108.4
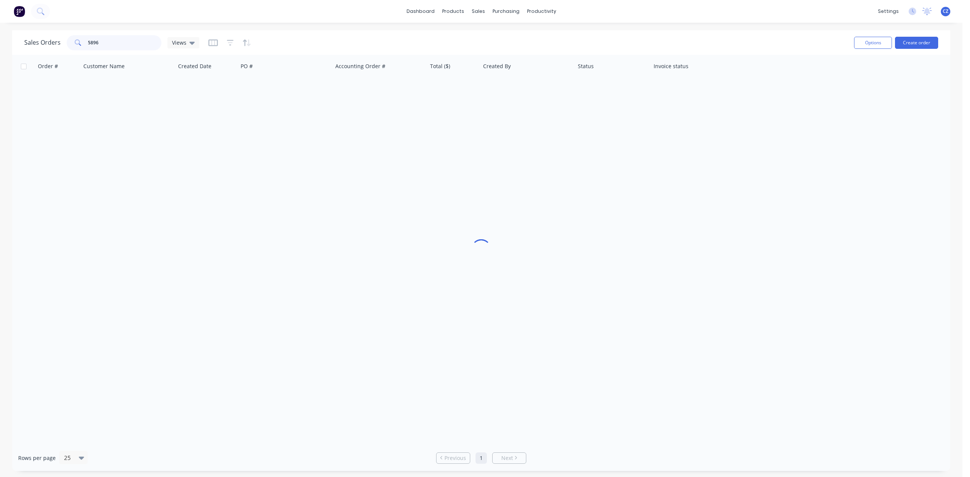
click at [22, 44] on div "Sales Orders 5896 Views Options Create order" at bounding box center [481, 42] width 938 height 25
click at [103, 230] on div "Order # Customer Name Created Date PO # Accounting Order # Total ($) Created By…" at bounding box center [481, 250] width 938 height 390
drag, startPoint x: 111, startPoint y: 42, endPoint x: 5, endPoint y: 42, distance: 105.3
click at [5, 42] on div "Sales Orders 58996 Views Options Create order Order # Customer Name Created Dat…" at bounding box center [481, 250] width 962 height 441
type input "59002"
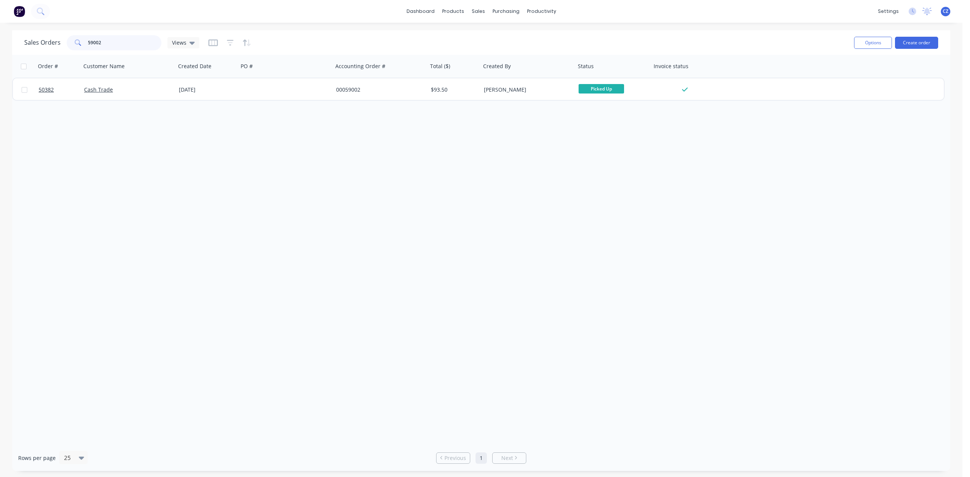
drag, startPoint x: 113, startPoint y: 37, endPoint x: 40, endPoint y: 42, distance: 72.9
click at [40, 42] on div "Sales Orders 59002 Views" at bounding box center [111, 42] width 175 height 15
click at [228, 41] on icon "button" at bounding box center [230, 43] width 7 height 8
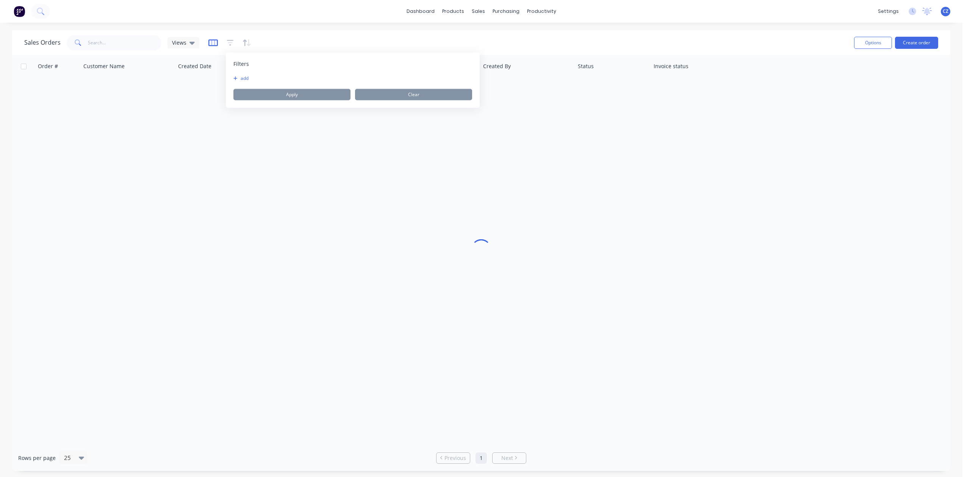
click at [214, 42] on icon "button" at bounding box center [212, 43] width 9 height 8
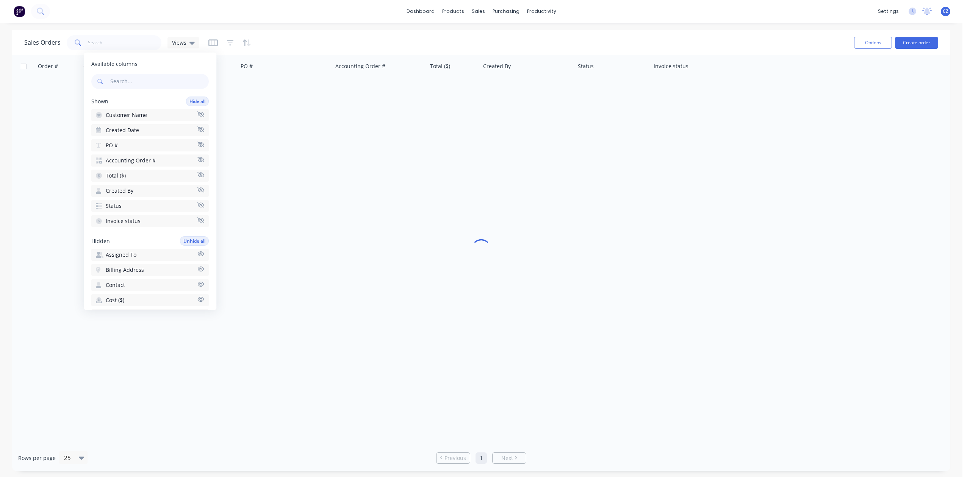
click at [221, 41] on div at bounding box center [229, 43] width 43 height 12
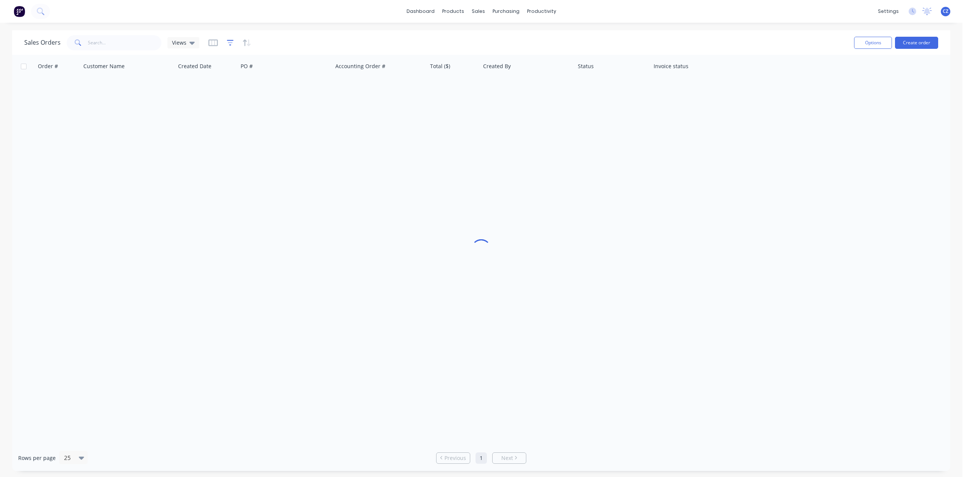
click at [228, 43] on icon "button" at bounding box center [230, 42] width 5 height 1
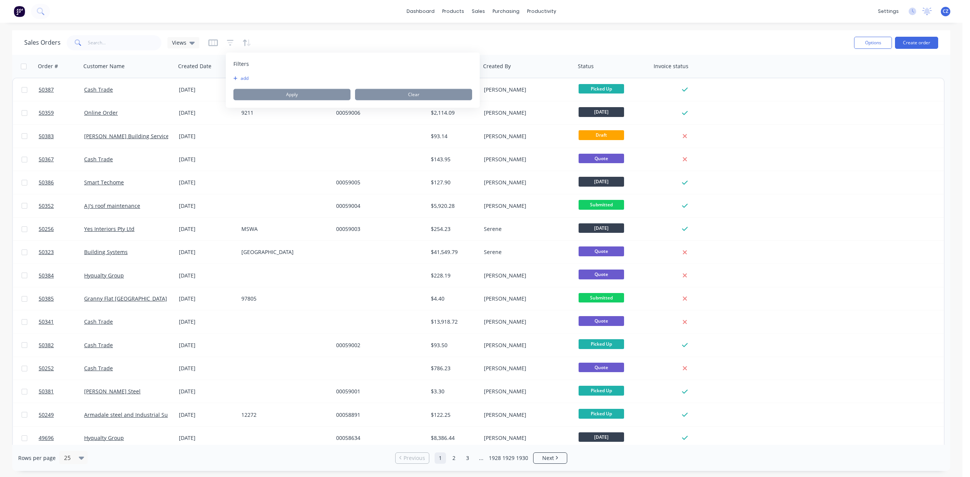
click at [243, 76] on button "add" at bounding box center [242, 78] width 19 height 6
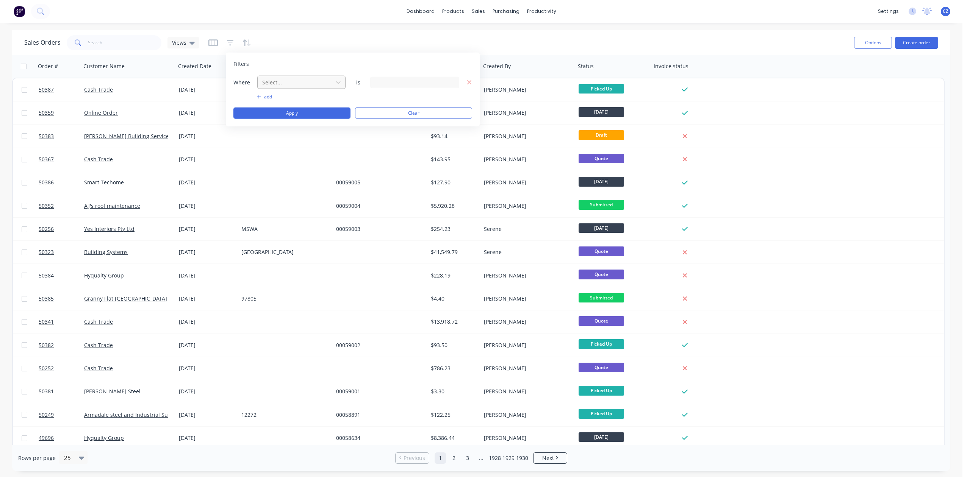
click at [300, 86] on div at bounding box center [295, 82] width 68 height 9
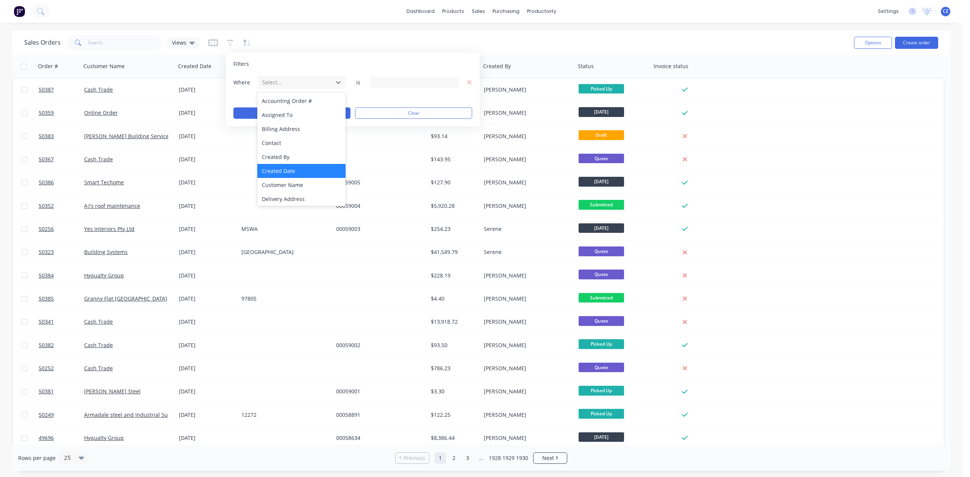
click at [292, 170] on div "Created Date" at bounding box center [301, 171] width 88 height 14
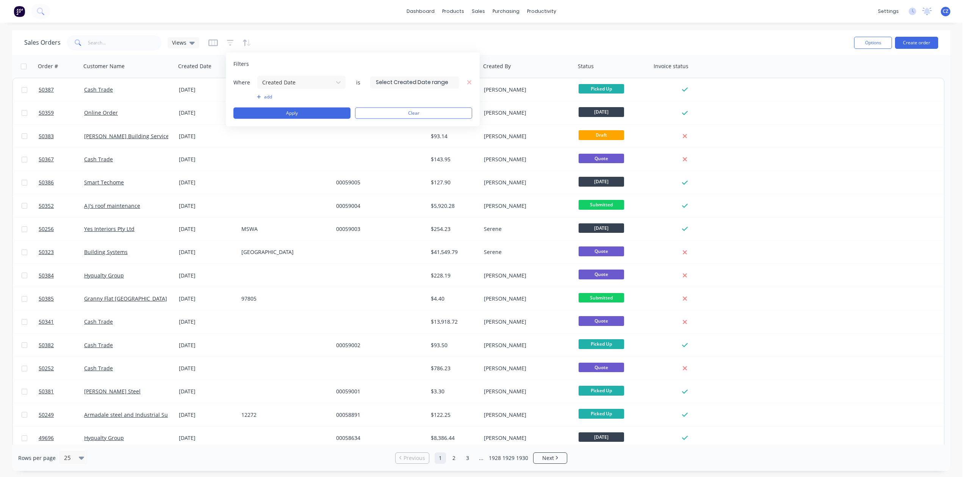
click at [376, 77] on label at bounding box center [414, 82] width 89 height 12
click at [376, 77] on input at bounding box center [415, 82] width 88 height 11
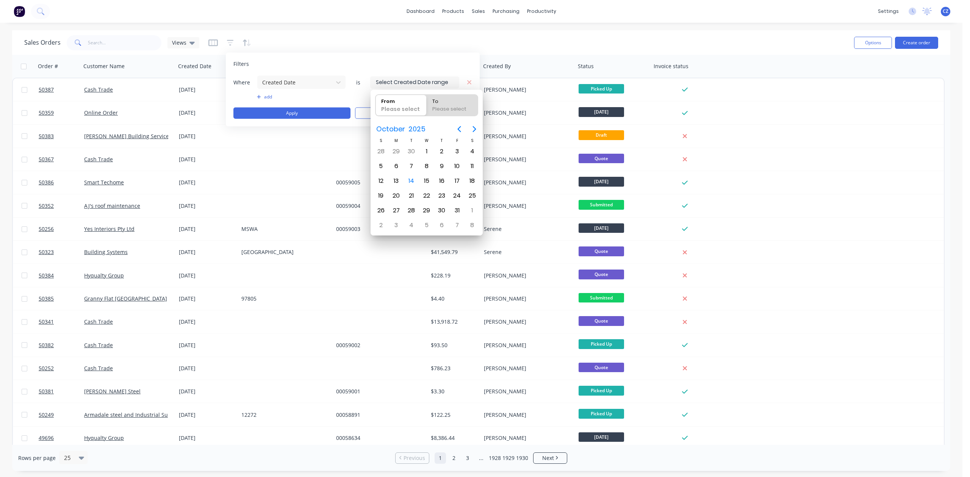
click at [377, 79] on input at bounding box center [415, 82] width 88 height 11
click at [399, 184] on div "13" at bounding box center [396, 180] width 11 height 11
type input "13/10/25"
radio input "false"
radio input "true"
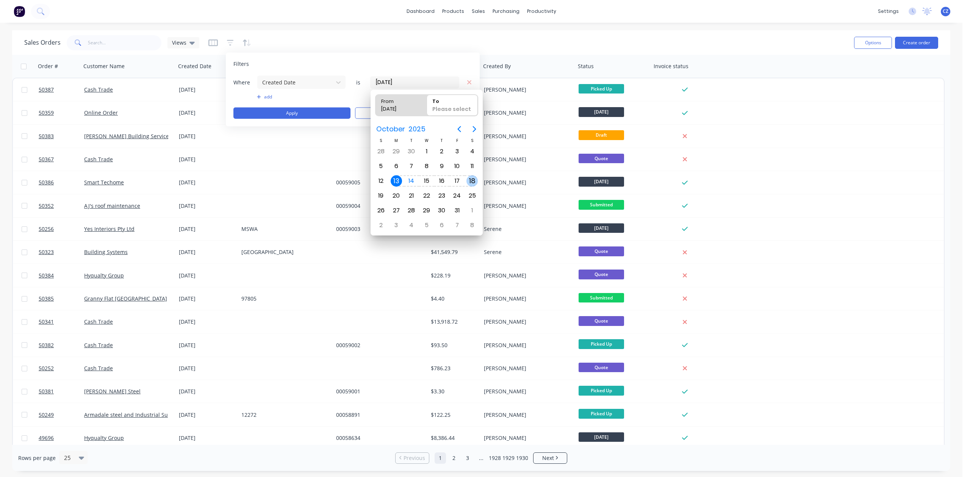
click at [471, 180] on div "18" at bounding box center [471, 180] width 11 height 11
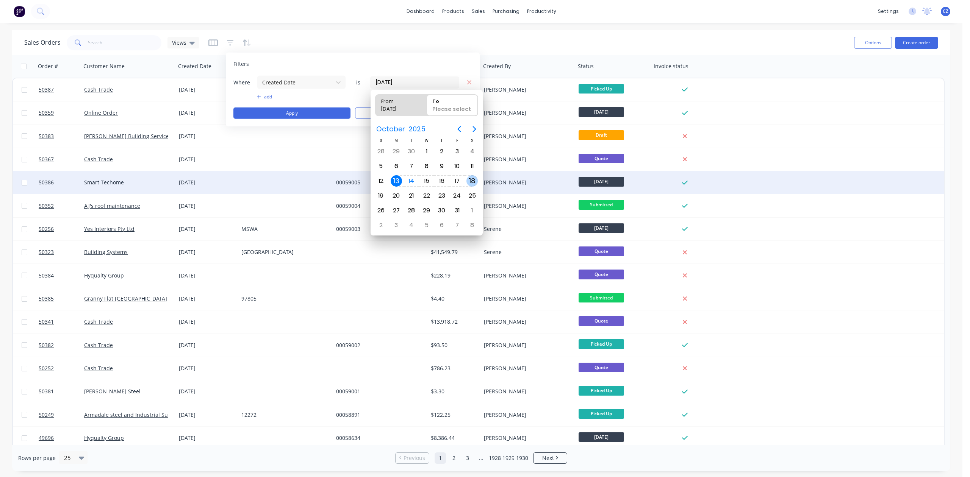
type input "13/10/25 - 18/10/25"
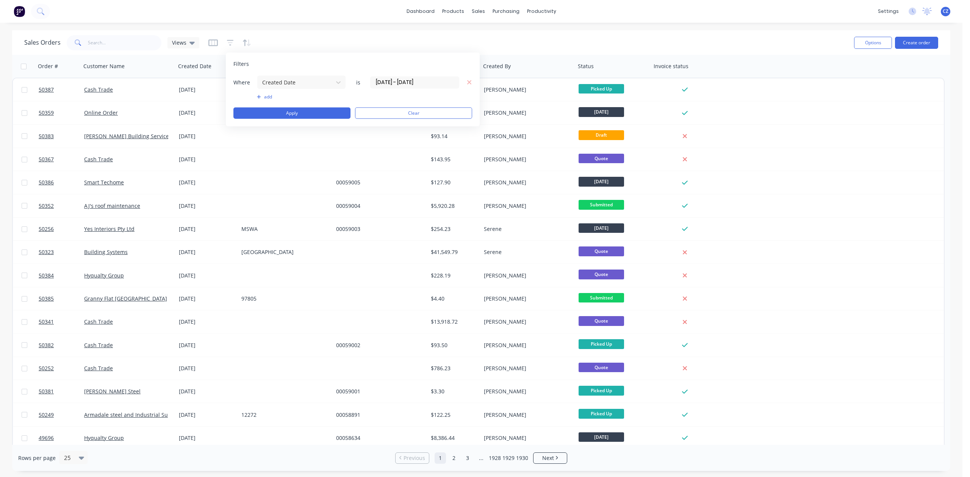
click at [266, 94] on button "add" at bounding box center [301, 97] width 89 height 6
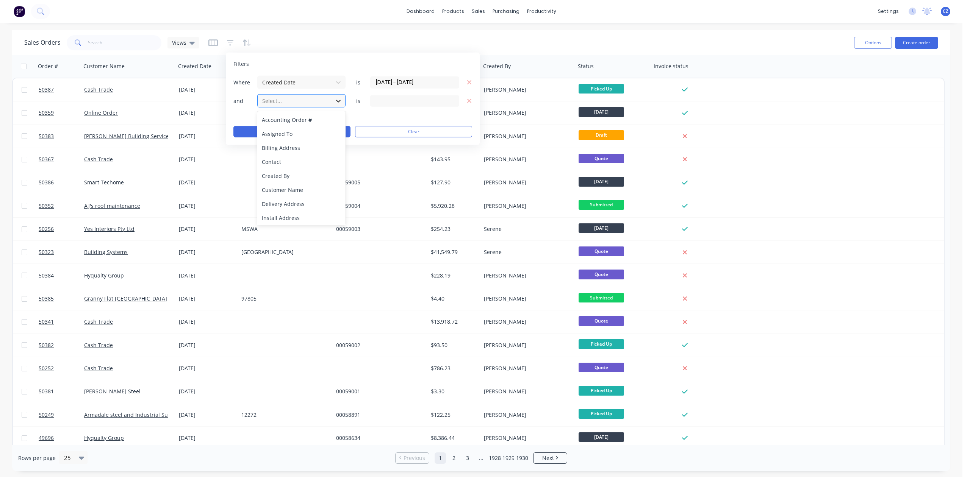
click at [337, 105] on icon at bounding box center [339, 101] width 8 height 8
click at [305, 179] on div "Created By" at bounding box center [301, 176] width 88 height 14
click at [437, 99] on div "14 Created By selected" at bounding box center [408, 101] width 69 height 8
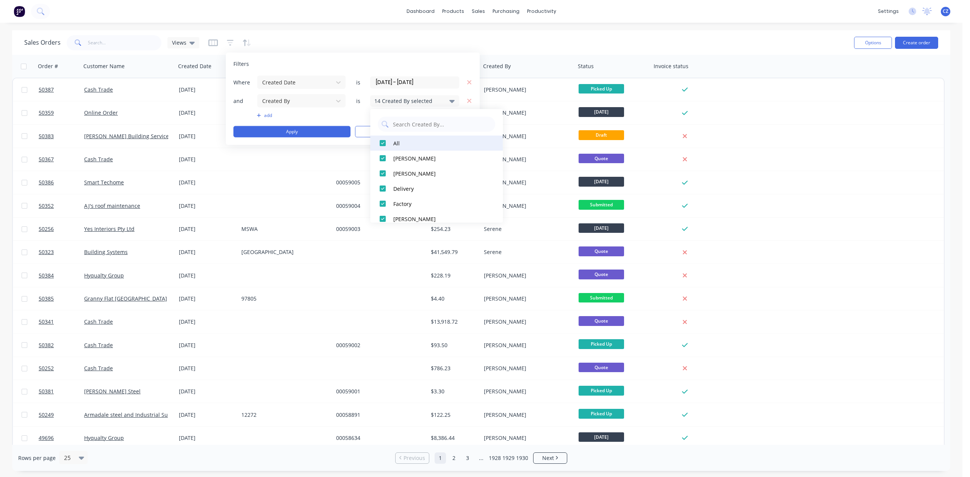
click at [382, 144] on div at bounding box center [382, 143] width 15 height 15
click at [388, 173] on div at bounding box center [382, 173] width 15 height 15
click at [467, 47] on div "Sales Orders Views" at bounding box center [436, 42] width 824 height 19
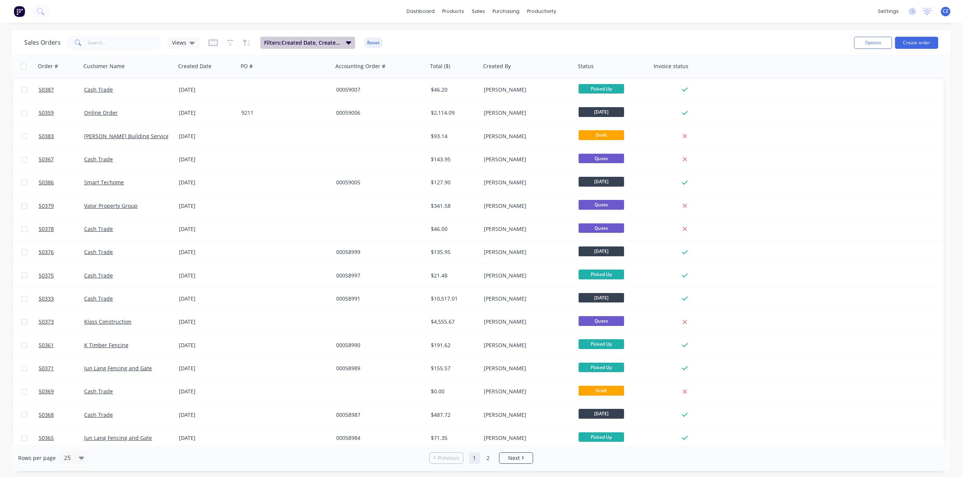
click at [323, 40] on span "Filters: Created Date, Created By" at bounding box center [302, 43] width 77 height 8
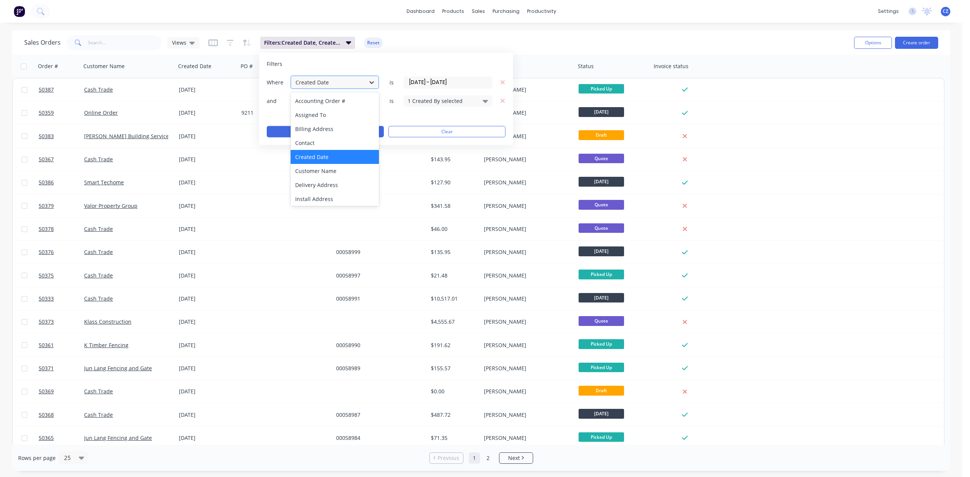
click at [367, 82] on div at bounding box center [372, 82] width 14 height 14
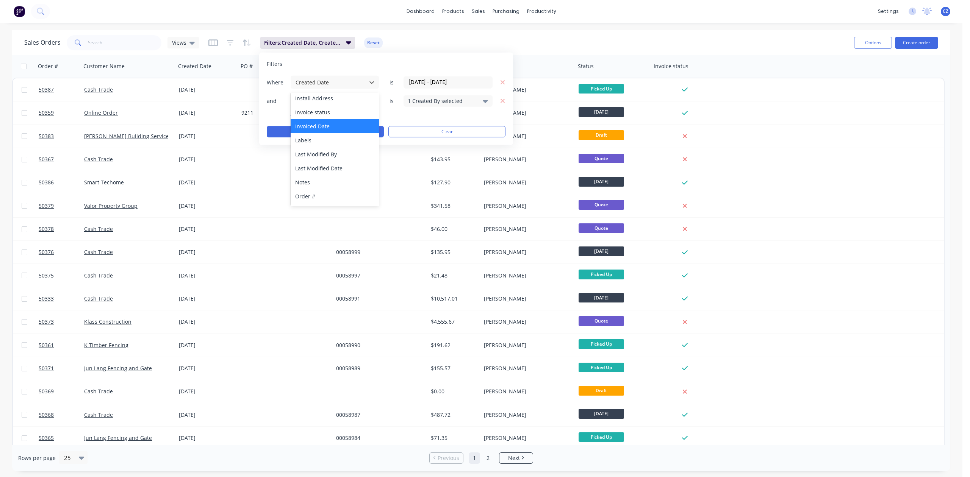
click at [332, 128] on div "Invoiced Date" at bounding box center [335, 126] width 88 height 14
click at [347, 134] on button "Apply" at bounding box center [325, 131] width 117 height 11
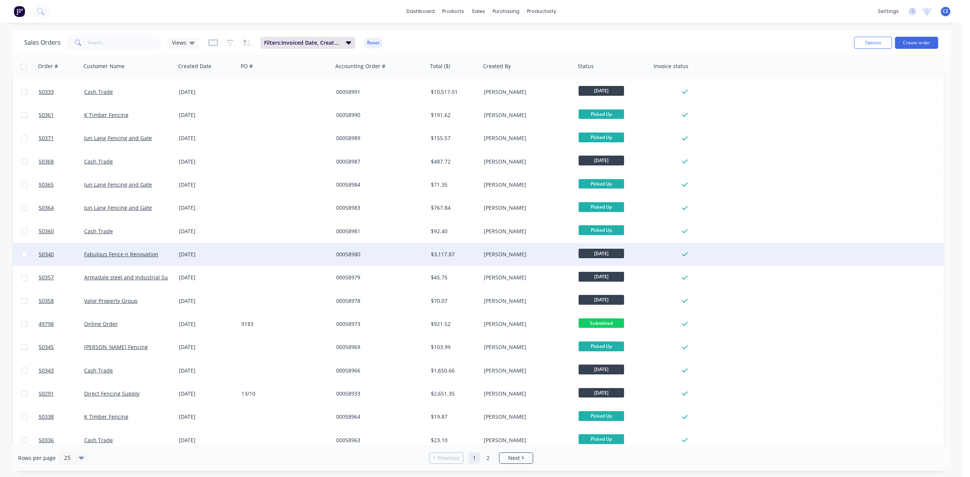
scroll to position [202, 0]
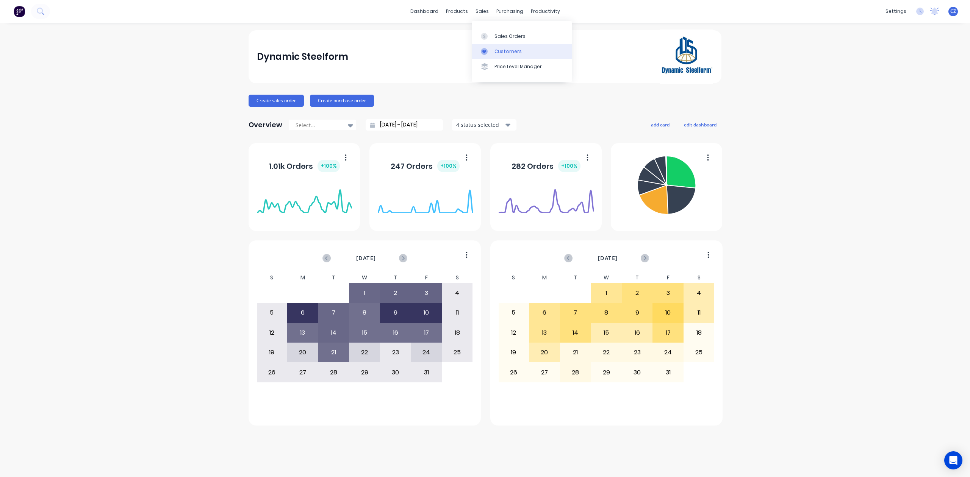
click at [487, 52] on icon at bounding box center [484, 51] width 7 height 7
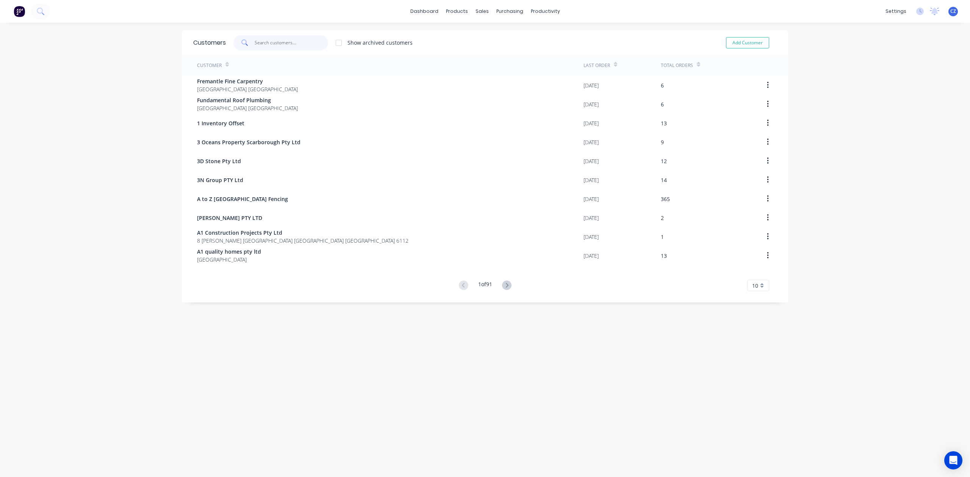
click at [288, 39] on input "text" at bounding box center [292, 42] width 74 height 15
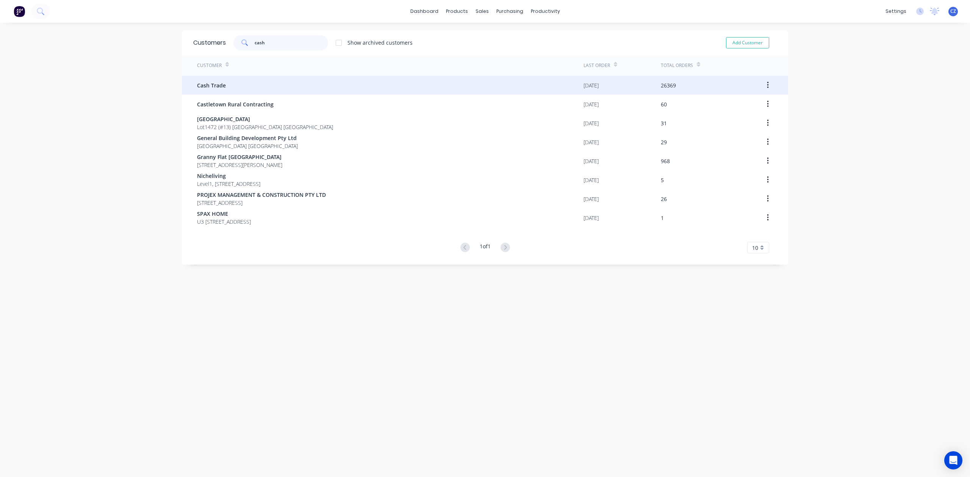
type input "cash"
click at [261, 78] on div "Cash Trade" at bounding box center [390, 85] width 386 height 19
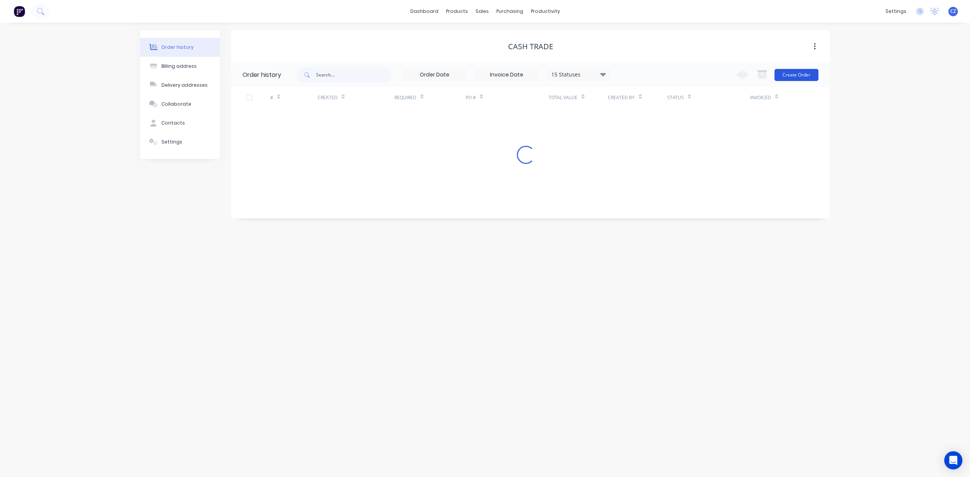
click at [796, 80] on button "Create Order" at bounding box center [797, 75] width 44 height 12
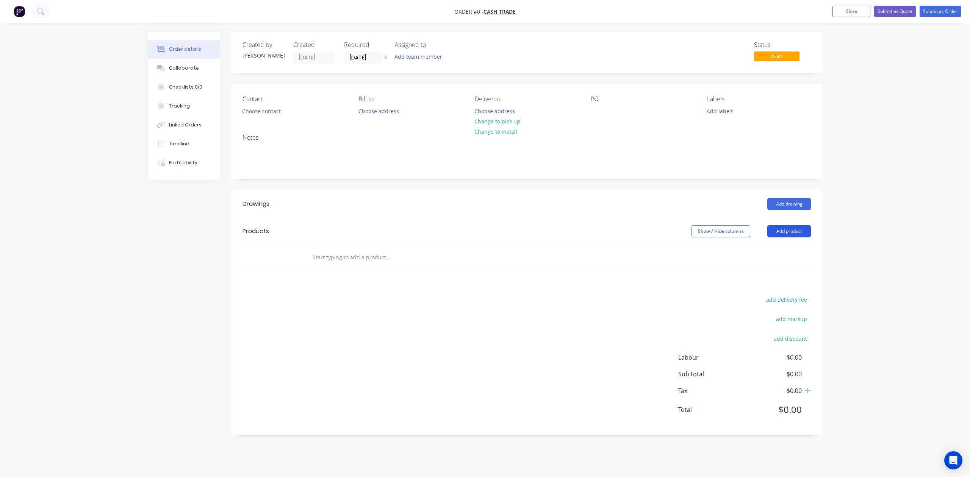
click at [807, 232] on button "Add product" at bounding box center [789, 231] width 44 height 12
click at [777, 244] on button "Product catalogue" at bounding box center [775, 250] width 72 height 15
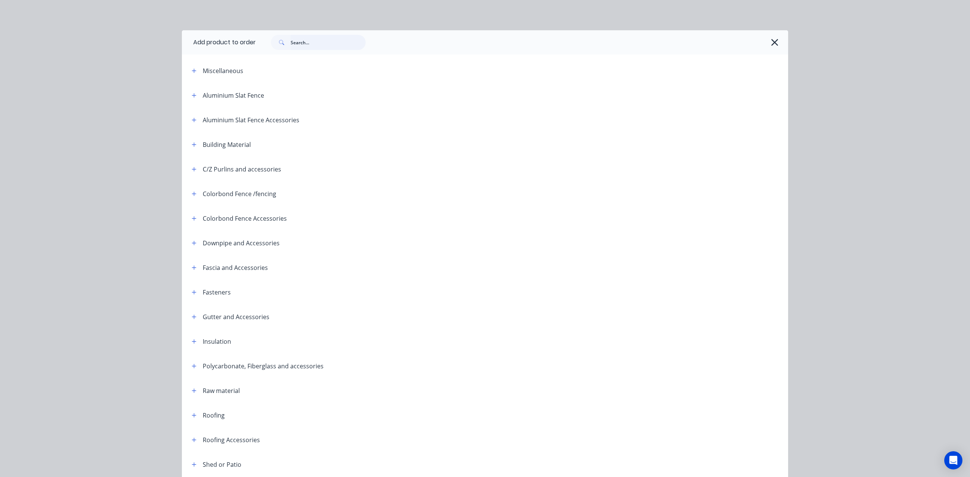
click at [335, 42] on input "text" at bounding box center [328, 42] width 75 height 15
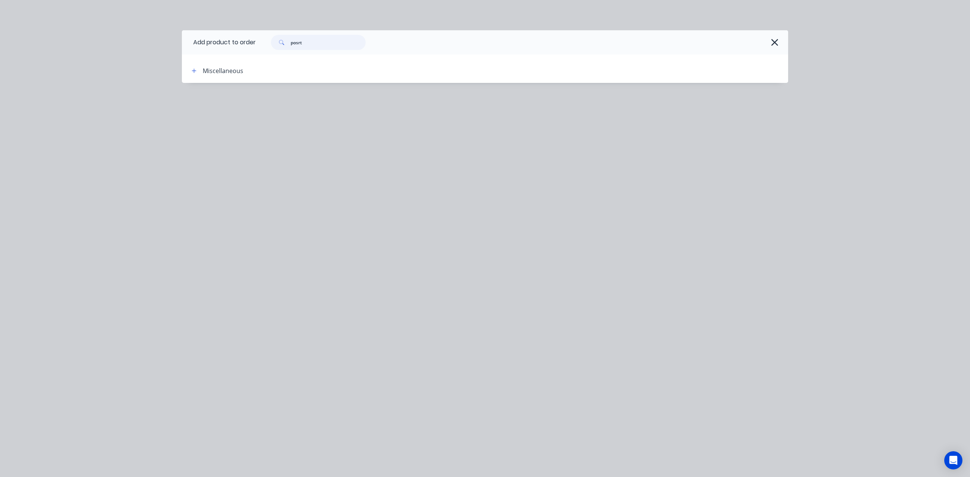
click at [324, 42] on input "posrt" at bounding box center [328, 42] width 75 height 15
type input "post"
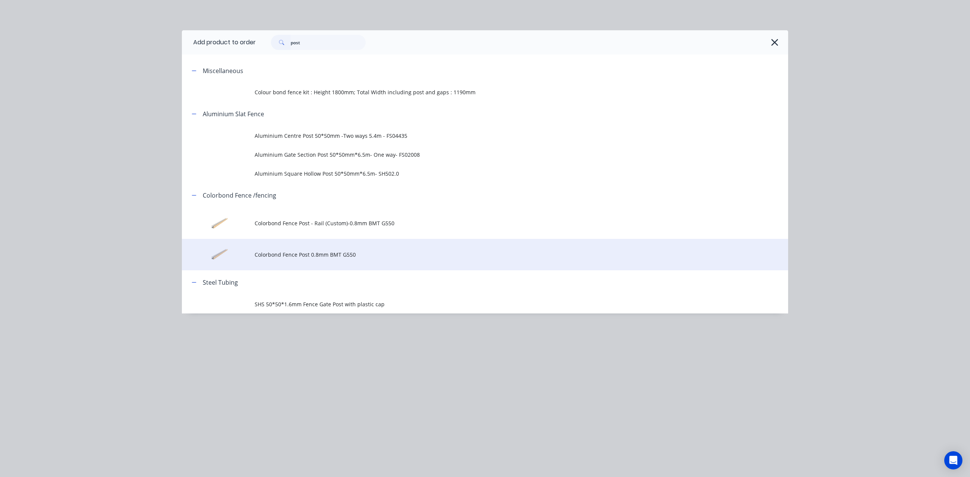
click at [302, 258] on span "Colorbond Fence Post 0.8mm BMT G550" at bounding box center [468, 255] width 427 height 8
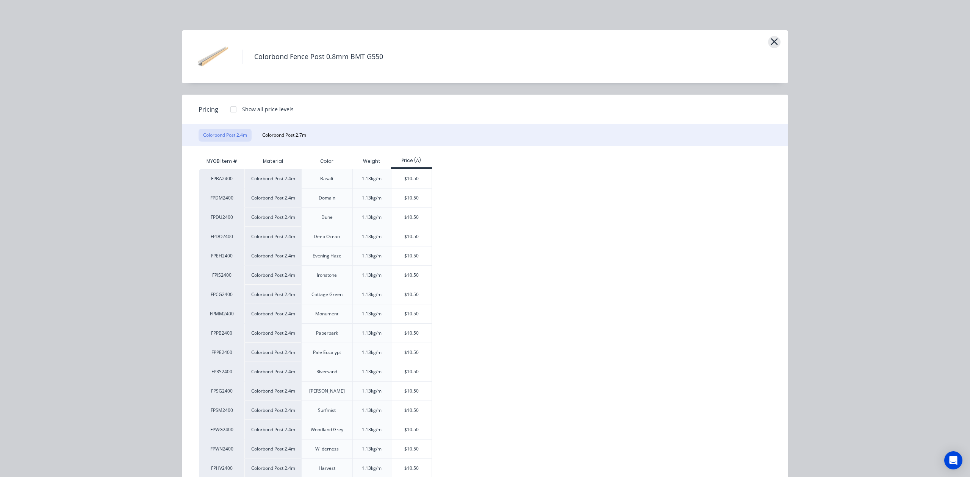
click at [770, 38] on icon "button" at bounding box center [774, 41] width 8 height 11
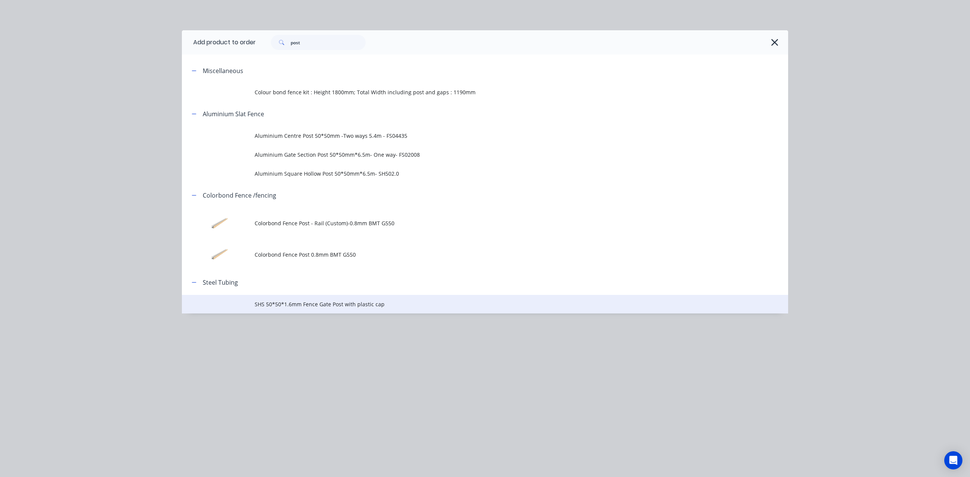
click at [328, 308] on td "SHS 50*50*1.6mm Fence Gate Post with plastic cap" at bounding box center [522, 304] width 534 height 19
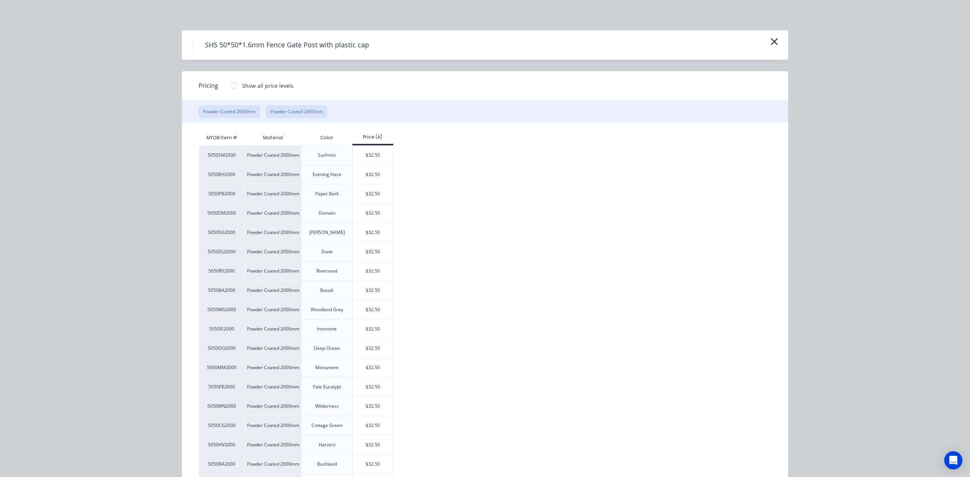
click at [305, 111] on button "Powder Coated 2400mm" at bounding box center [296, 111] width 61 height 13
click at [364, 211] on div "$37.00" at bounding box center [373, 213] width 41 height 19
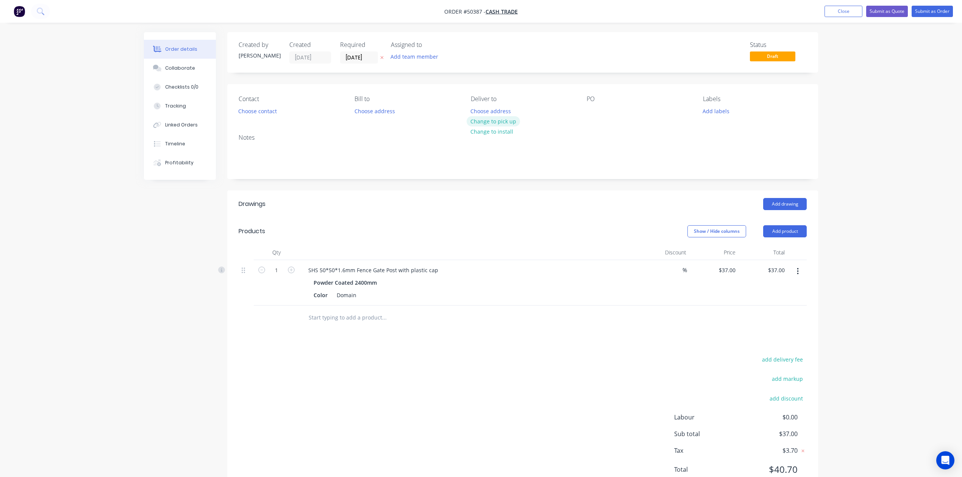
click at [496, 123] on button "Change to pick up" at bounding box center [494, 121] width 54 height 10
click at [606, 237] on div "Show / Hide columns Add product" at bounding box center [583, 231] width 447 height 12
click at [787, 231] on button "Add product" at bounding box center [786, 231] width 44 height 12
click at [769, 252] on div "Product catalogue" at bounding box center [771, 250] width 58 height 11
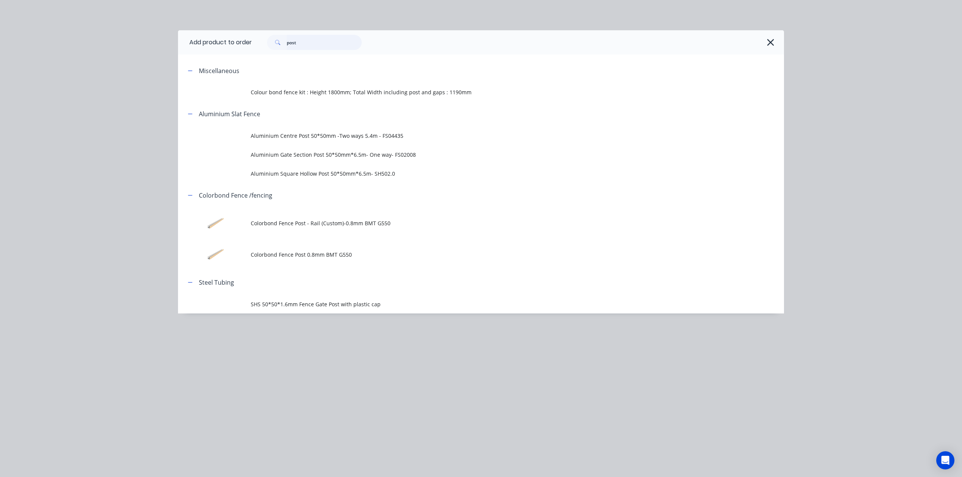
drag, startPoint x: 327, startPoint y: 43, endPoint x: 208, endPoint y: 46, distance: 119.8
click at [208, 46] on header "Add product to order post" at bounding box center [481, 42] width 606 height 24
click at [770, 45] on icon "button" at bounding box center [771, 42] width 8 height 11
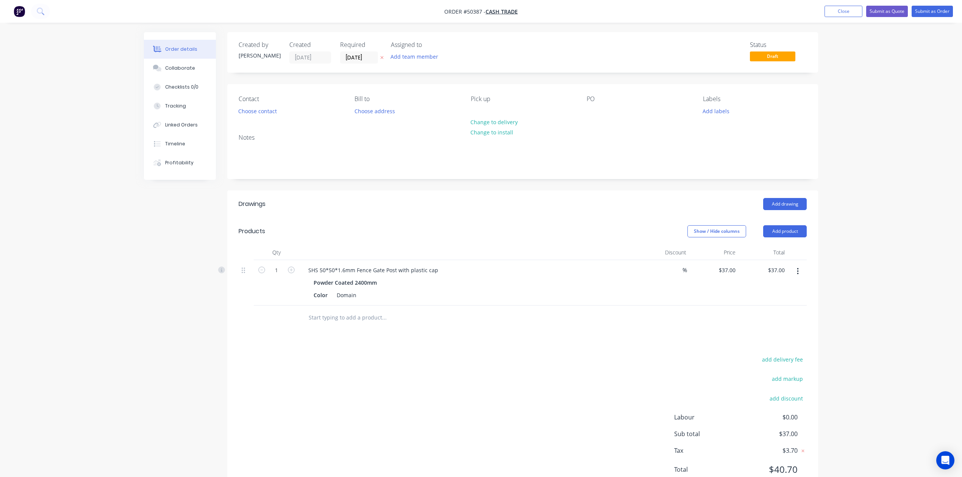
drag, startPoint x: 777, startPoint y: 230, endPoint x: 777, endPoint y: 240, distance: 10.6
click at [777, 232] on button "Add product" at bounding box center [786, 231] width 44 height 12
click at [774, 271] on div "Basic product" at bounding box center [771, 265] width 58 height 11
drag, startPoint x: 333, startPoint y: 317, endPoint x: 403, endPoint y: 316, distance: 70.5
click at [334, 317] on div at bounding box center [333, 315] width 63 height 11
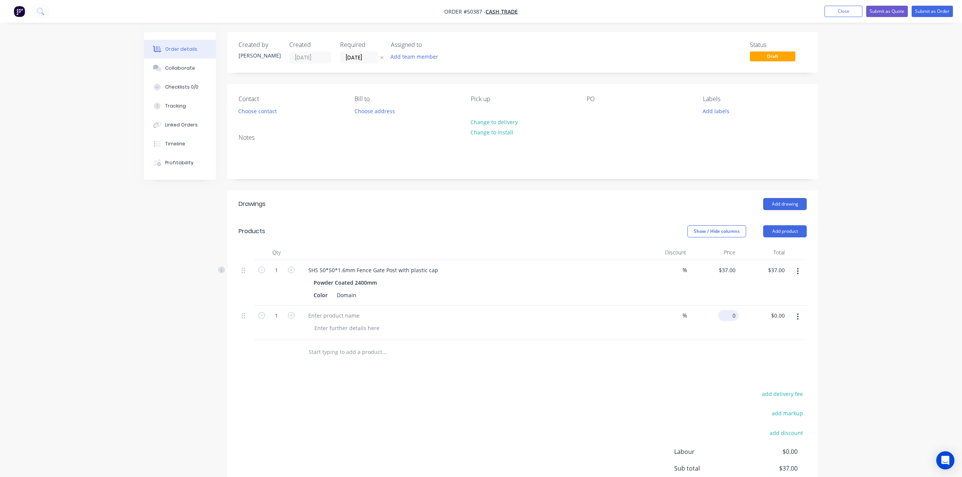
click at [734, 312] on input "0" at bounding box center [729, 315] width 17 height 11
type input "$5.00"
click at [587, 365] on div at bounding box center [523, 352] width 568 height 25
click at [331, 318] on div at bounding box center [333, 315] width 63 height 11
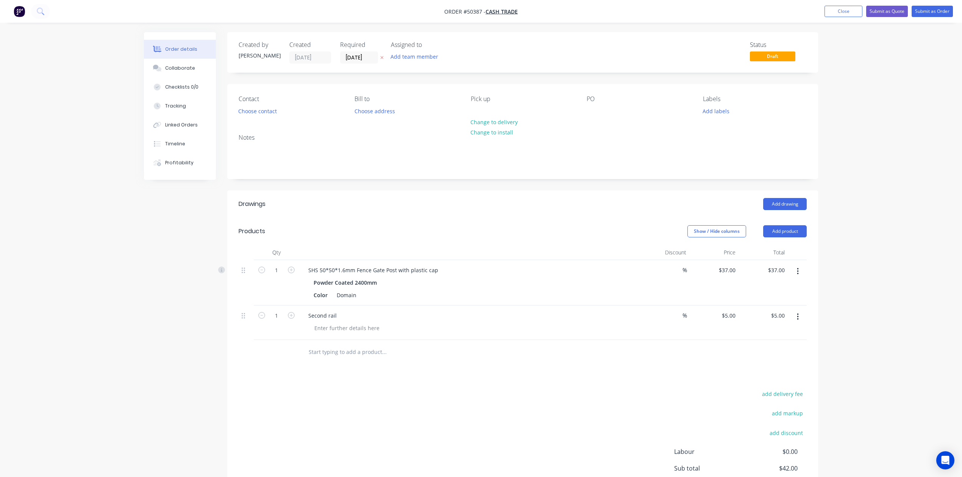
click at [556, 402] on div "add delivery fee add markup add discount Labour $0.00 Sub total $42.00 Tax $4.2…" at bounding box center [523, 454] width 568 height 130
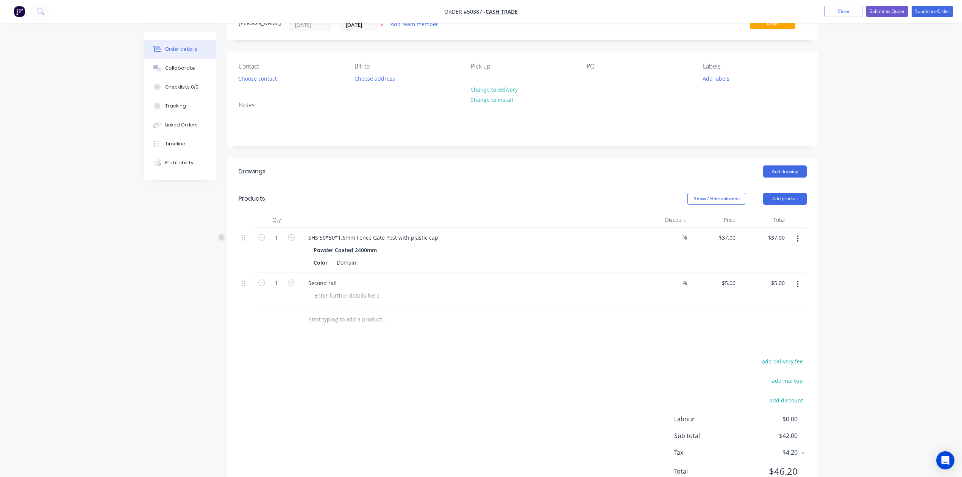
scroll to position [65, 0]
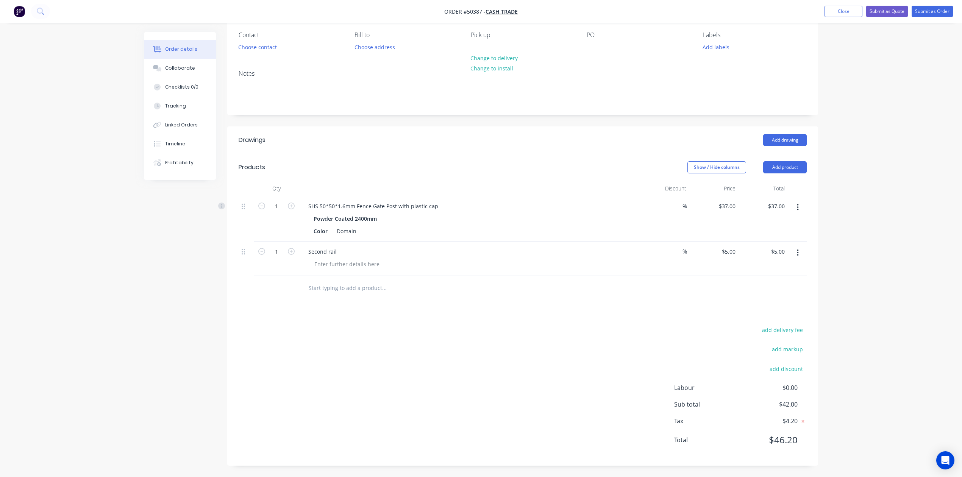
click at [938, 2] on nav "Order #50387 - Cash Trade Add product Close Submit as Quote Submit as Order" at bounding box center [481, 11] width 962 height 23
click at [936, 12] on button "Submit as Order" at bounding box center [932, 11] width 41 height 11
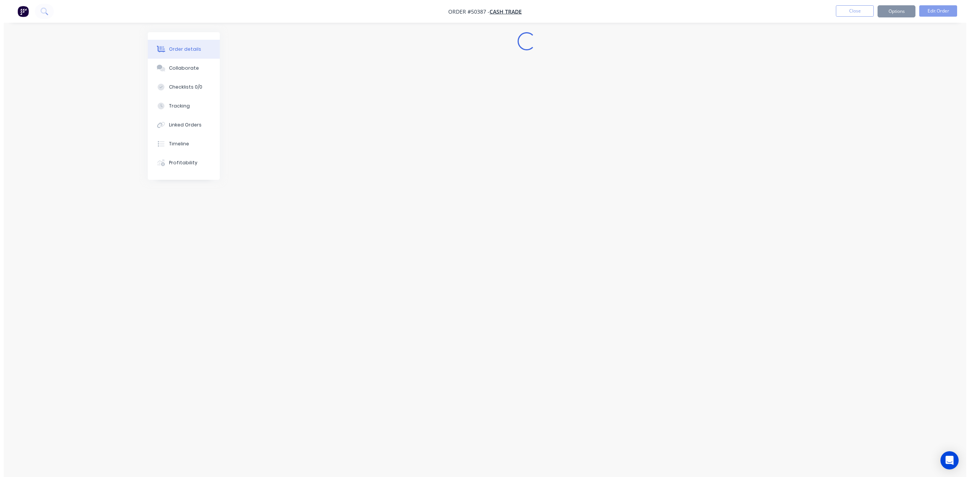
scroll to position [0, 0]
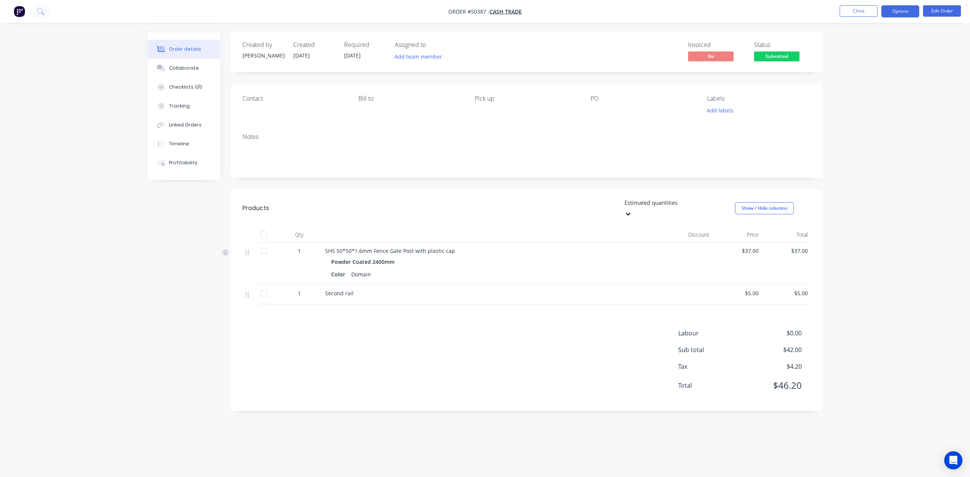
click at [883, 9] on button "Options" at bounding box center [900, 11] width 38 height 12
drag, startPoint x: 861, startPoint y: 64, endPoint x: 860, endPoint y: 49, distance: 14.8
click at [860, 49] on div "EMAIL / PRINT Invoice Partial Invoice Order Confirmation Work Order Delivery Do…" at bounding box center [877, 115] width 83 height 189
click at [860, 49] on div "Invoice" at bounding box center [878, 46] width 70 height 11
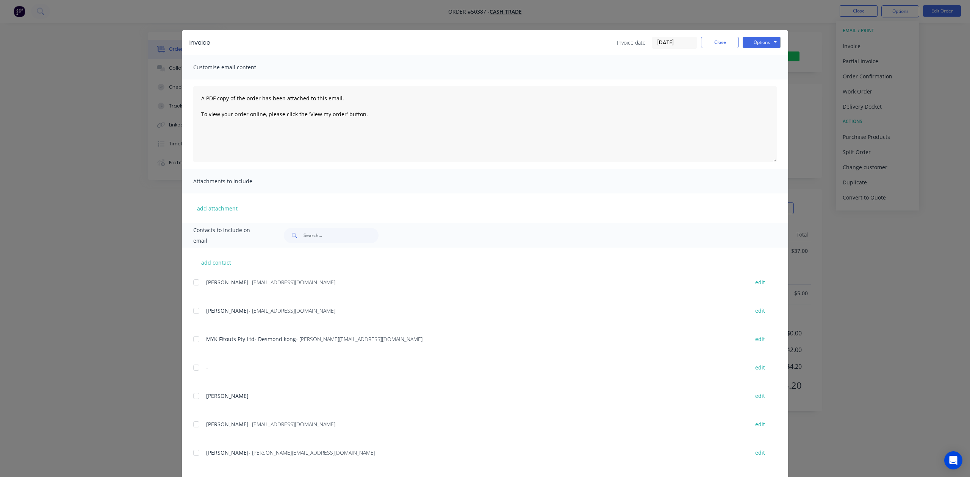
click at [778, 41] on div "Invoice Invoice date [DATE] Close Options Preview Print Email" at bounding box center [485, 42] width 606 height 25
click at [765, 44] on button "Options" at bounding box center [762, 42] width 38 height 11
click at [745, 68] on button "Print" at bounding box center [767, 68] width 49 height 13
click at [731, 41] on button "Close" at bounding box center [720, 42] width 38 height 11
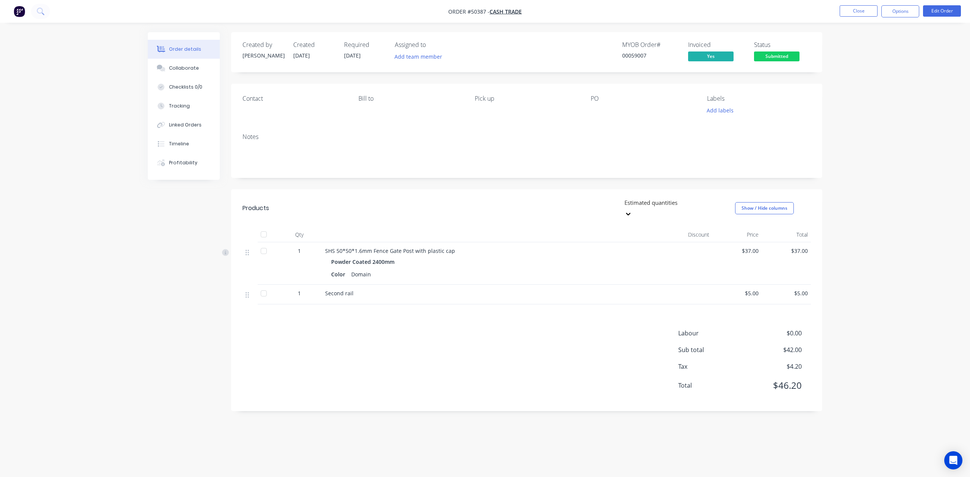
click at [887, 17] on button "Options" at bounding box center [900, 11] width 38 height 12
click at [846, 104] on div "Delivery Docket" at bounding box center [878, 106] width 70 height 11
click at [850, 75] on div "Without pricing" at bounding box center [878, 76] width 70 height 11
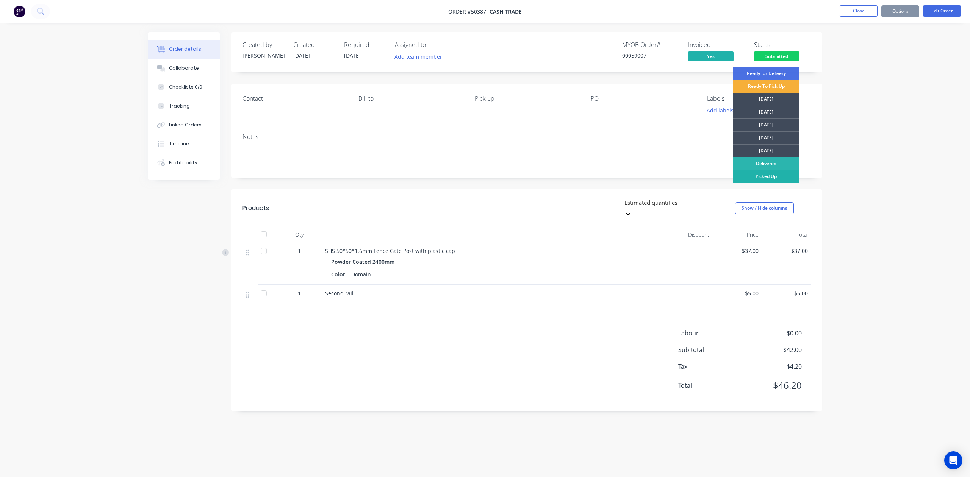
click at [777, 178] on div "Picked Up" at bounding box center [766, 176] width 66 height 13
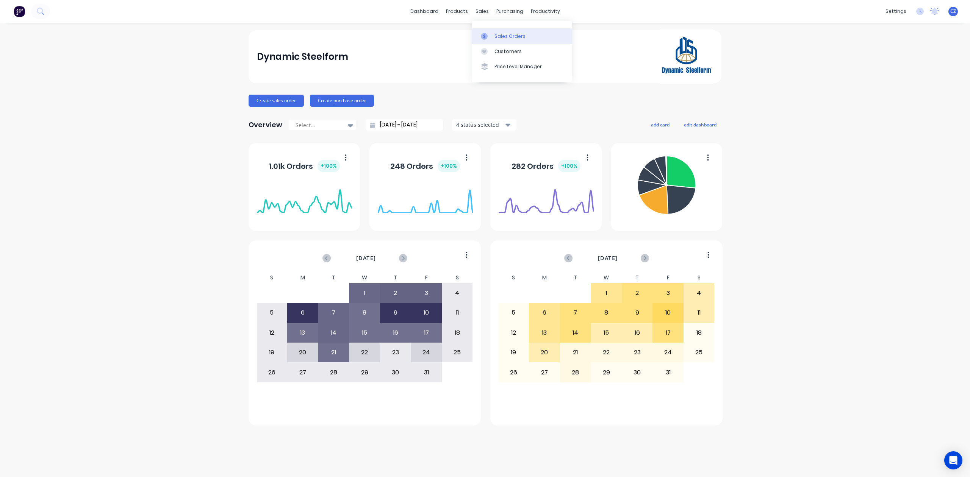
click at [492, 36] on div at bounding box center [486, 36] width 11 height 7
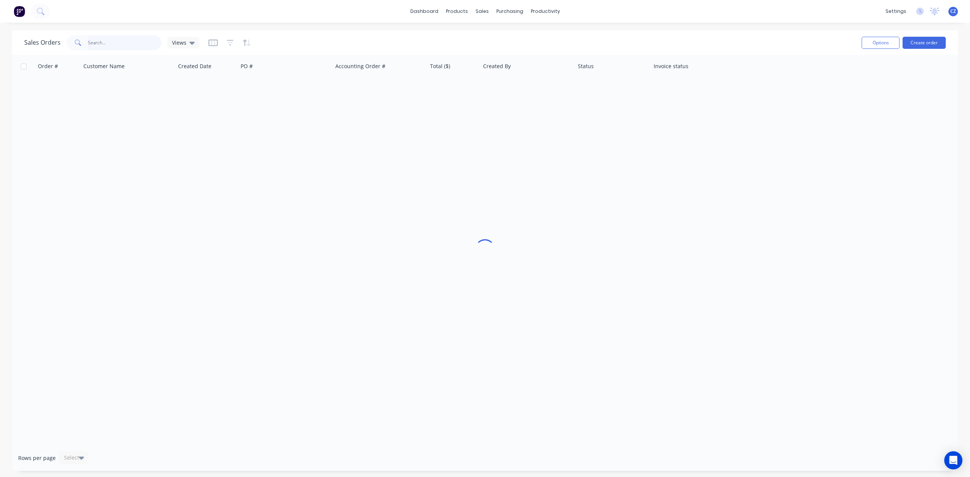
click at [139, 43] on input "text" at bounding box center [125, 42] width 74 height 15
paste input "50363"
type input "50363"
drag, startPoint x: 132, startPoint y: 38, endPoint x: 43, endPoint y: 47, distance: 89.5
click at [43, 47] on div "Sales Orders 50363 Views" at bounding box center [111, 42] width 175 height 15
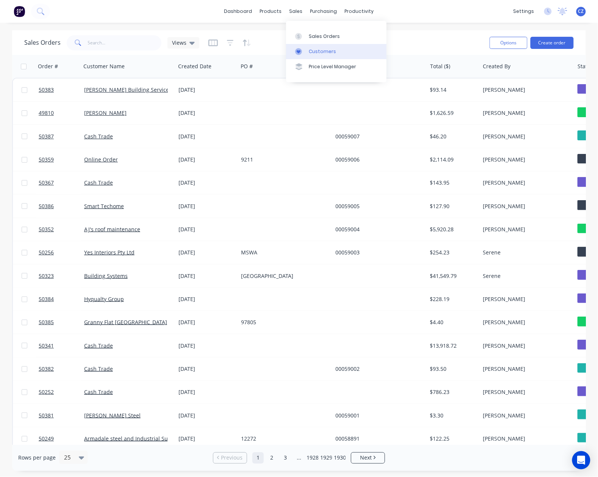
click at [309, 48] on div "Customers" at bounding box center [322, 51] width 27 height 7
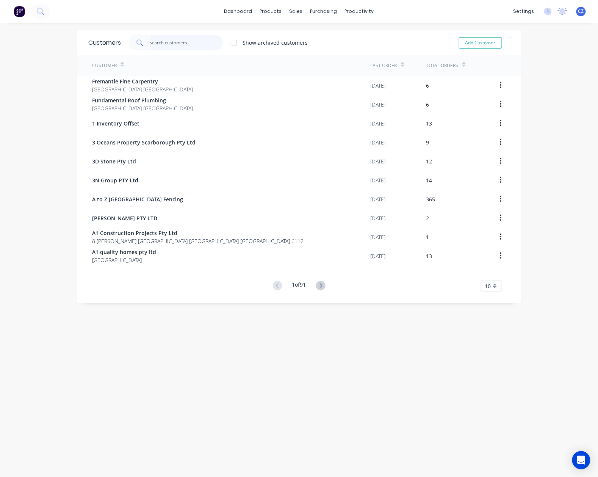
click at [158, 41] on input "text" at bounding box center [187, 42] width 74 height 15
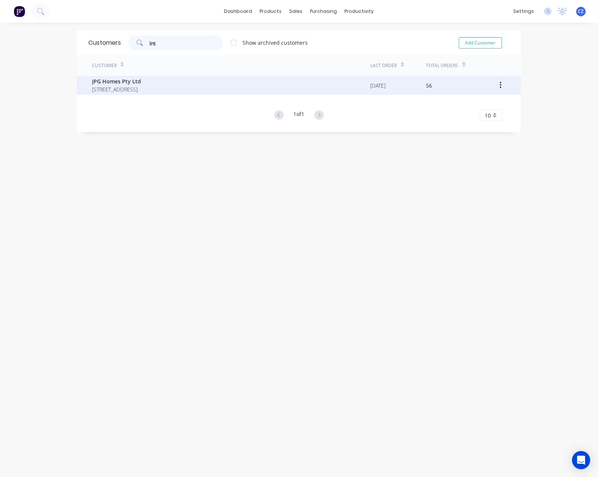
type input "jpg"
click at [141, 79] on span "JPG Homes Pty Ltd" at bounding box center [116, 81] width 49 height 8
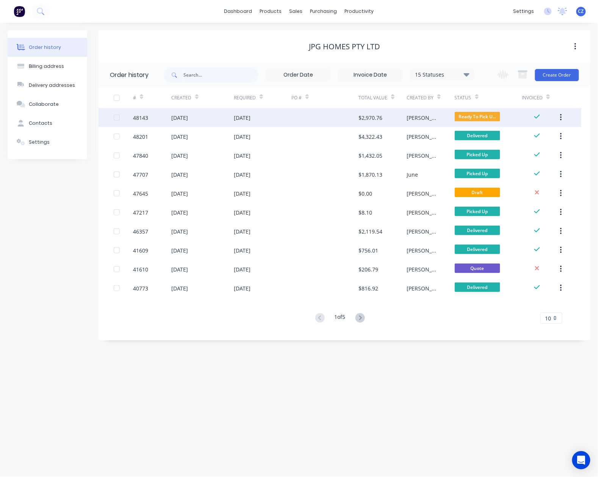
click at [346, 120] on div at bounding box center [324, 117] width 67 height 19
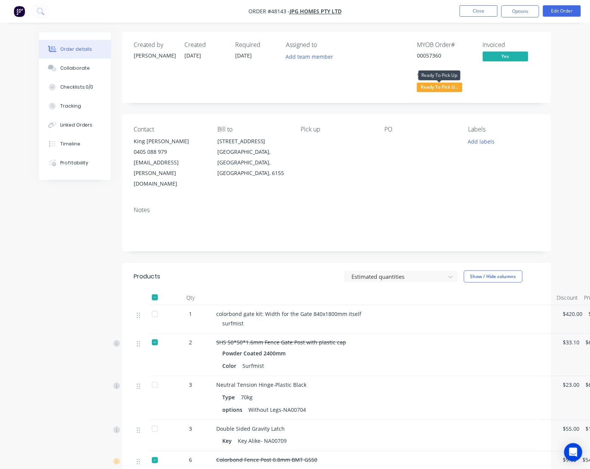
click at [457, 85] on span "Ready To Pick U..." at bounding box center [439, 87] width 45 height 9
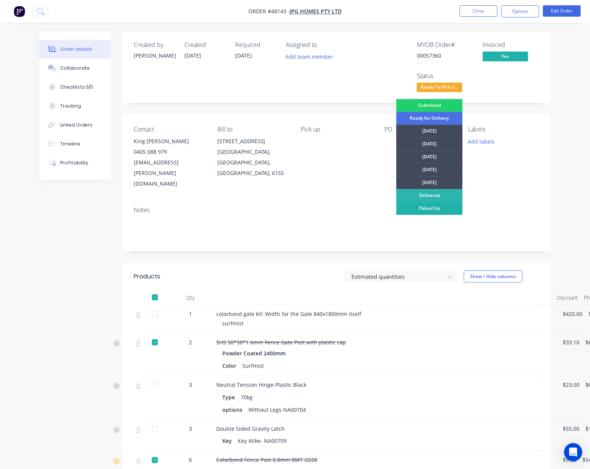
click at [446, 208] on div "Picked Up" at bounding box center [430, 208] width 66 height 13
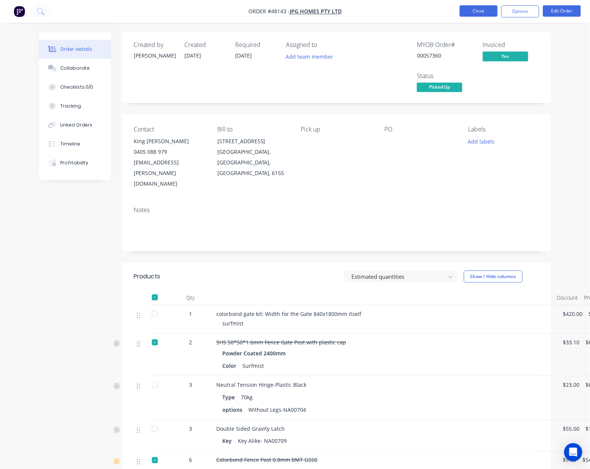
click at [483, 9] on button "Close" at bounding box center [479, 10] width 38 height 11
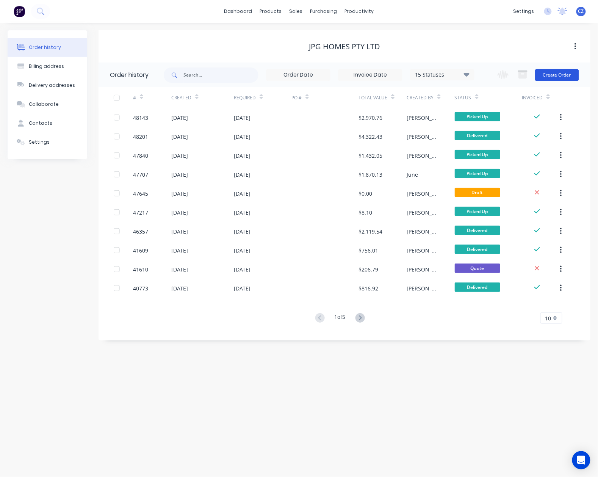
click at [558, 74] on button "Create Order" at bounding box center [557, 75] width 44 height 12
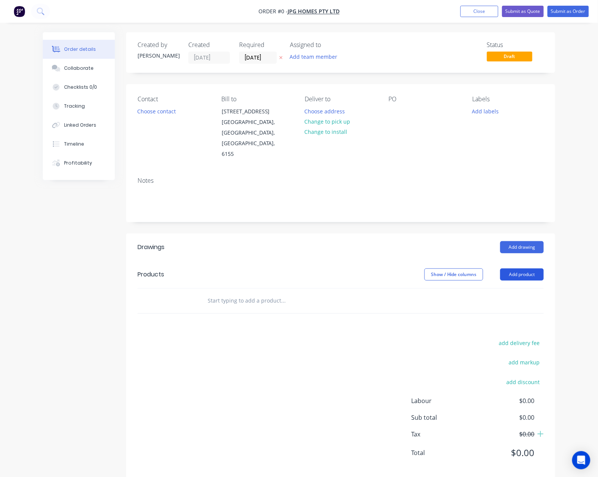
click at [515, 268] on button "Add product" at bounding box center [522, 274] width 44 height 12
click at [510, 288] on div "Product catalogue" at bounding box center [508, 293] width 58 height 11
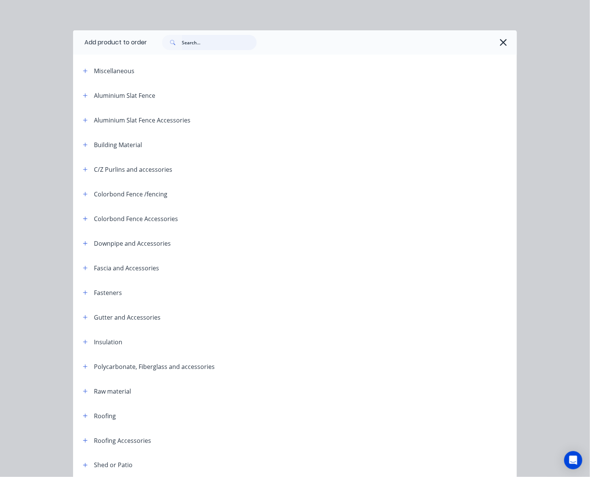
click at [199, 49] on input "text" at bounding box center [219, 42] width 75 height 15
type input "con"
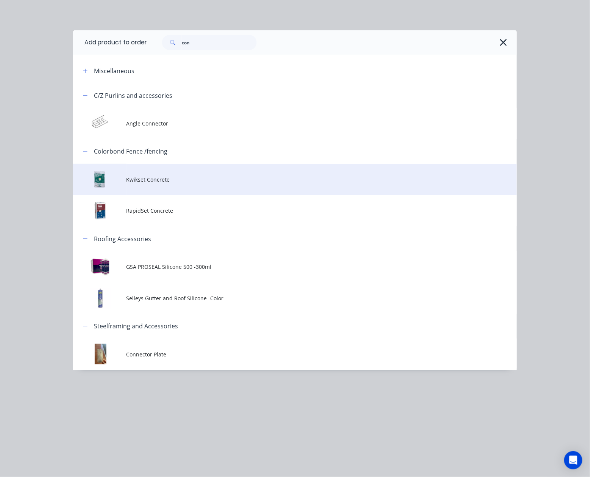
click at [133, 183] on td "Kwikset Concrete" at bounding box center [322, 179] width 391 height 31
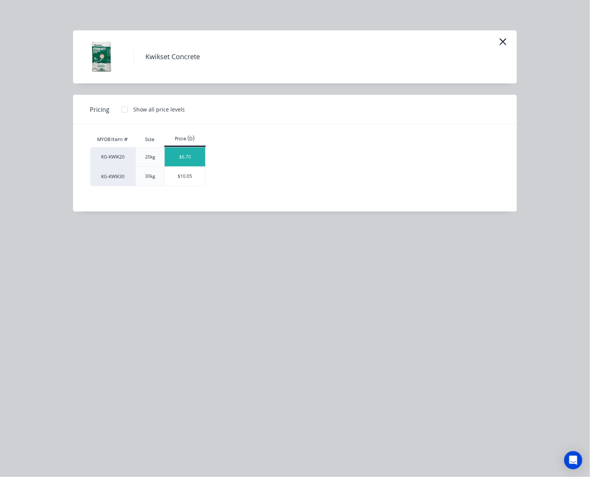
click at [192, 147] on div "$6.70" at bounding box center [185, 156] width 41 height 19
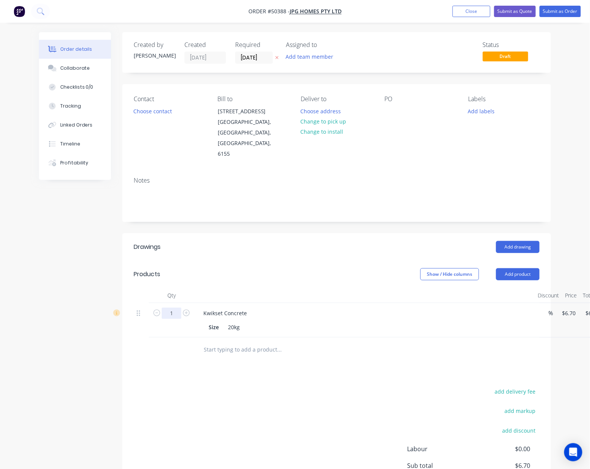
click at [170, 308] on input "1" at bounding box center [172, 313] width 20 height 11
type input "20"
type input "$134.00"
click at [255, 238] on header "Drawings Add drawing" at bounding box center [336, 246] width 429 height 27
click at [310, 122] on button "Change to pick up" at bounding box center [324, 121] width 54 height 10
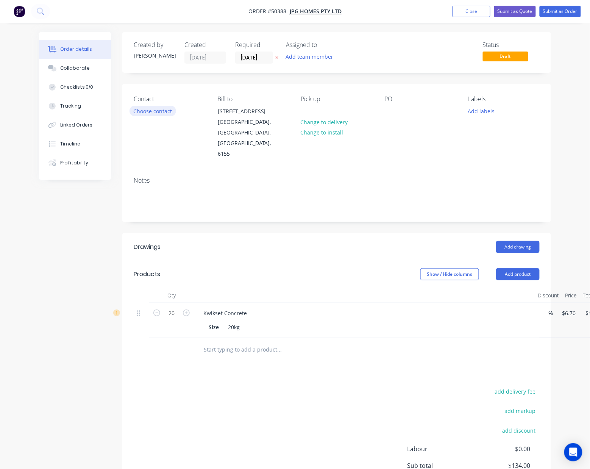
click at [161, 108] on button "Choose contact" at bounding box center [153, 111] width 47 height 10
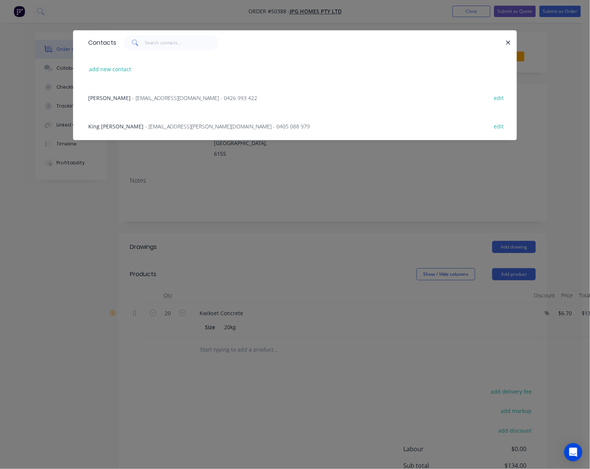
click at [111, 126] on span "King [PERSON_NAME]" at bounding box center [115, 126] width 55 height 7
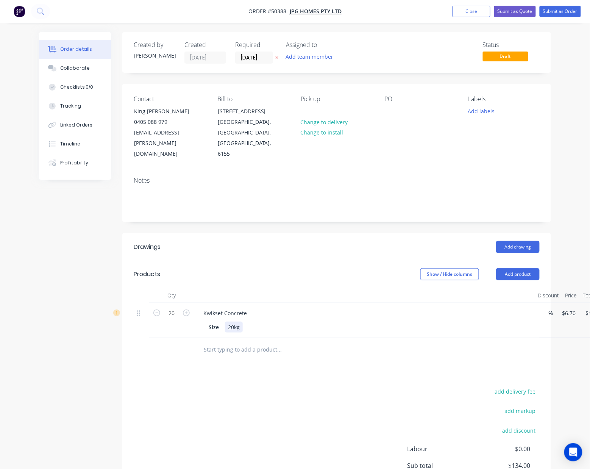
click at [284, 322] on div "Size 20kg" at bounding box center [363, 327] width 315 height 11
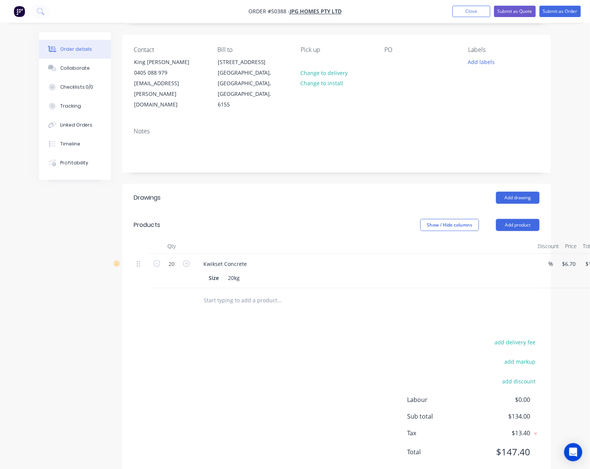
click at [361, 395] on div "add delivery fee add markup add discount Labour $0.00 Sub total $134.00 Tax $13…" at bounding box center [337, 402] width 406 height 130
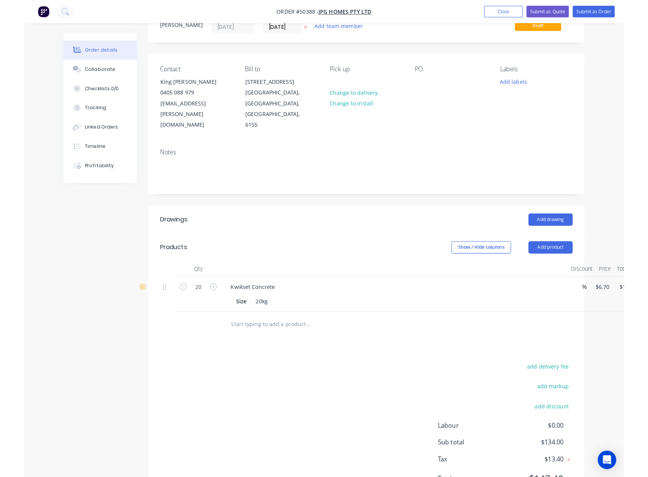
scroll to position [0, 0]
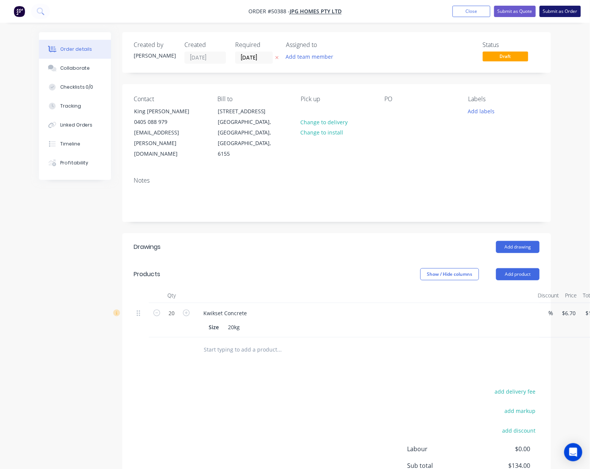
click at [572, 6] on button "Submit as Order" at bounding box center [560, 11] width 41 height 11
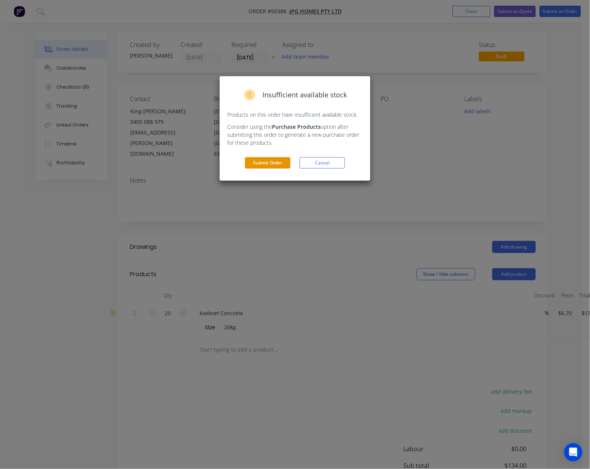
click at [268, 164] on button "Submit Order" at bounding box center [267, 162] width 45 height 11
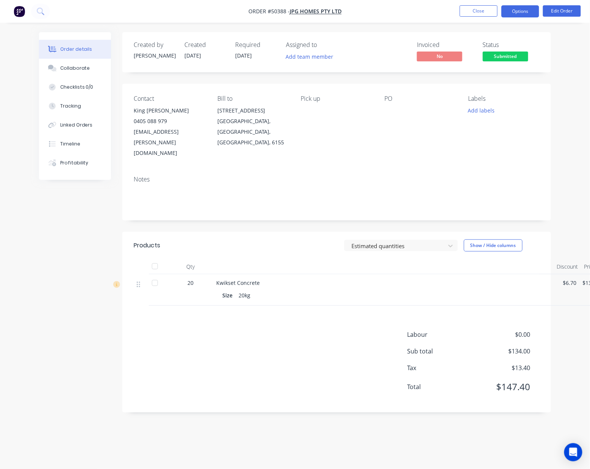
click at [512, 13] on button "Options" at bounding box center [521, 11] width 38 height 12
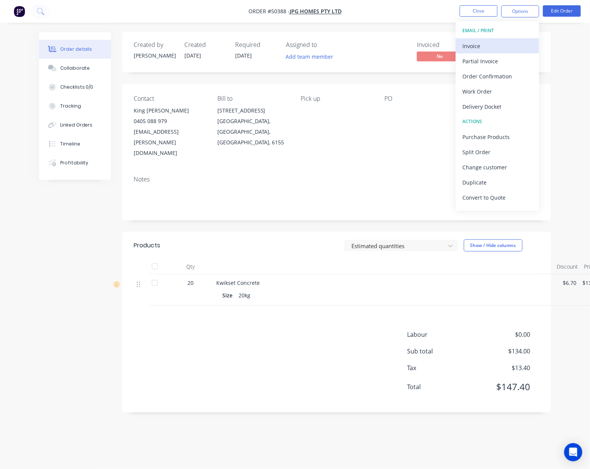
click at [507, 45] on div "Invoice" at bounding box center [498, 46] width 70 height 11
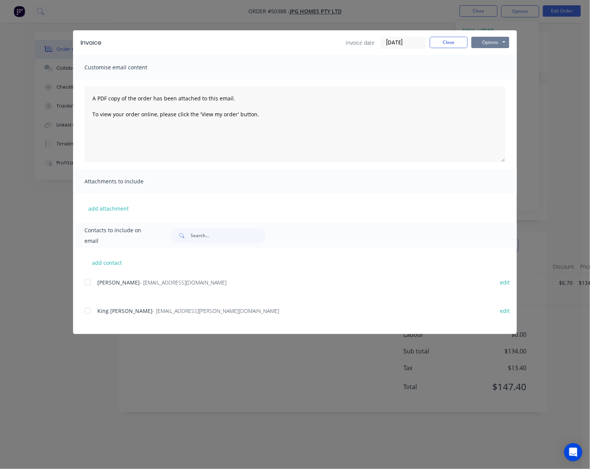
click at [499, 37] on button "Options" at bounding box center [491, 42] width 38 height 11
click at [482, 69] on button "Print" at bounding box center [496, 68] width 49 height 13
drag, startPoint x: 442, startPoint y: 49, endPoint x: 443, endPoint y: 45, distance: 3.9
click at [442, 48] on div "Invoice Invoice date [DATE] Close Options Preview Print Email" at bounding box center [295, 42] width 444 height 25
click at [443, 45] on button "Close" at bounding box center [449, 42] width 38 height 11
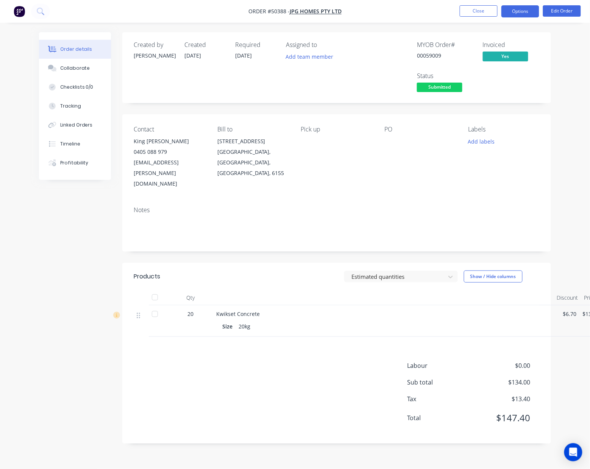
click at [507, 9] on button "Options" at bounding box center [521, 11] width 38 height 12
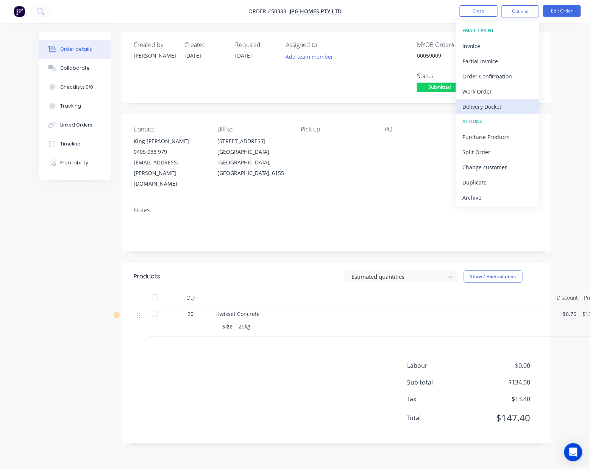
click at [485, 108] on div "Delivery Docket" at bounding box center [498, 106] width 70 height 11
click at [485, 80] on div "Without pricing" at bounding box center [498, 76] width 70 height 11
click at [387, 60] on div "MYOB Order # 00059009 Invoiced Yes Status Submitted" at bounding box center [451, 67] width 178 height 53
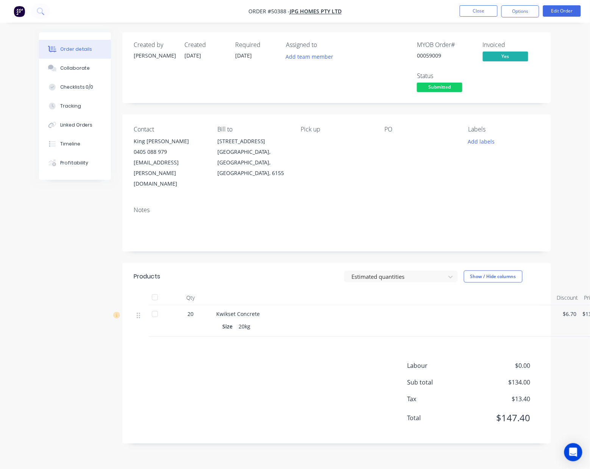
click at [437, 83] on span "Submitted" at bounding box center [439, 87] width 45 height 9
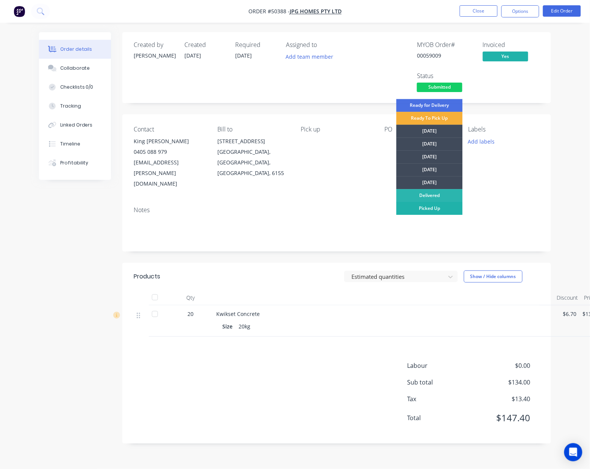
click at [417, 208] on div "Picked Up" at bounding box center [430, 208] width 66 height 13
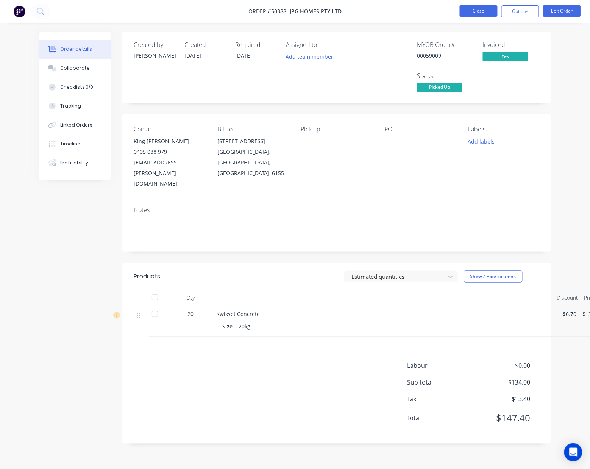
click at [474, 5] on button "Close" at bounding box center [479, 10] width 38 height 11
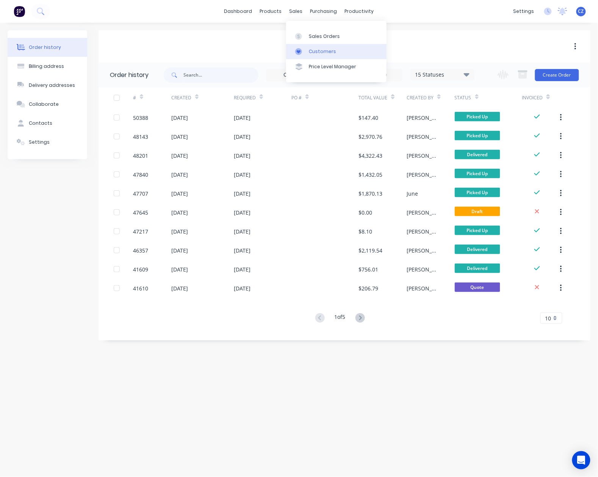
click at [314, 49] on div "Customers" at bounding box center [322, 51] width 27 height 7
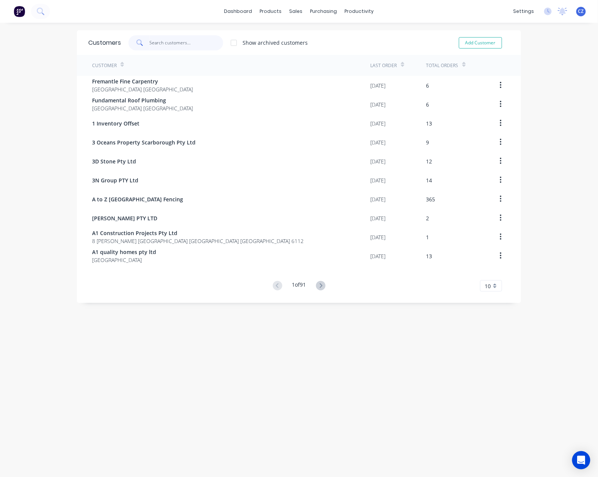
click at [191, 47] on input "text" at bounding box center [187, 42] width 74 height 15
click at [314, 36] on div "Sales Orders" at bounding box center [320, 36] width 31 height 7
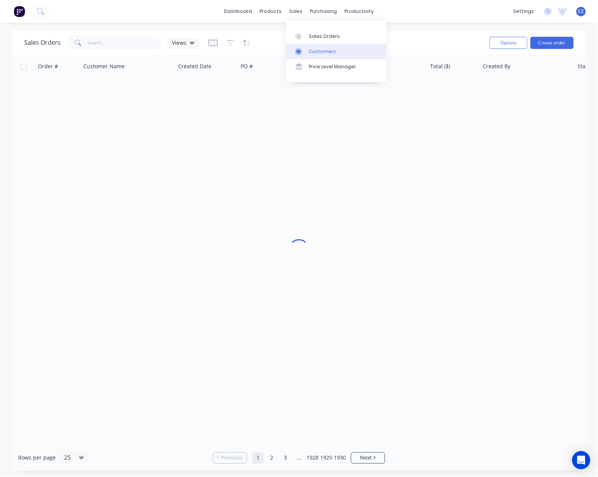
click at [305, 49] on div at bounding box center [300, 51] width 11 height 7
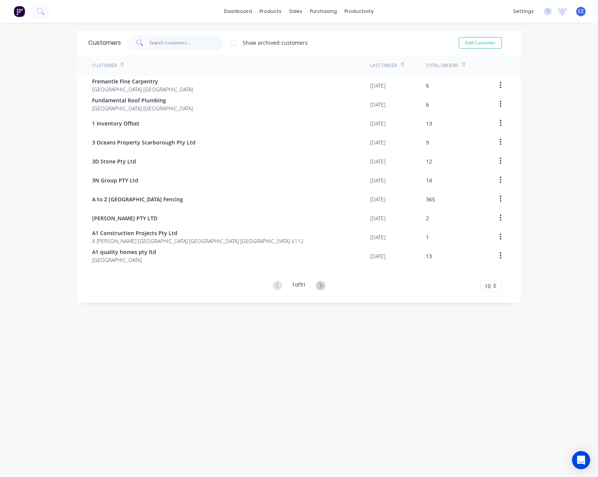
click at [191, 41] on input "text" at bounding box center [187, 42] width 74 height 15
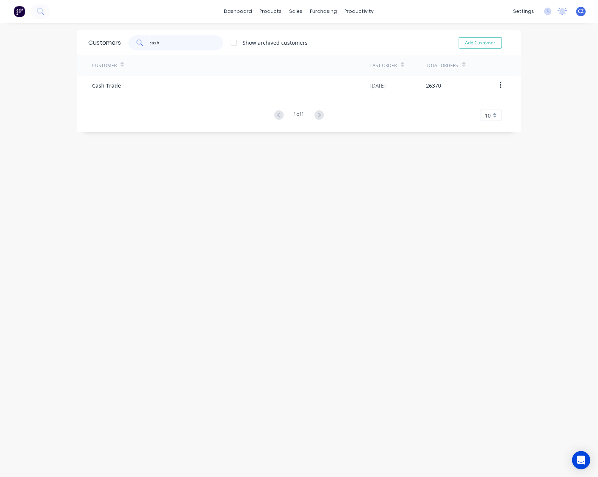
type input "cash"
drag, startPoint x: 216, startPoint y: 97, endPoint x: 217, endPoint y: 87, distance: 10.0
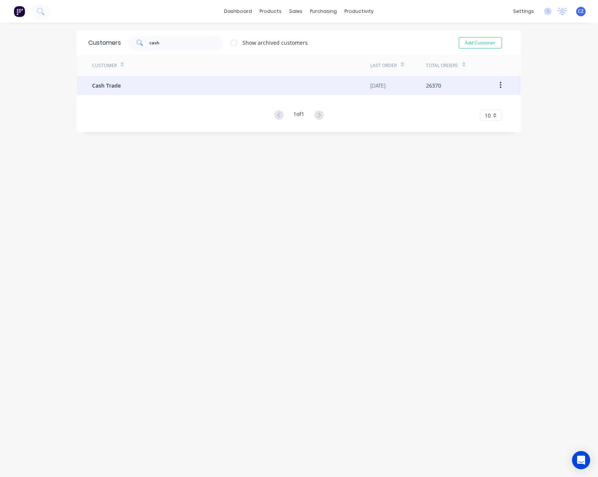
click at [217, 96] on div "Customer Last Order Total Orders Cash Trade [DATE] 26370 1 of 1 10 5 10 15 20 2…" at bounding box center [299, 88] width 444 height 66
click at [217, 87] on div "Cash Trade" at bounding box center [231, 85] width 279 height 19
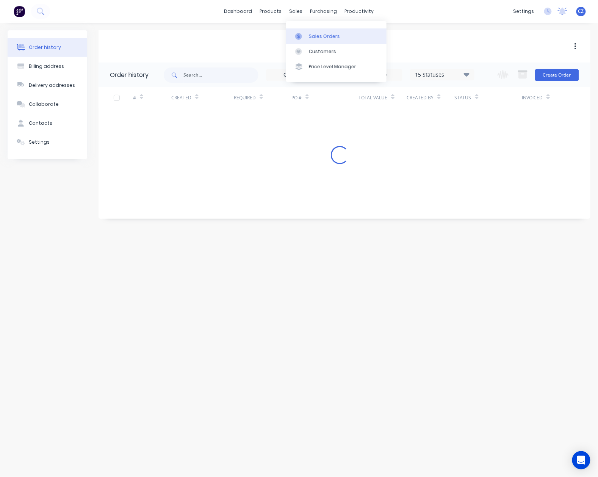
click at [305, 34] on div at bounding box center [300, 36] width 11 height 7
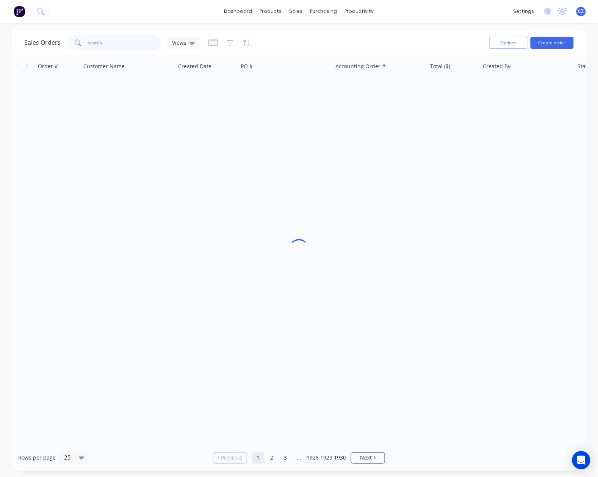
click at [134, 43] on input "text" at bounding box center [125, 42] width 74 height 15
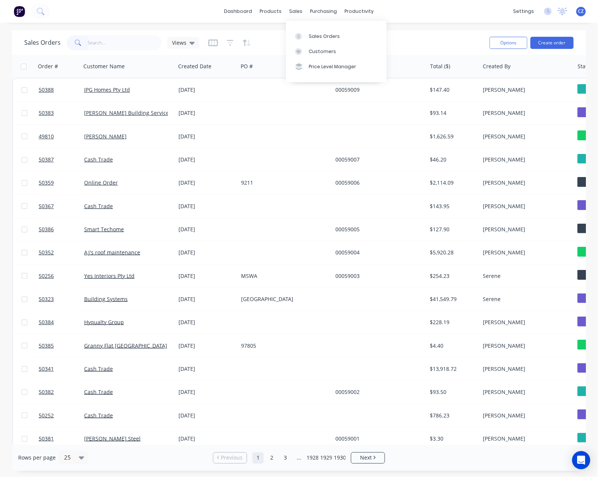
drag, startPoint x: 308, startPoint y: 42, endPoint x: 283, endPoint y: 51, distance: 26.4
click at [308, 42] on link "Sales Orders" at bounding box center [336, 35] width 100 height 15
click at [311, 50] on div "Customers" at bounding box center [322, 51] width 27 height 7
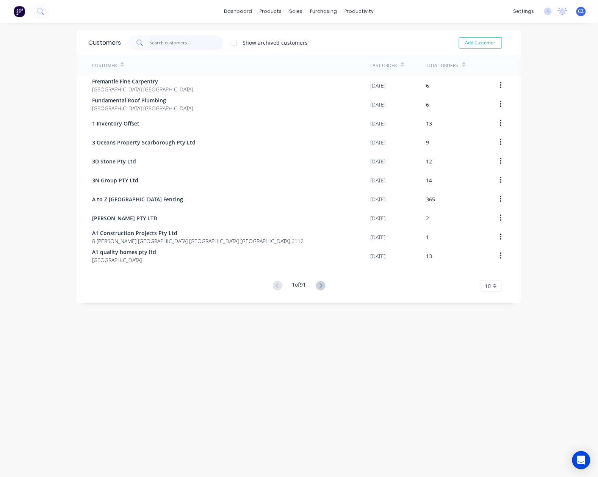
click at [177, 42] on input "text" at bounding box center [187, 42] width 74 height 15
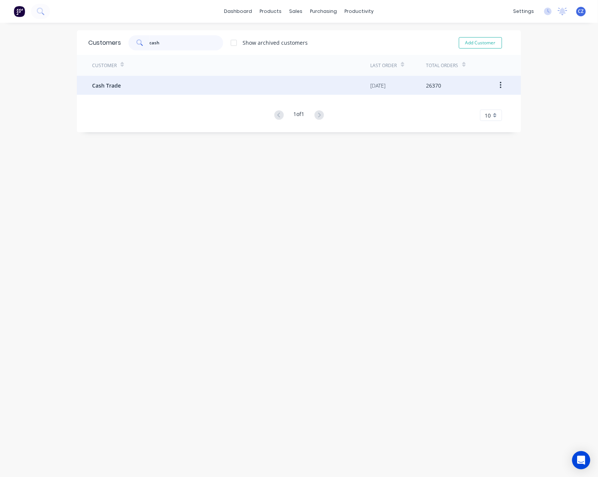
type input "cash"
click at [135, 80] on div "Cash Trade" at bounding box center [231, 85] width 279 height 19
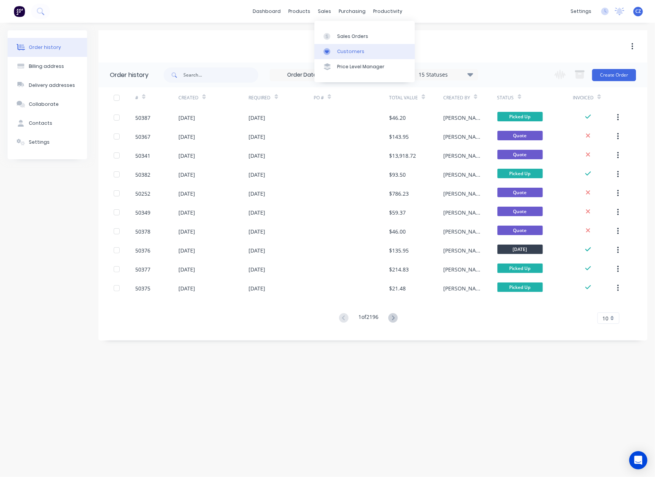
click at [332, 49] on div at bounding box center [329, 51] width 11 height 7
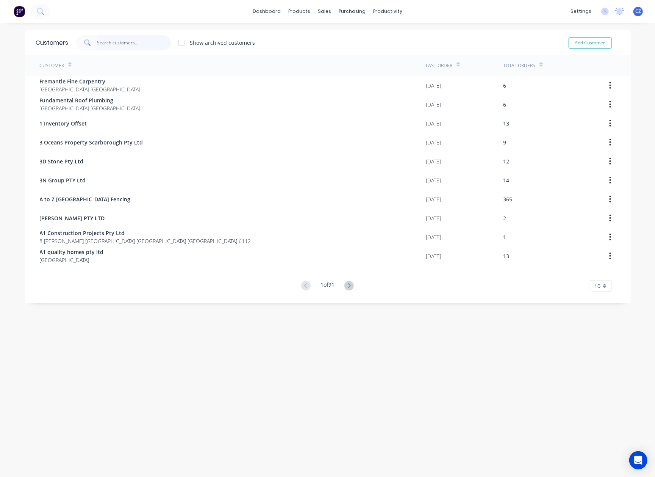
click at [143, 43] on input "text" at bounding box center [134, 42] width 74 height 15
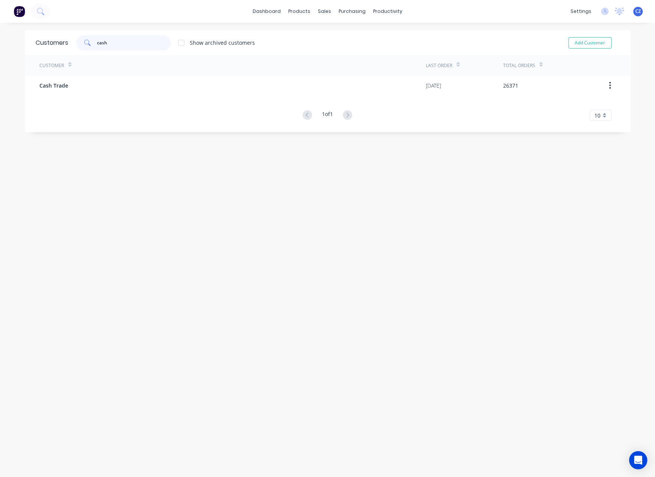
drag, startPoint x: 112, startPoint y: 39, endPoint x: 90, endPoint y: 47, distance: 23.5
click at [90, 47] on div "cash" at bounding box center [123, 42] width 95 height 15
type input "cash"
click at [325, 35] on icon at bounding box center [323, 36] width 7 height 7
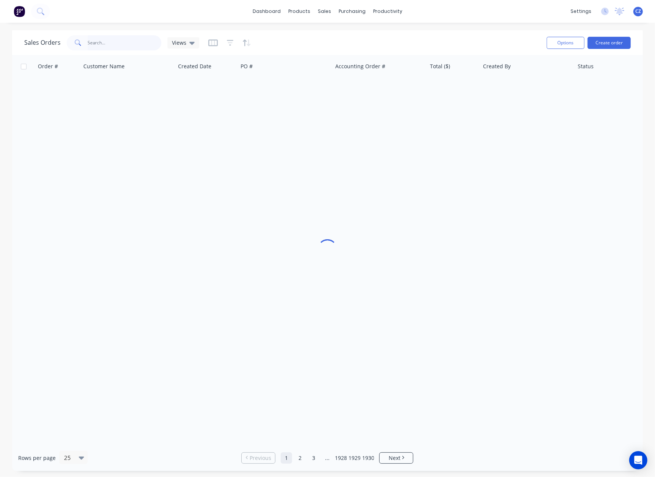
click at [135, 39] on input "text" at bounding box center [125, 42] width 74 height 15
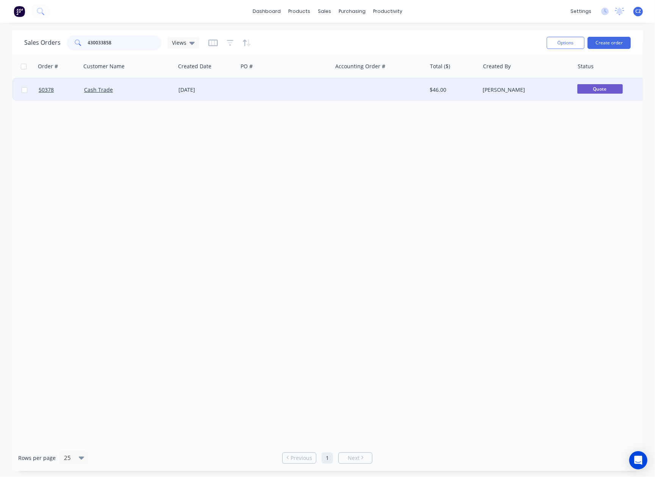
type input "430033858"
click at [282, 83] on div at bounding box center [285, 89] width 94 height 23
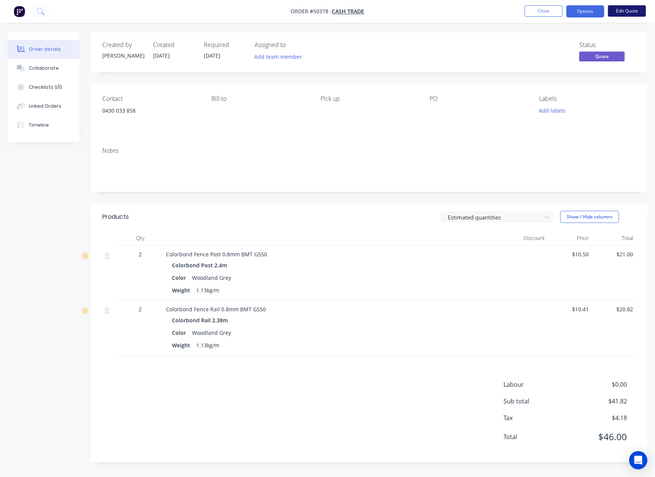
click at [634, 16] on button "Edit Quote" at bounding box center [627, 10] width 38 height 11
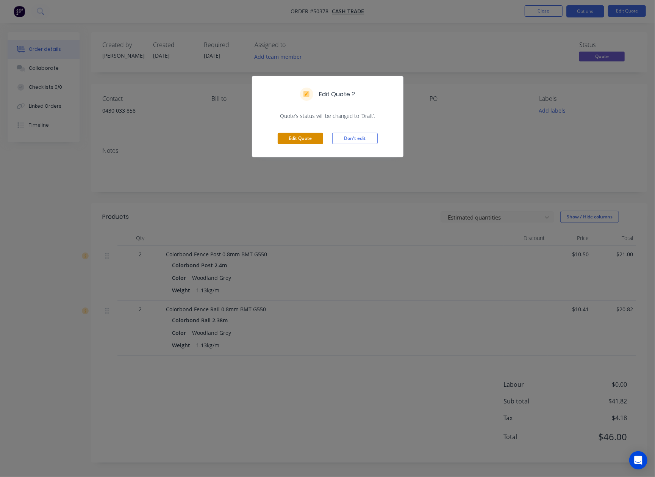
click at [302, 135] on button "Edit Quote" at bounding box center [300, 138] width 45 height 11
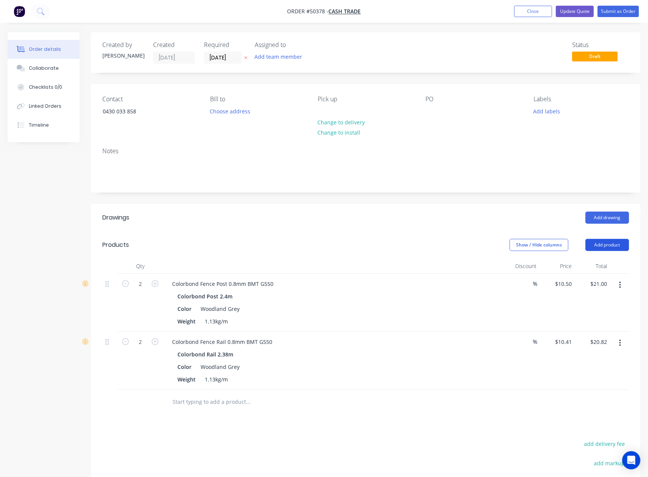
click at [599, 241] on button "Add product" at bounding box center [607, 245] width 44 height 12
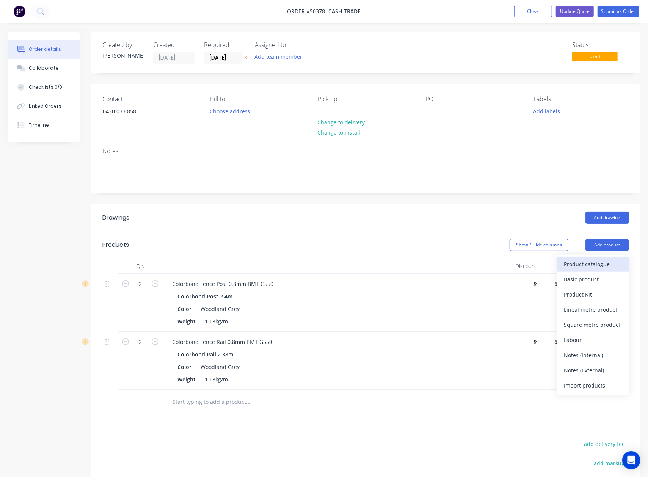
click at [607, 267] on div "Product catalogue" at bounding box center [592, 263] width 58 height 11
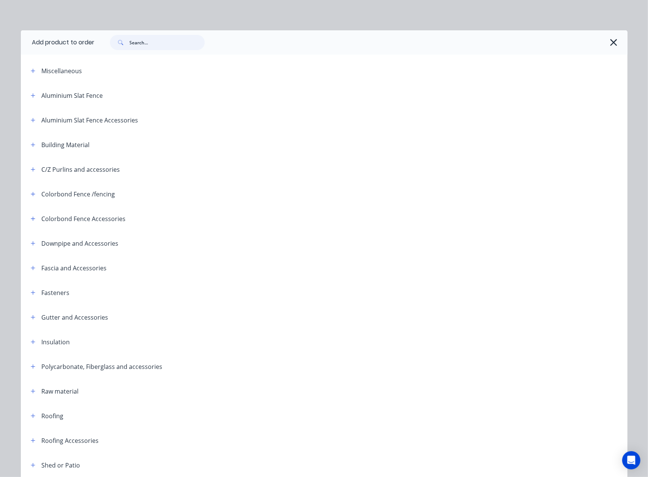
click at [180, 39] on input "text" at bounding box center [167, 42] width 75 height 15
type input "s"
click at [609, 40] on icon "button" at bounding box center [613, 42] width 8 height 11
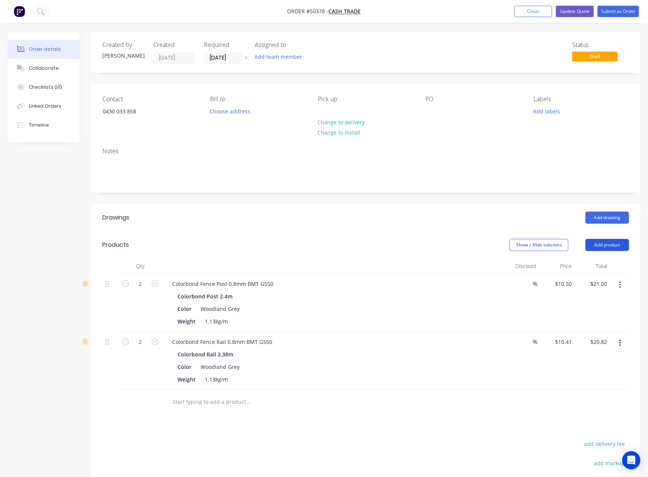
click at [608, 241] on button "Add product" at bounding box center [607, 245] width 44 height 12
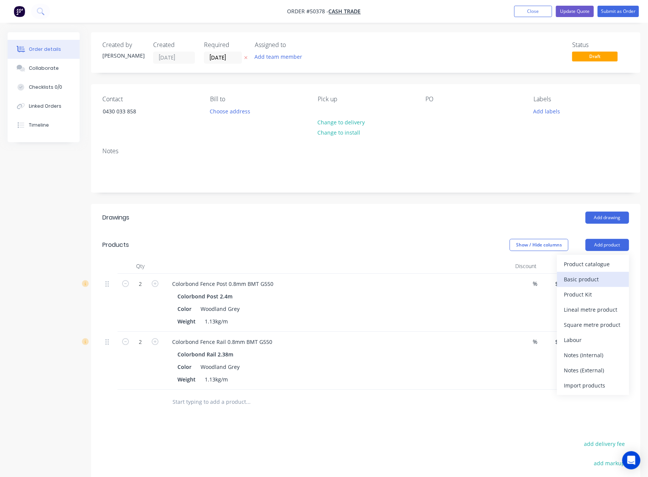
click at [596, 282] on div "Basic product" at bounding box center [592, 279] width 58 height 11
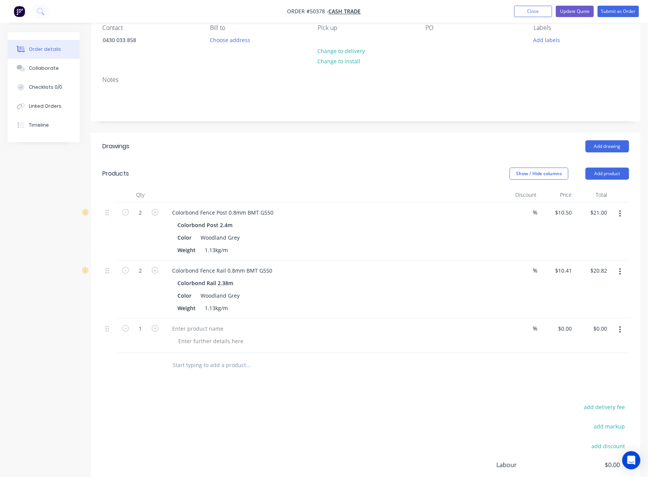
scroll to position [149, 0]
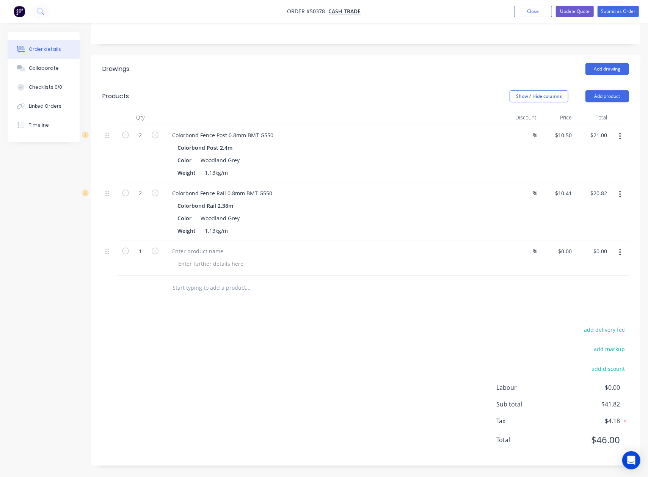
click at [564, 258] on div "$0.00 $0.00" at bounding box center [556, 258] width 35 height 34
click at [566, 253] on input "0" at bounding box center [565, 251] width 17 height 11
type input "$5.00"
drag, startPoint x: 390, startPoint y: 318, endPoint x: 249, endPoint y: 308, distance: 141.2
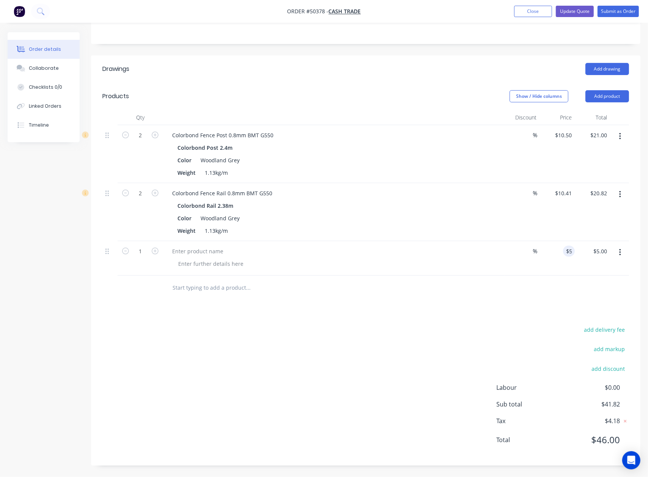
click at [388, 318] on div "Drawings Add drawing Products Show / Hide columns Add product Qty Discount Pric…" at bounding box center [365, 260] width 549 height 410
click at [155, 250] on icon "button" at bounding box center [155, 250] width 7 height 7
type input "2"
type input "$10.00"
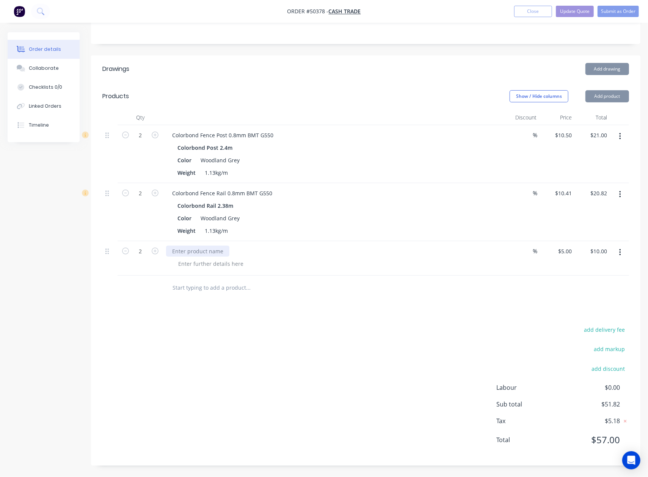
click at [196, 249] on div at bounding box center [197, 251] width 63 height 11
drag, startPoint x: 196, startPoint y: 249, endPoint x: 199, endPoint y: 253, distance: 4.9
click at [199, 253] on div at bounding box center [197, 251] width 63 height 11
drag, startPoint x: 359, startPoint y: 337, endPoint x: 321, endPoint y: 326, distance: 40.2
click at [360, 333] on div "add delivery fee add markup add discount Labour $0.00 Sub total $51.82 Tax $5.1…" at bounding box center [365, 389] width 526 height 130
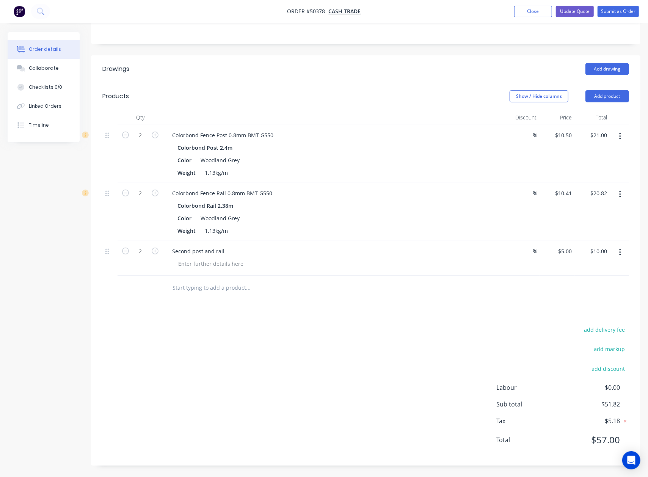
scroll to position [0, 0]
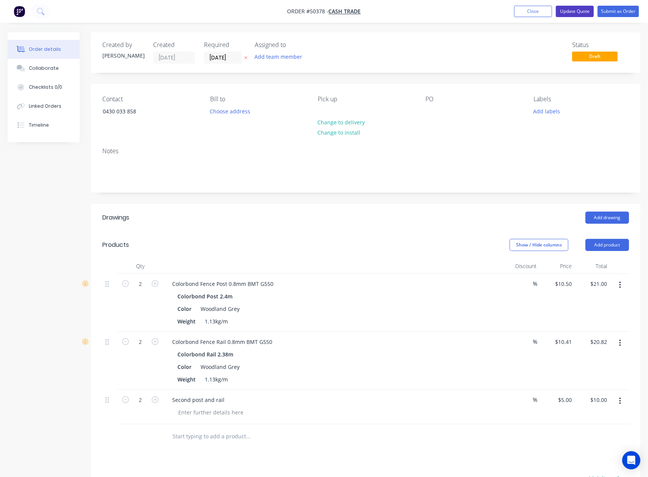
click at [560, 14] on button "Update Quote" at bounding box center [574, 11] width 38 height 11
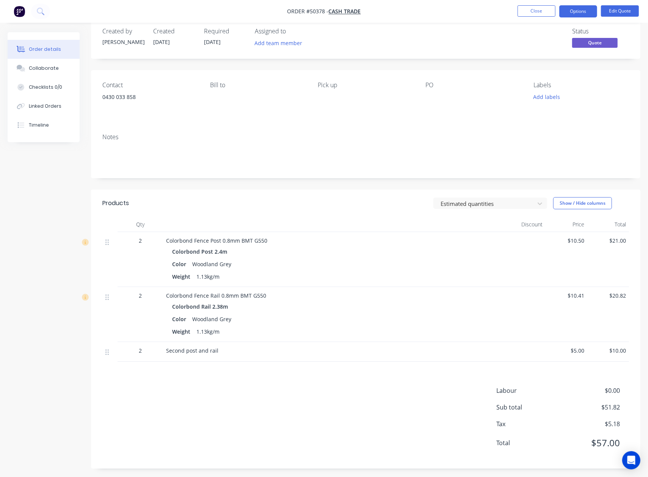
scroll to position [17, 0]
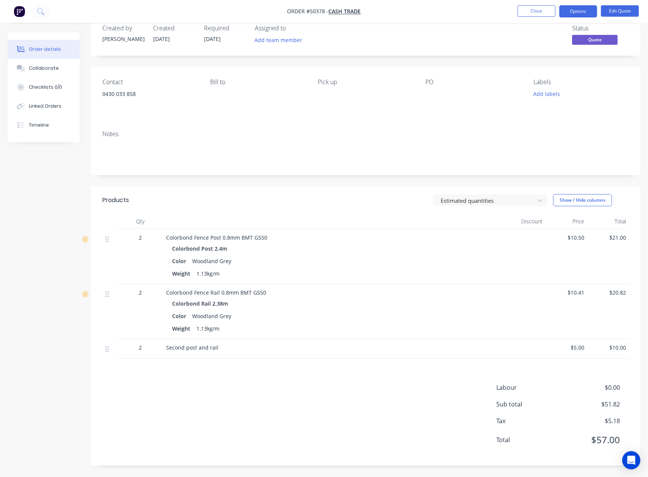
click at [330, 446] on div "Labour $0.00 Sub total $51.82 Tax $5.18 Total $57.00" at bounding box center [365, 418] width 526 height 71
click at [625, 10] on button "Edit Quote" at bounding box center [620, 10] width 38 height 11
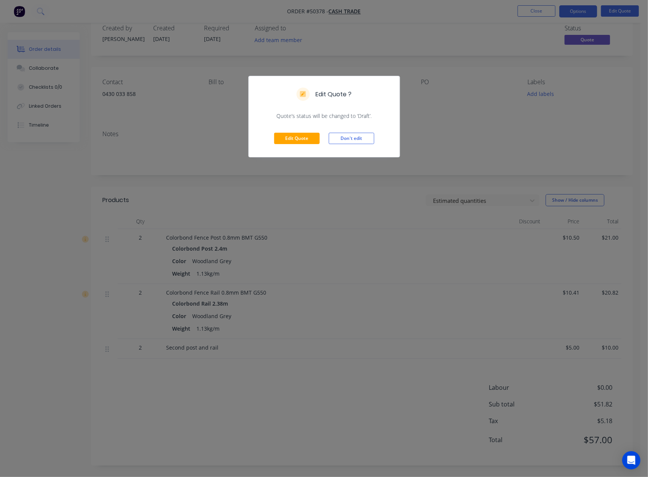
click at [284, 132] on div "Edit Quote Don't edit" at bounding box center [324, 138] width 151 height 37
click at [285, 138] on button "Edit Quote" at bounding box center [296, 138] width 45 height 11
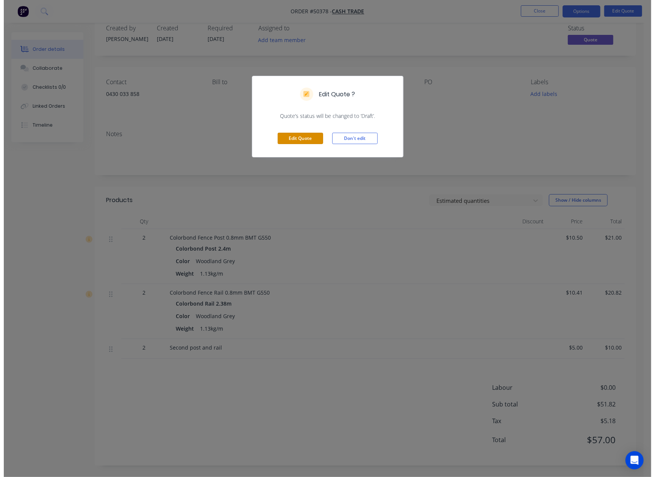
scroll to position [0, 0]
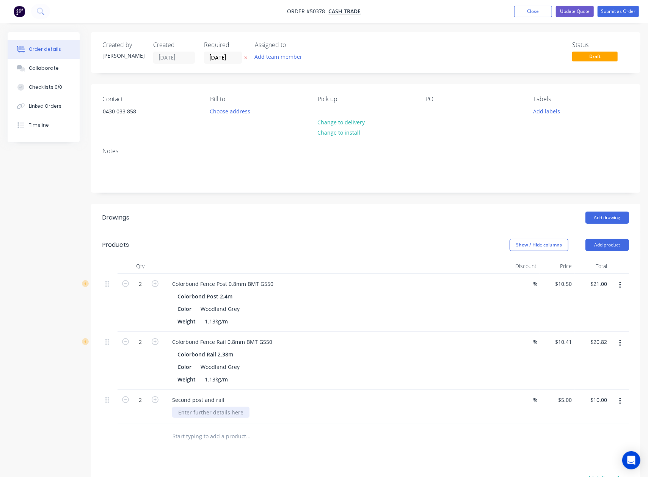
click at [202, 413] on div at bounding box center [210, 412] width 77 height 11
click at [469, 332] on div "Colorbond Fence Rail 0.8mm BMT G550 Colorbond Rail 2.38m Color Woodland Grey We…" at bounding box center [333, 361] width 341 height 58
click at [579, 14] on button "Update Quote" at bounding box center [574, 11] width 38 height 11
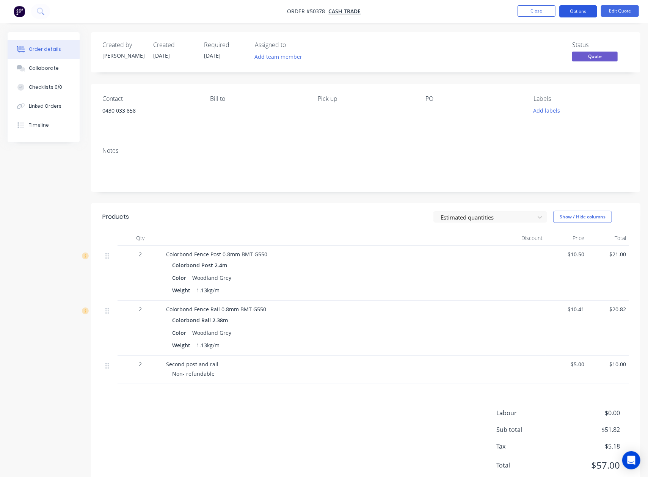
click at [571, 14] on button "Options" at bounding box center [578, 11] width 38 height 12
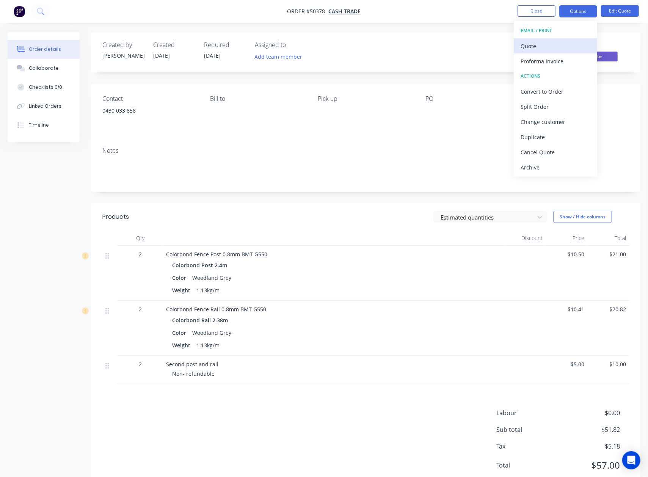
click at [547, 44] on div "Quote" at bounding box center [555, 46] width 70 height 11
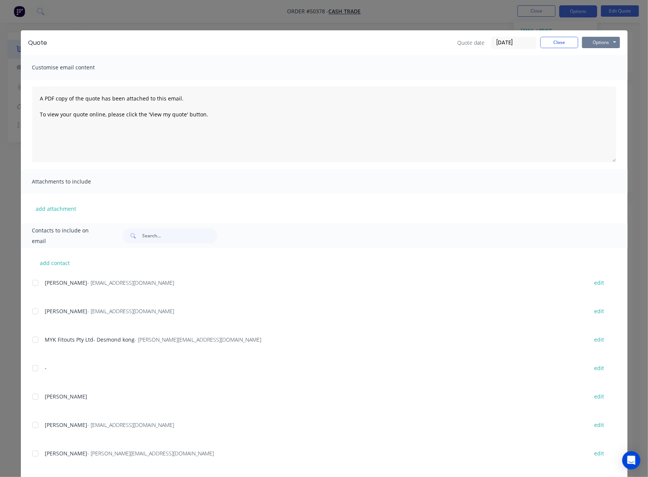
click at [602, 44] on button "Options" at bounding box center [601, 42] width 38 height 11
click at [551, 39] on button "Close" at bounding box center [559, 42] width 38 height 11
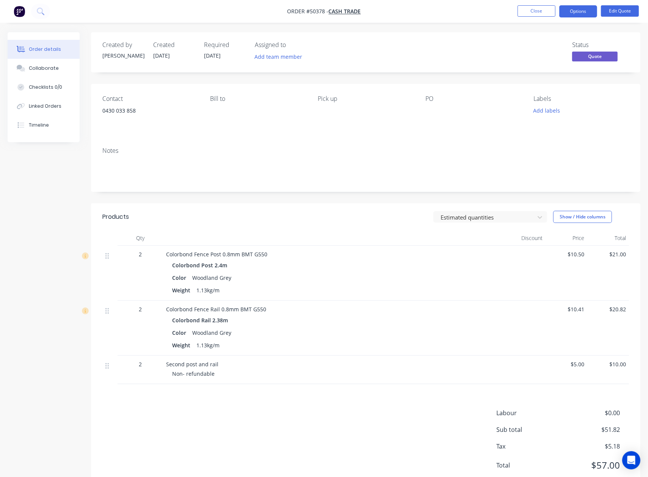
click at [581, 4] on nav "Order #50378 - Cash Trade Close Options Edit Quote" at bounding box center [324, 11] width 648 height 23
click at [573, 17] on nav "Order #50378 - Cash Trade Close Options Edit Quote" at bounding box center [324, 11] width 648 height 23
click at [575, 14] on button "Options" at bounding box center [578, 11] width 38 height 12
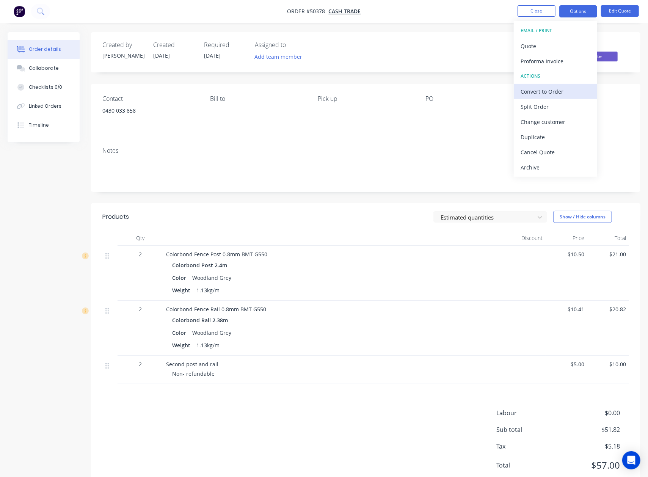
click at [554, 90] on div "Convert to Order" at bounding box center [555, 91] width 70 height 11
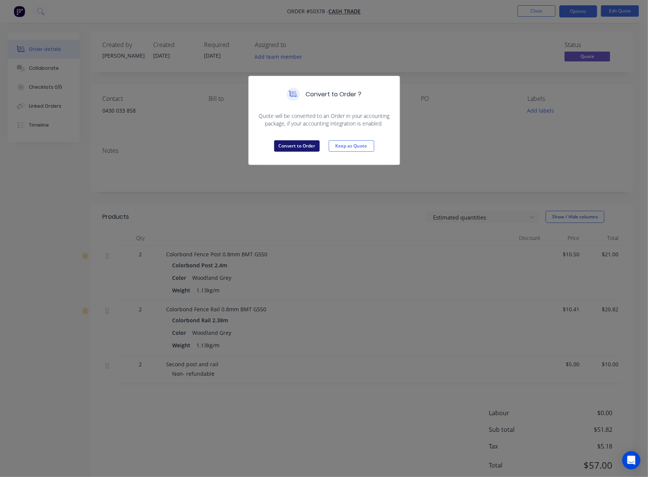
click at [284, 145] on button "Convert to Order" at bounding box center [296, 145] width 45 height 11
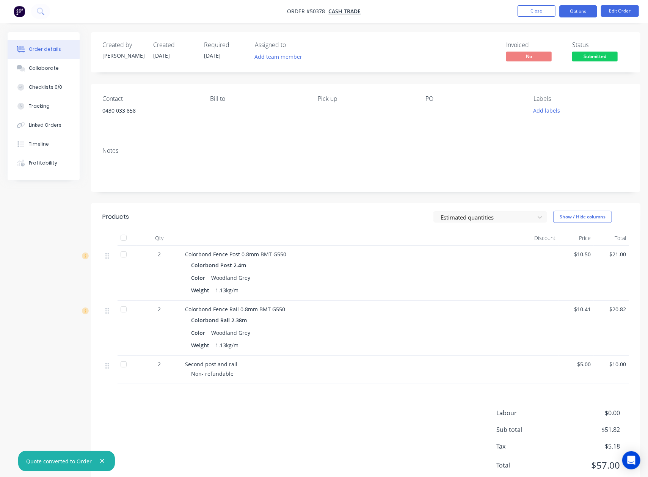
click at [588, 6] on button "Options" at bounding box center [578, 11] width 38 height 12
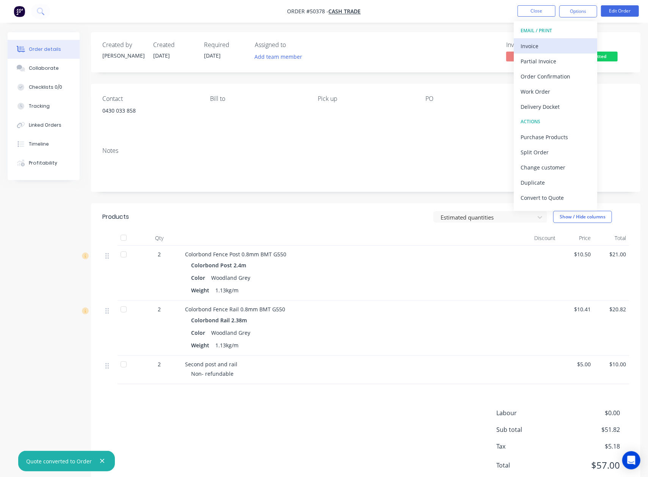
click at [555, 42] on div "Invoice" at bounding box center [555, 46] width 70 height 11
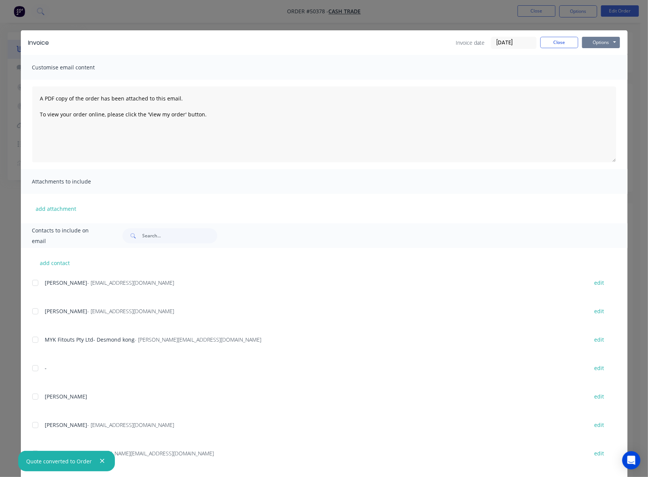
drag, startPoint x: 580, startPoint y: 38, endPoint x: 584, endPoint y: 41, distance: 5.1
click at [582, 40] on button "Options" at bounding box center [601, 42] width 38 height 11
click at [584, 41] on button "Options" at bounding box center [601, 42] width 38 height 11
click at [595, 45] on button "Options" at bounding box center [601, 42] width 38 height 11
click at [593, 68] on button "Print" at bounding box center [606, 68] width 49 height 13
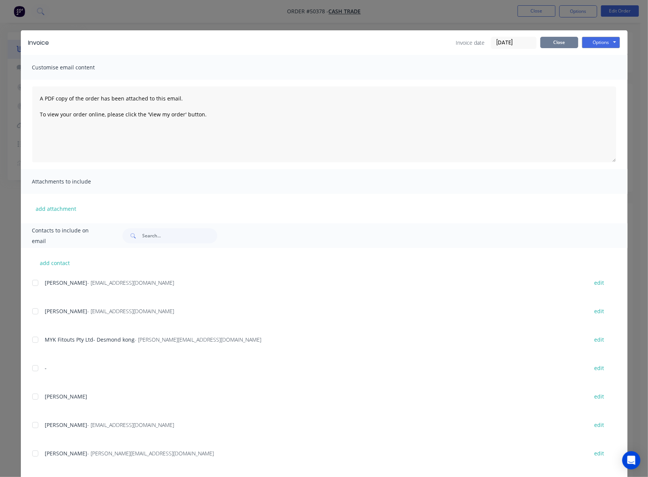
click at [552, 42] on button "Close" at bounding box center [559, 42] width 38 height 11
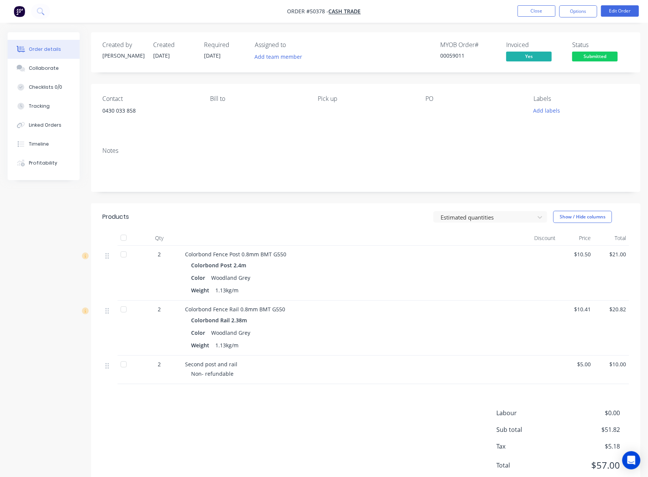
click at [574, 5] on nav "Order #50378 - Cash Trade Close Options Edit Order" at bounding box center [324, 11] width 648 height 23
click at [620, 53] on div "Status Submitted" at bounding box center [600, 52] width 57 height 22
click at [599, 61] on button "Submitted" at bounding box center [594, 57] width 45 height 11
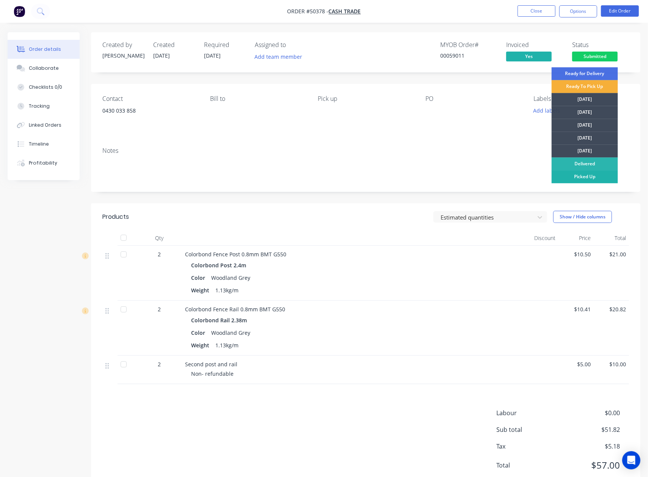
click at [584, 178] on div "Picked Up" at bounding box center [584, 176] width 66 height 13
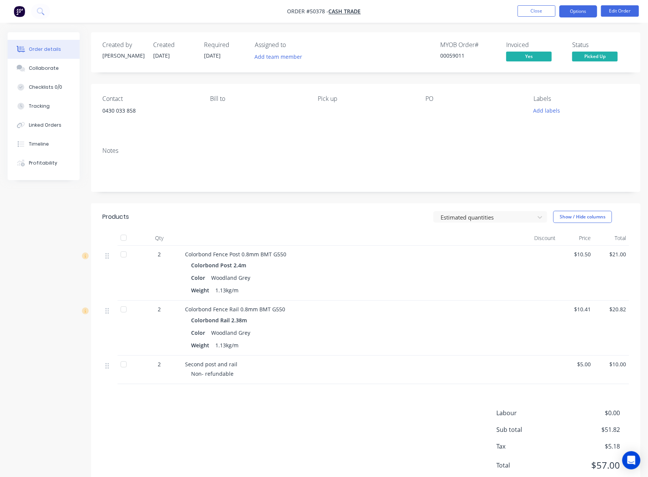
click at [573, 8] on button "Options" at bounding box center [578, 11] width 38 height 12
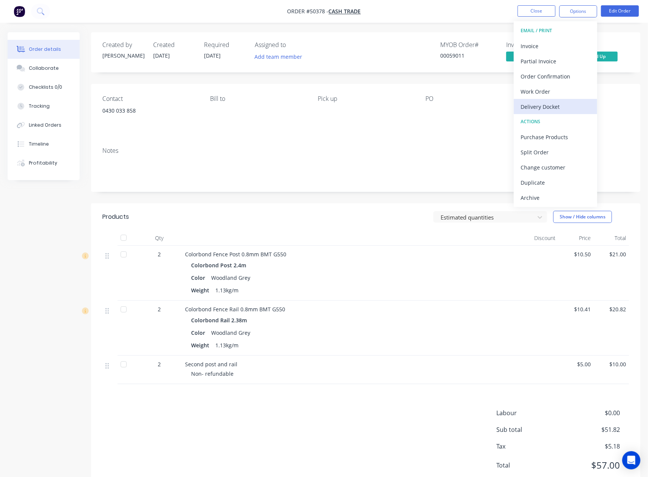
click at [551, 106] on div "Delivery Docket" at bounding box center [555, 106] width 70 height 11
click at [546, 74] on div "Without pricing" at bounding box center [555, 76] width 70 height 11
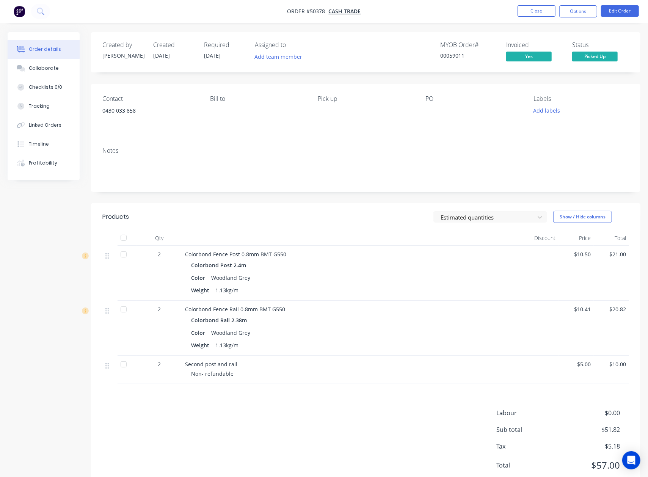
drag, startPoint x: 351, startPoint y: 314, endPoint x: 394, endPoint y: 251, distance: 77.1
click at [355, 309] on div "Colorbond Fence Rail 0.8mm BMT G550 Colorbond Rail 2.38m Color Woodland Grey We…" at bounding box center [352, 327] width 341 height 55
click at [432, 361] on div "Second post and rail" at bounding box center [352, 364] width 335 height 8
click at [542, 12] on button "Close" at bounding box center [536, 10] width 38 height 11
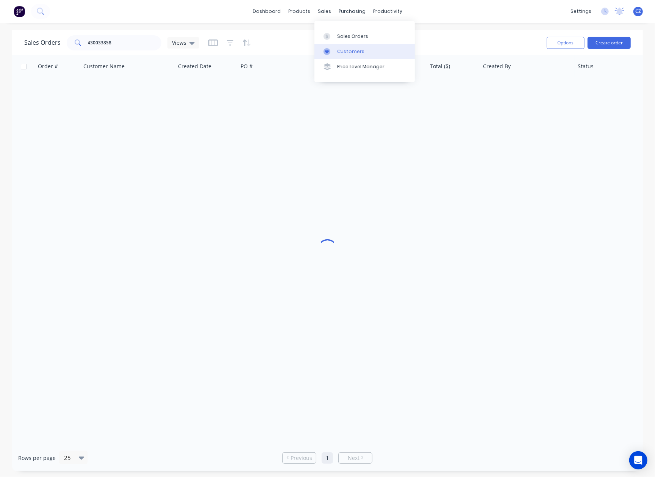
click at [329, 51] on icon at bounding box center [327, 51] width 4 height 3
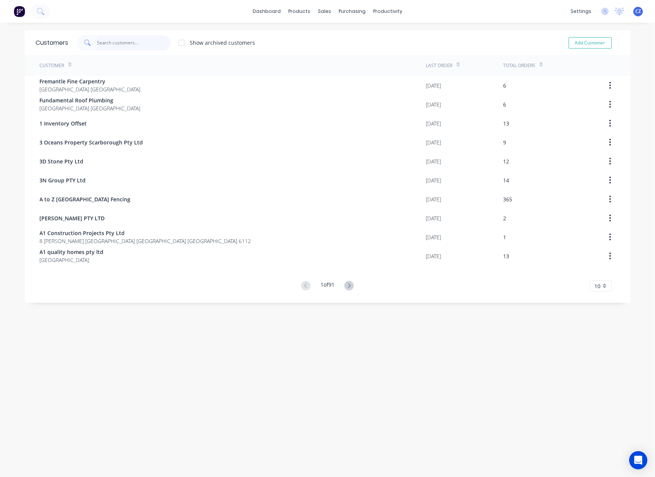
click at [166, 38] on input "text" at bounding box center [134, 42] width 74 height 15
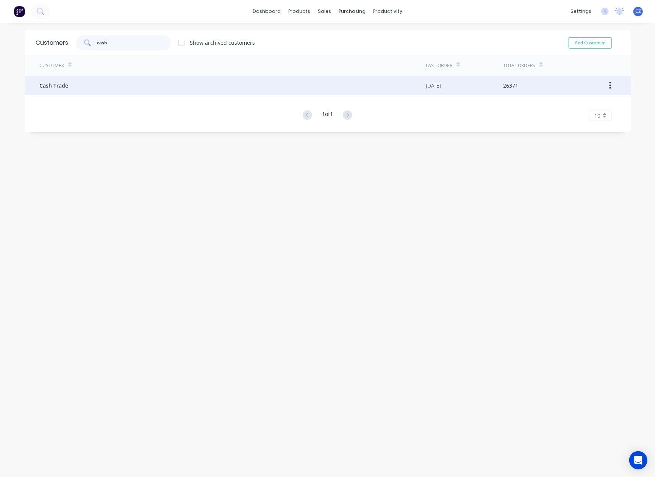
type input "cash"
click at [164, 87] on div "Cash Trade" at bounding box center [233, 85] width 386 height 19
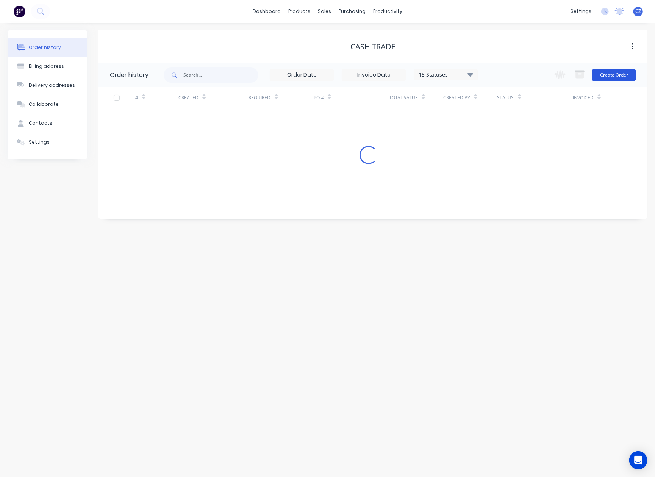
click at [607, 79] on button "Create Order" at bounding box center [614, 75] width 44 height 12
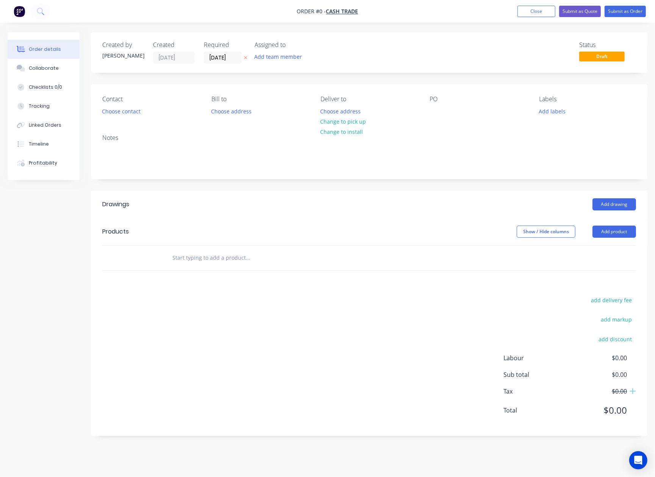
click at [611, 241] on header "Products Show / Hide columns Add product" at bounding box center [369, 231] width 557 height 27
click at [609, 234] on button "Add product" at bounding box center [615, 231] width 44 height 12
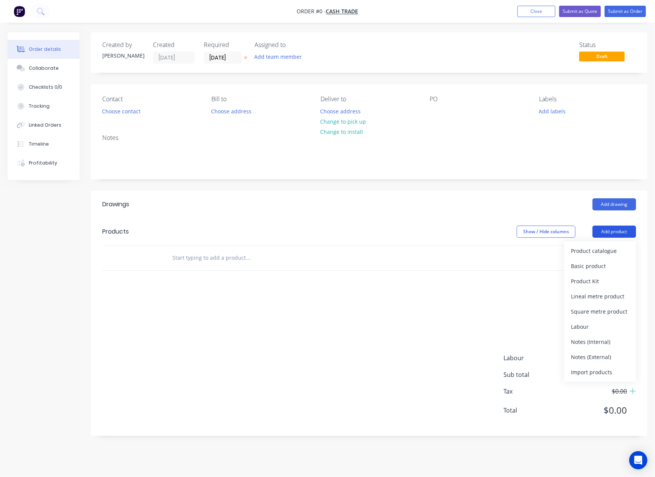
click at [593, 249] on div "Product catalogue" at bounding box center [600, 250] width 58 height 11
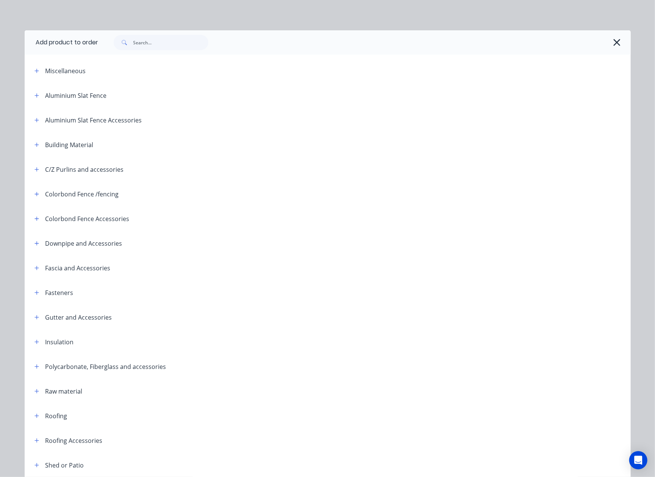
click at [32, 174] on header "C/Z Purlins and accessories" at bounding box center [328, 169] width 606 height 25
click at [34, 171] on icon "button" at bounding box center [36, 169] width 5 height 5
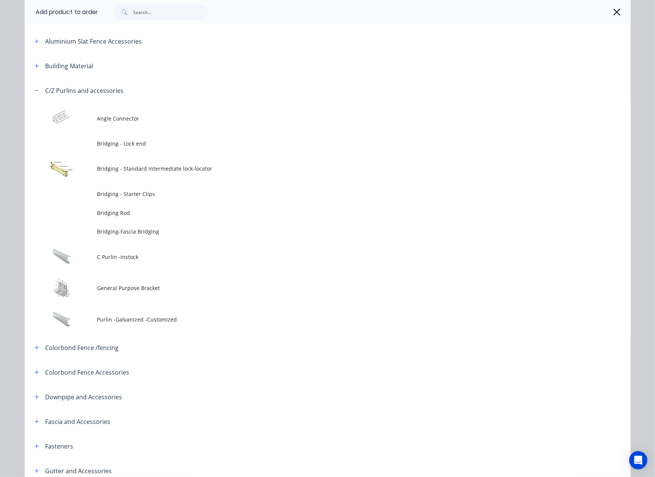
scroll to position [152, 0]
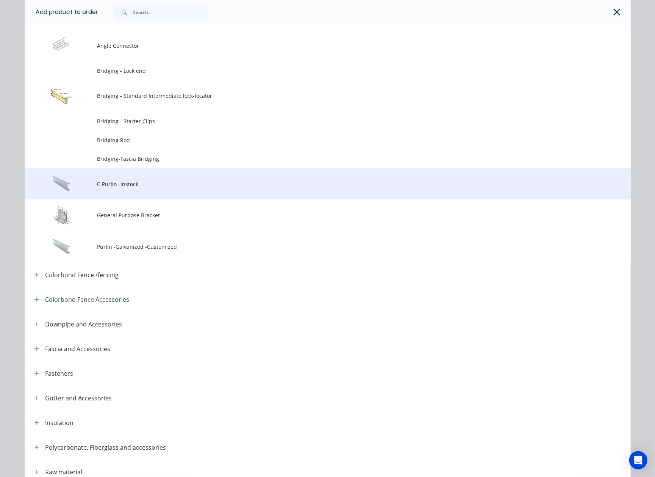
click at [142, 189] on td "C Purlin -instock" at bounding box center [364, 183] width 534 height 31
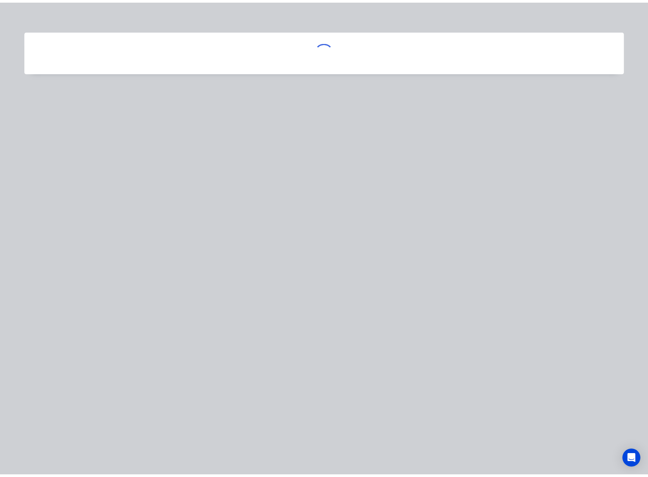
scroll to position [0, 0]
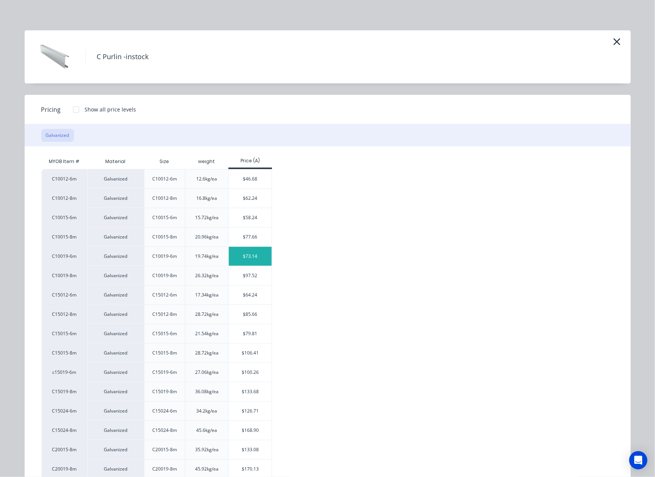
click at [249, 254] on div "$73.14" at bounding box center [250, 256] width 43 height 19
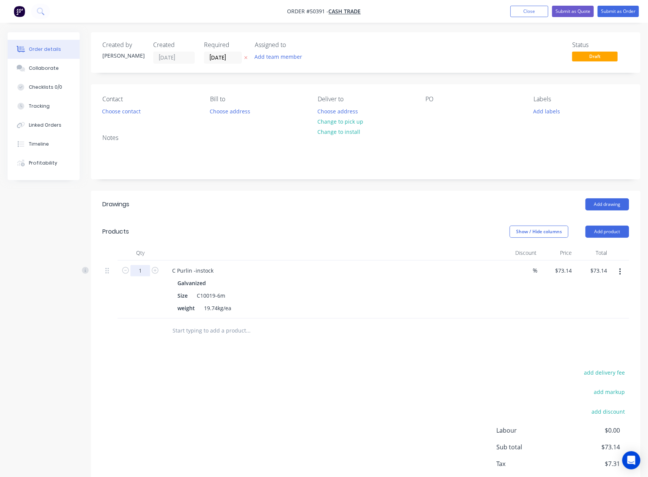
click at [146, 273] on input "1" at bounding box center [140, 270] width 20 height 11
type input "6"
type input "$438.84"
click at [337, 105] on div "Deliver to Choose address Change to pick up Change to install" at bounding box center [365, 105] width 95 height 21
click at [305, 373] on div "add delivery fee add markup add discount Labour $0.00 Sub total $438.84 Tax $43…" at bounding box center [365, 432] width 526 height 130
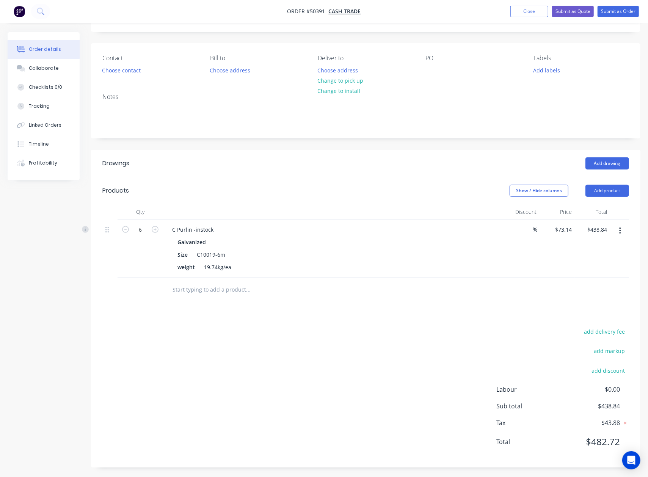
scroll to position [43, 0]
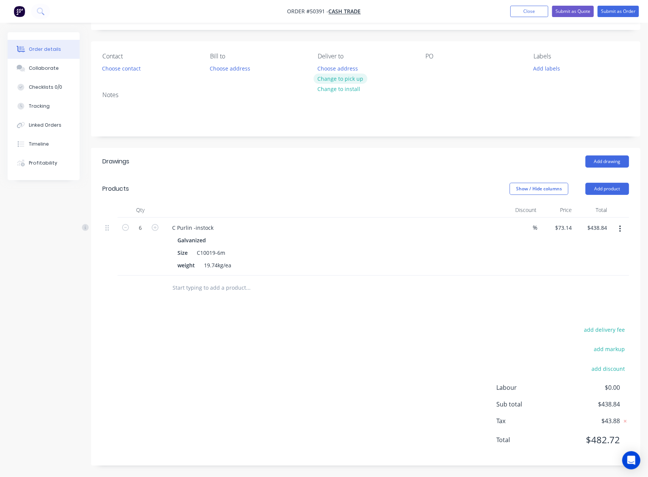
click at [336, 77] on button "Change to pick up" at bounding box center [340, 79] width 54 height 10
click at [324, 207] on div at bounding box center [333, 209] width 341 height 15
click at [97, 61] on div "Contact Choose contact [PERSON_NAME] to Choose address Pick up Change to delive…" at bounding box center [365, 63] width 549 height 44
click at [106, 66] on button "Choose contact" at bounding box center [121, 68] width 47 height 10
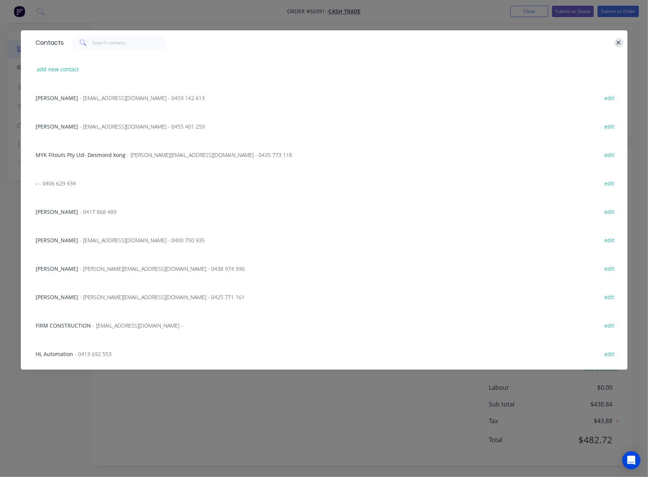
click at [621, 41] on icon "button" at bounding box center [618, 42] width 5 height 7
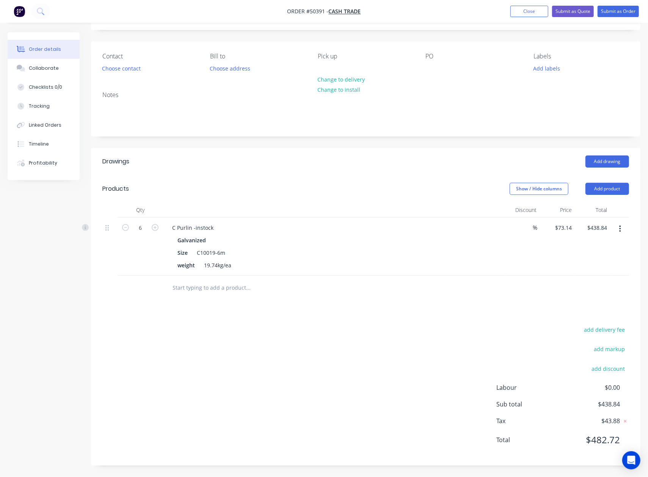
click at [626, 20] on nav "Order #50391 - Cash Trade Add product Close Submit as Quote Submit as Order" at bounding box center [324, 11] width 648 height 23
click at [626, 16] on button "Submit as Order" at bounding box center [617, 11] width 41 height 11
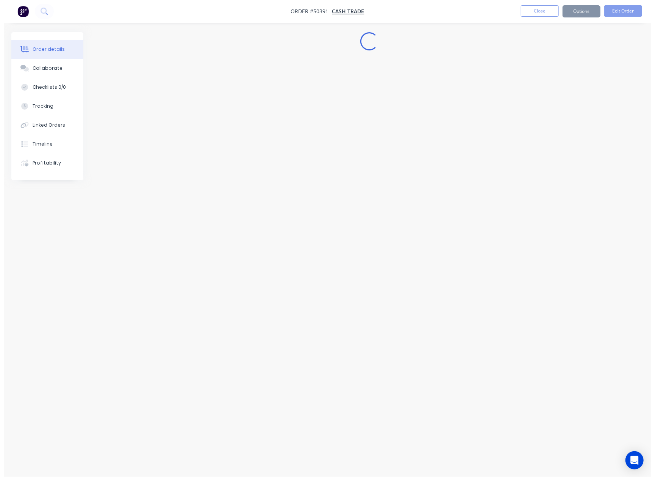
scroll to position [0, 0]
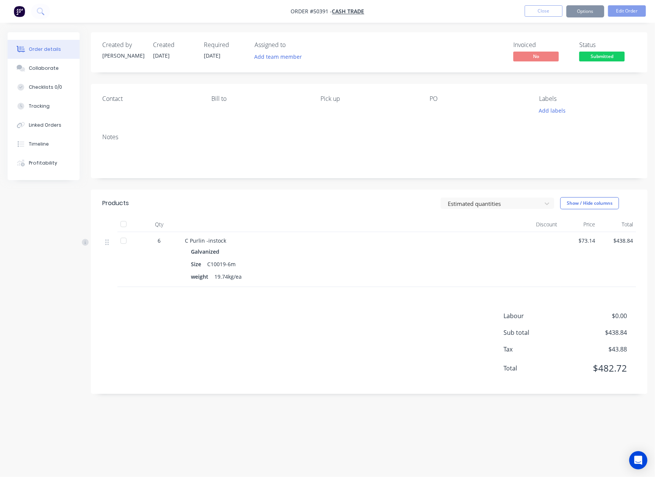
click at [590, 11] on button "Options" at bounding box center [585, 11] width 38 height 12
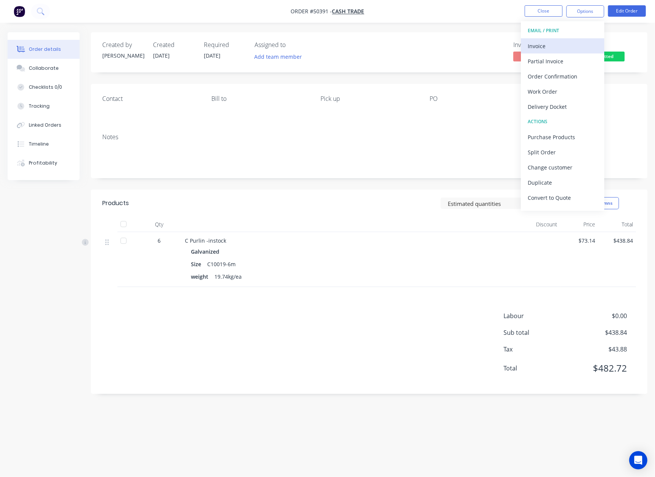
click at [561, 46] on div "Invoice" at bounding box center [563, 46] width 70 height 11
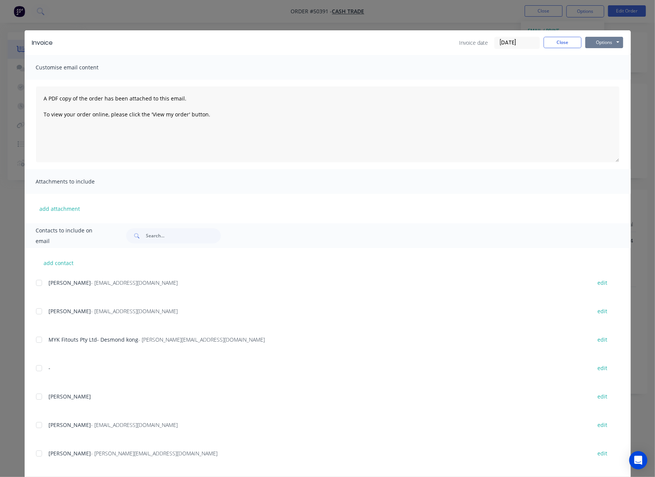
click at [599, 39] on button "Options" at bounding box center [604, 42] width 38 height 11
click at [596, 63] on button "Print" at bounding box center [609, 68] width 49 height 13
drag, startPoint x: 559, startPoint y: 37, endPoint x: 564, endPoint y: 40, distance: 5.3
click at [562, 41] on button "Close" at bounding box center [563, 42] width 38 height 11
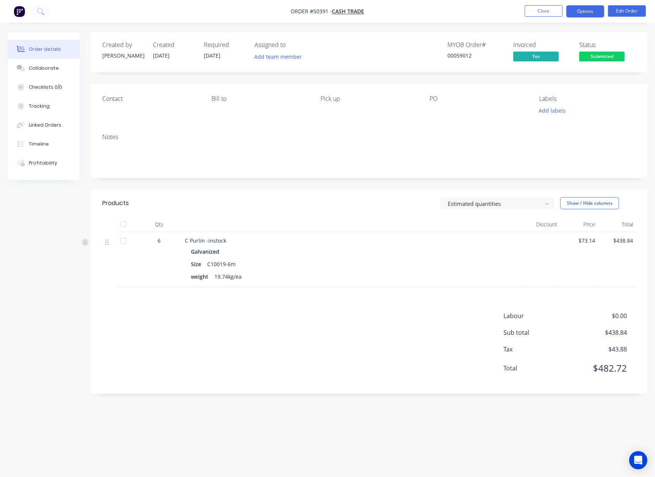
click at [580, 8] on button "Options" at bounding box center [585, 11] width 38 height 12
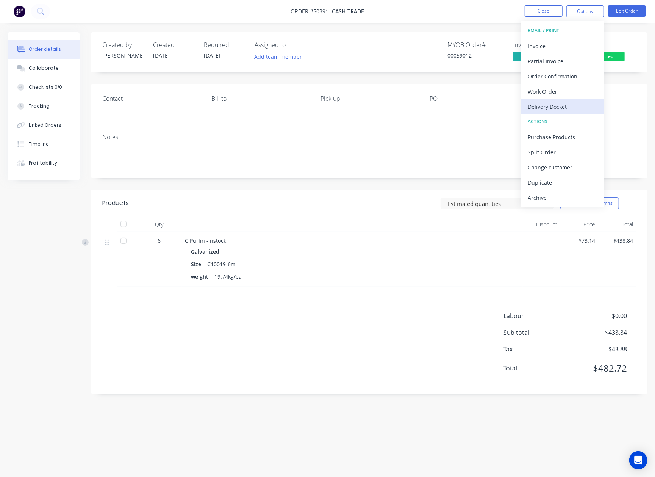
click at [558, 108] on div "Delivery Docket" at bounding box center [563, 106] width 70 height 11
click at [558, 82] on button "Without pricing" at bounding box center [562, 76] width 83 height 15
click at [611, 59] on span "Submitted" at bounding box center [601, 56] width 45 height 9
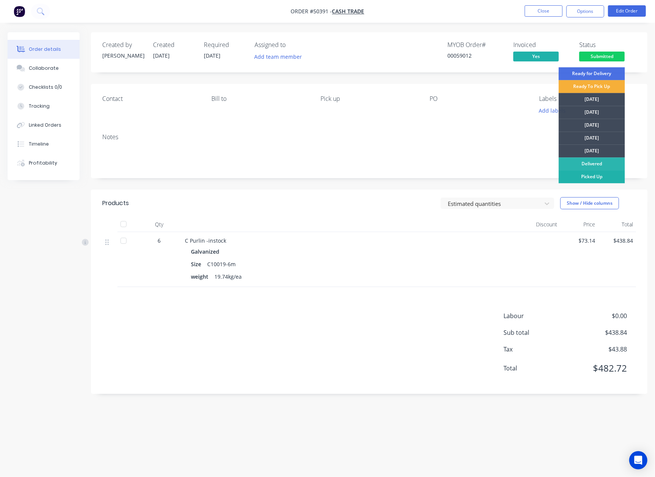
drag, startPoint x: 599, startPoint y: 174, endPoint x: 437, endPoint y: 140, distance: 165.9
click at [598, 174] on div "Picked Up" at bounding box center [592, 176] width 66 height 13
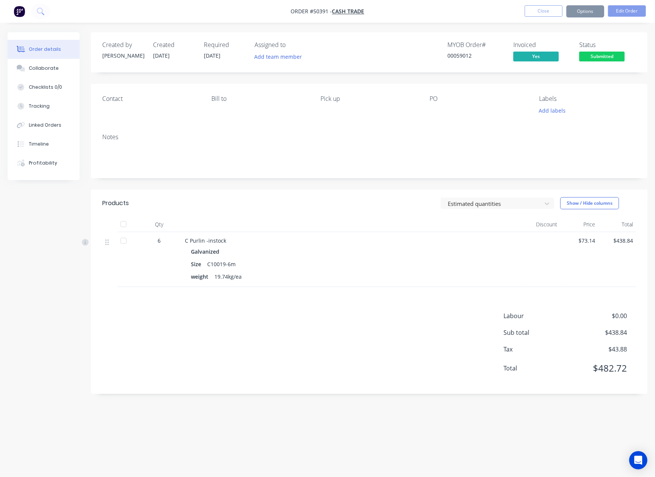
click at [432, 139] on div "Notes" at bounding box center [369, 136] width 534 height 7
